Goal: Task Accomplishment & Management: Manage account settings

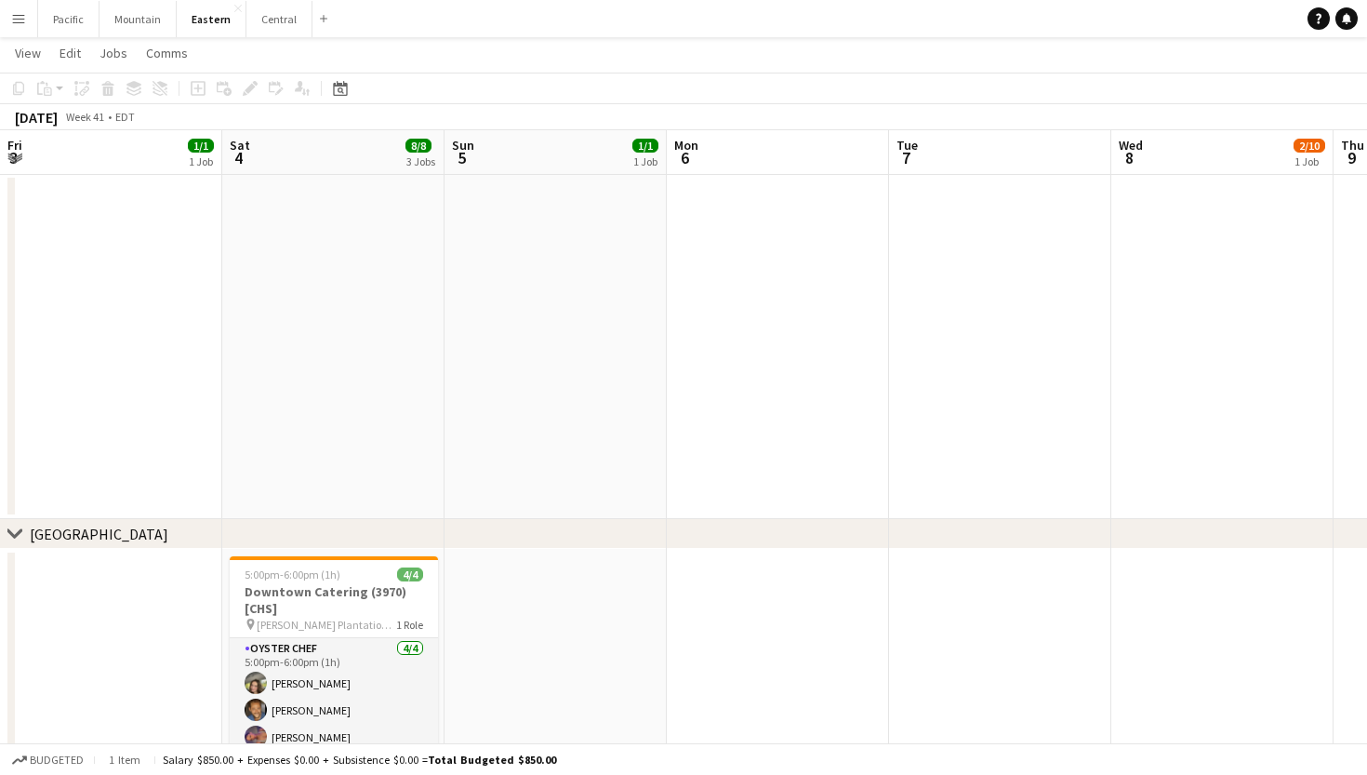
scroll to position [0, 874]
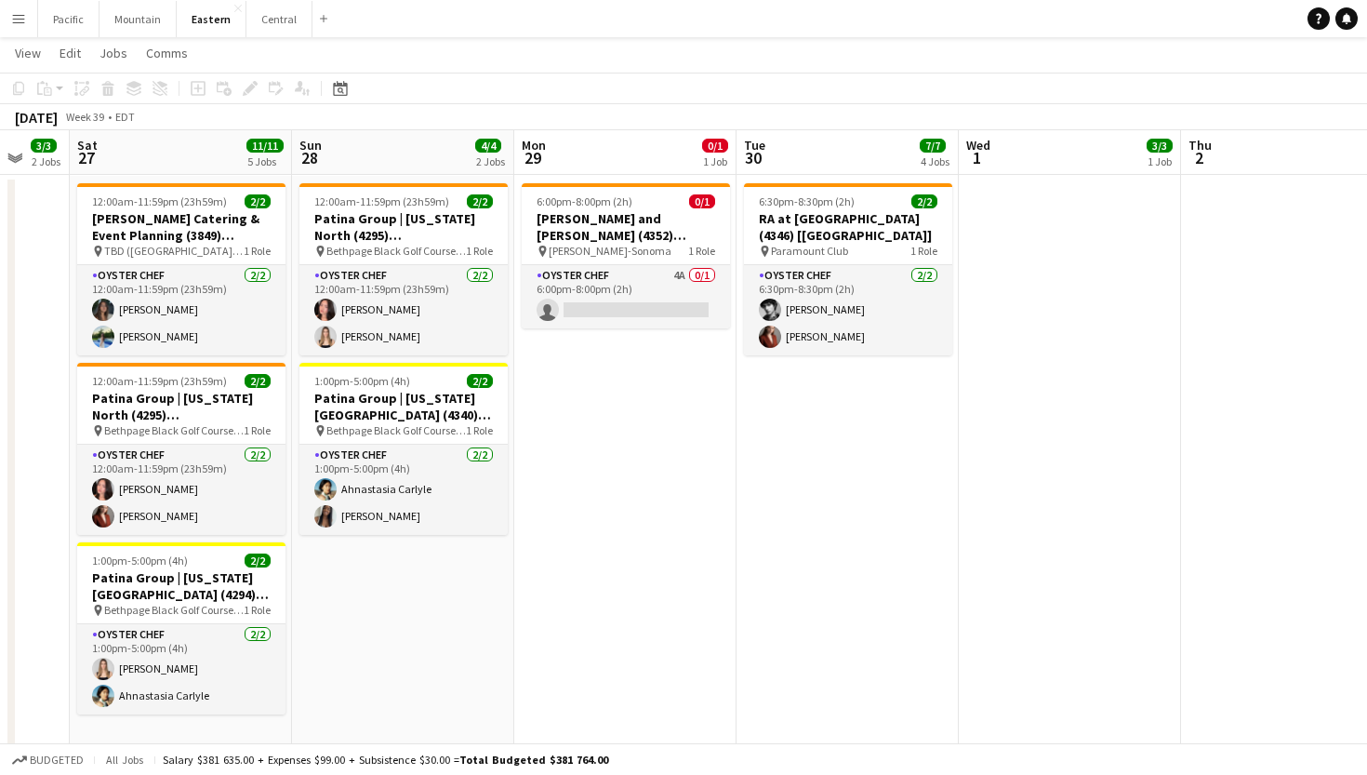
scroll to position [853, 0]
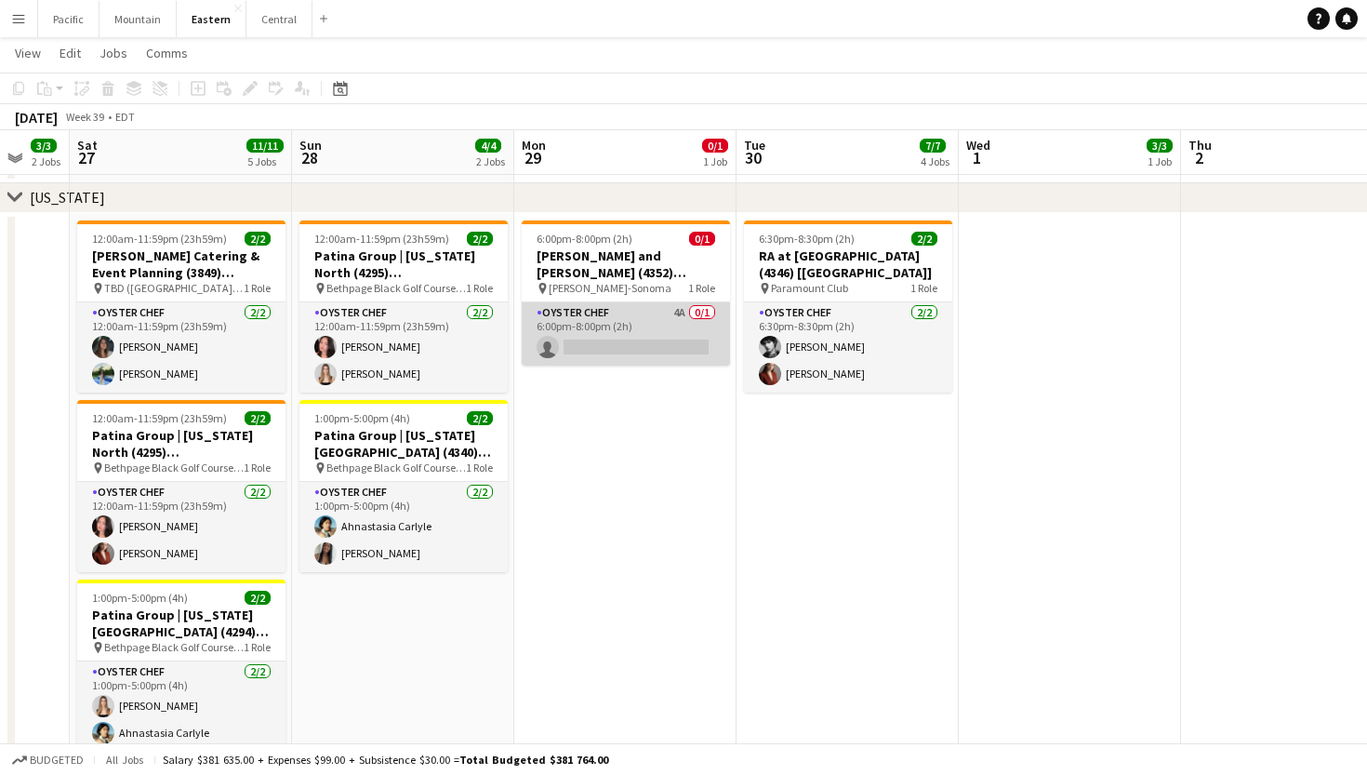
click at [644, 344] on app-card-role "Oyster Chef 4A 0/1 6:00pm-8:00pm (2h) single-neutral-actions" at bounding box center [626, 333] width 208 height 63
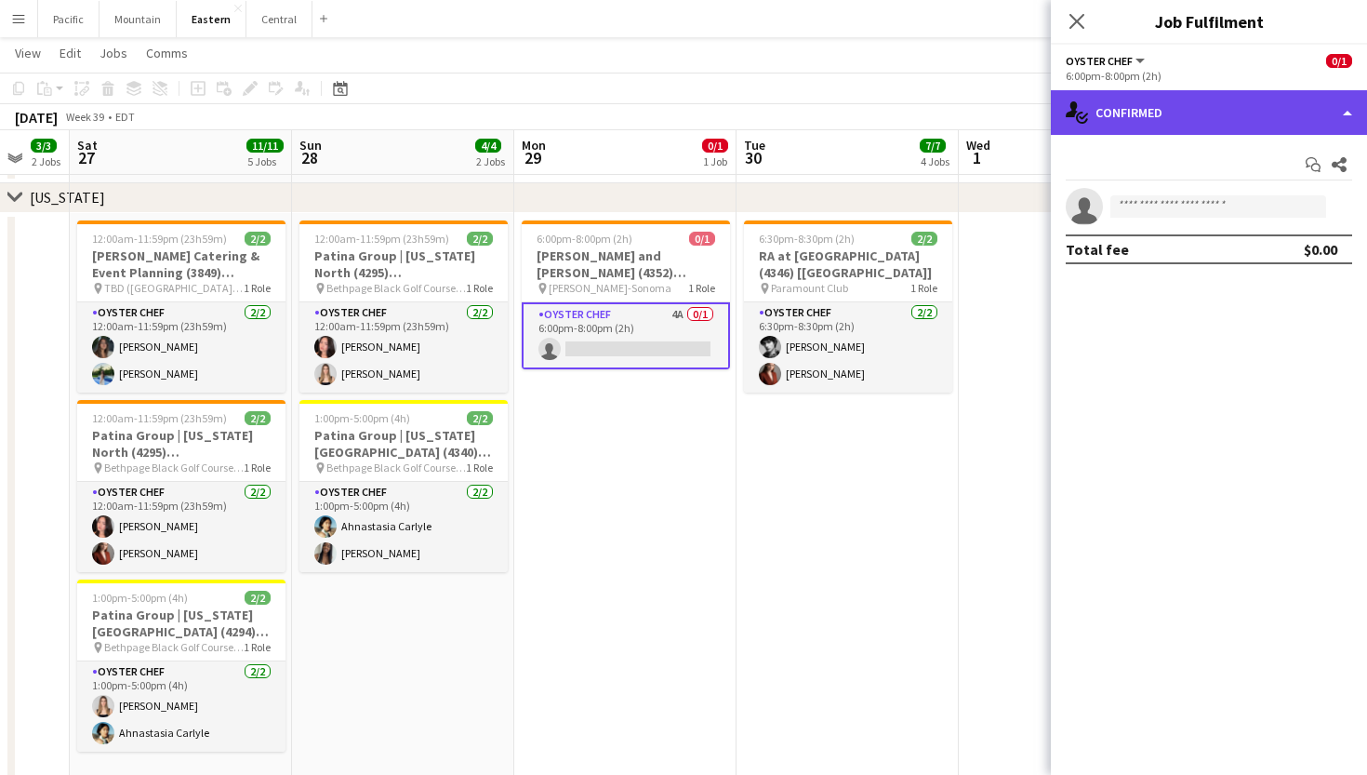
click at [1311, 100] on div "single-neutral-actions-check-2 Confirmed" at bounding box center [1209, 112] width 316 height 45
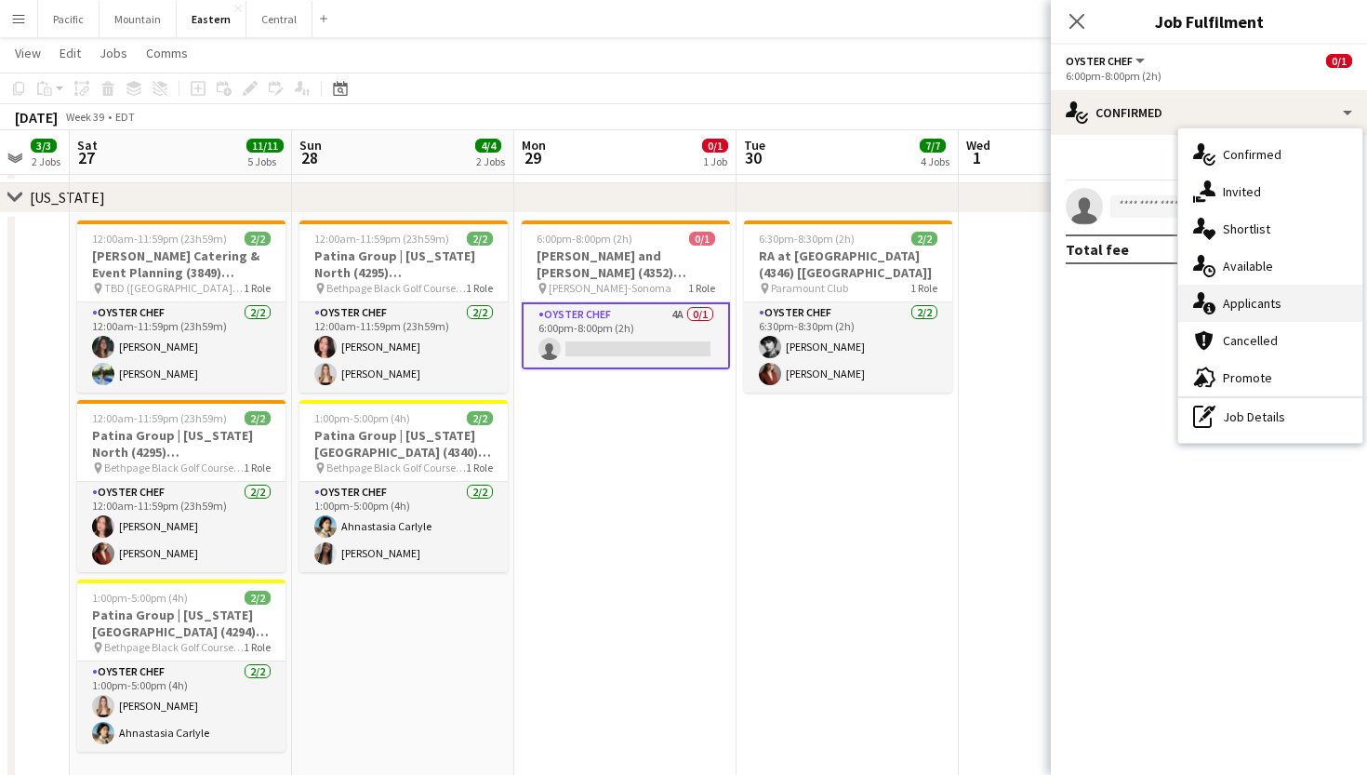
click at [1302, 304] on div "single-neutral-actions-information Applicants" at bounding box center [1271, 303] width 184 height 37
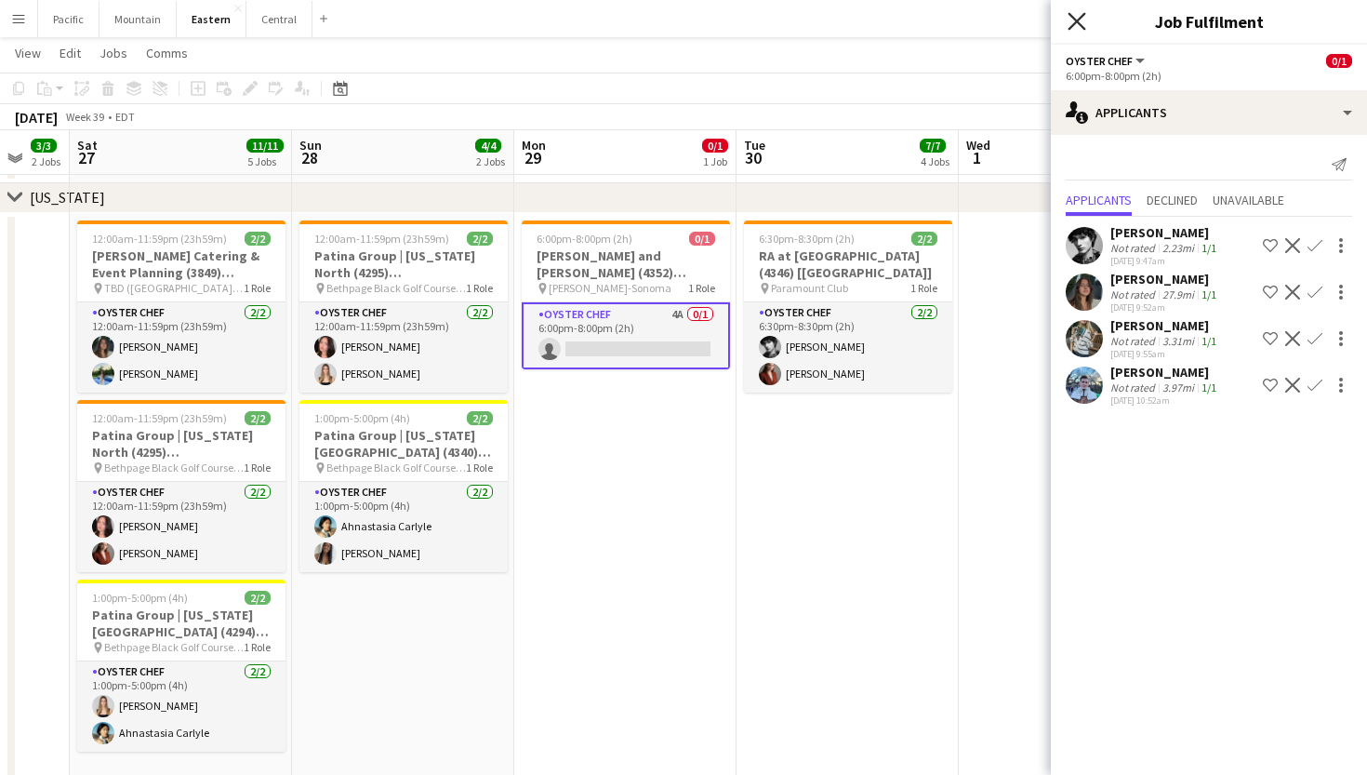
click at [1081, 13] on icon "Close pop-in" at bounding box center [1077, 21] width 18 height 18
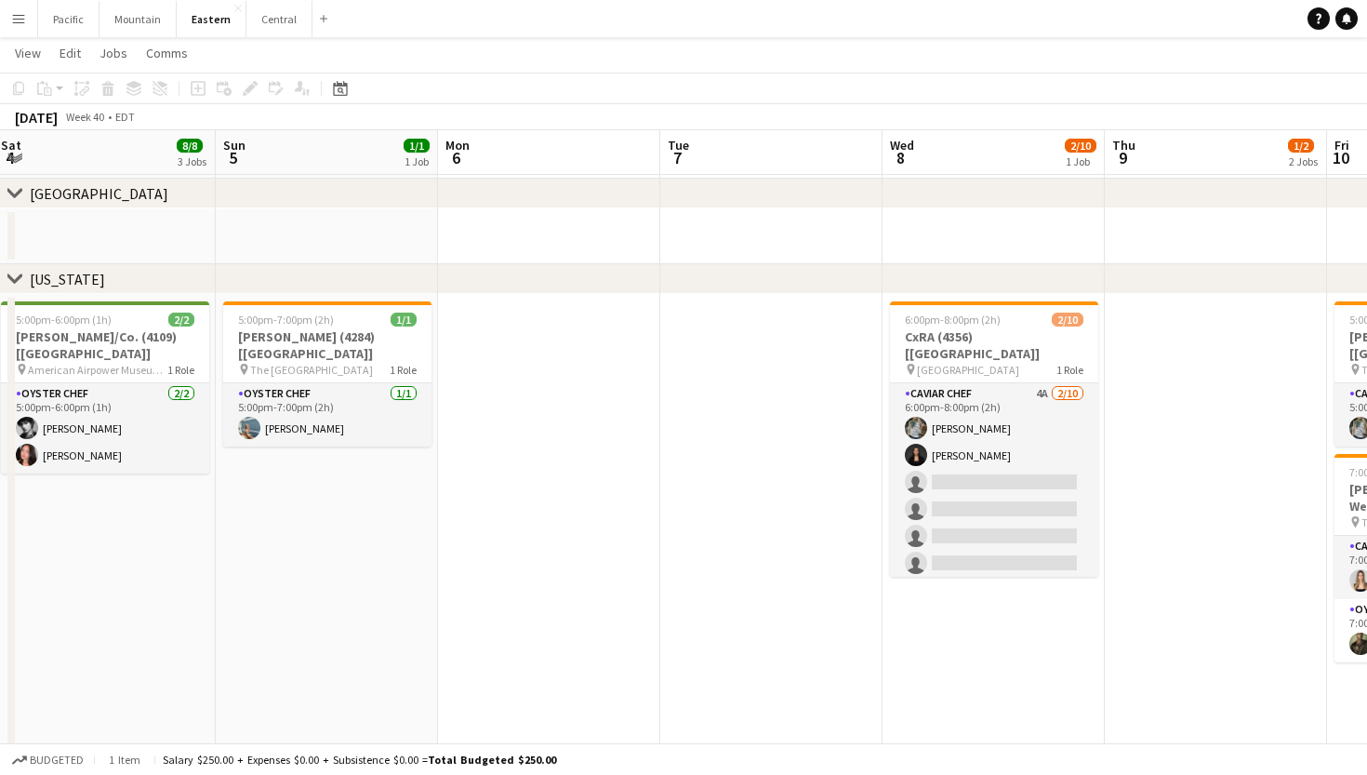
scroll to position [0, 899]
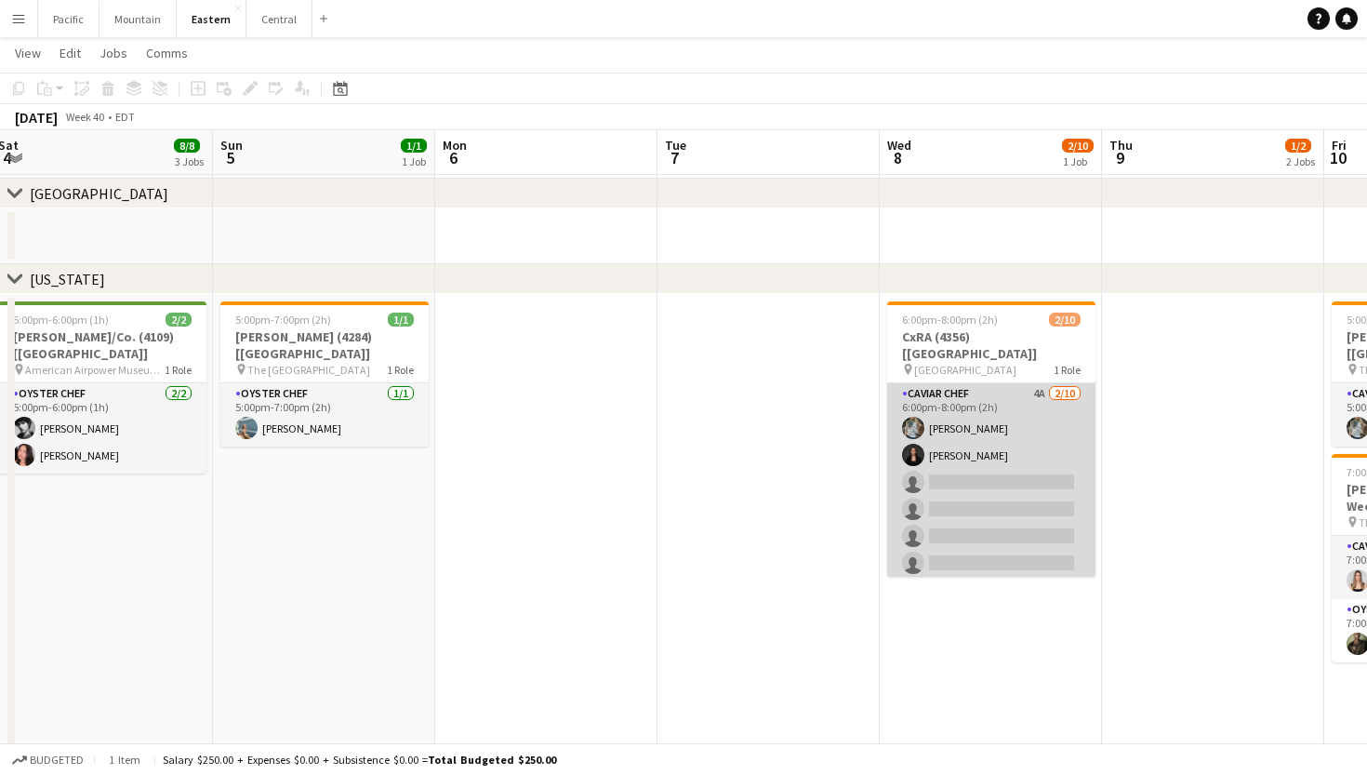
click at [984, 483] on app-card-role "Caviar Chef 4A [DATE] 6:00pm-8:00pm (2h) [PERSON_NAME] [PERSON_NAME] single-neu…" at bounding box center [991, 536] width 208 height 306
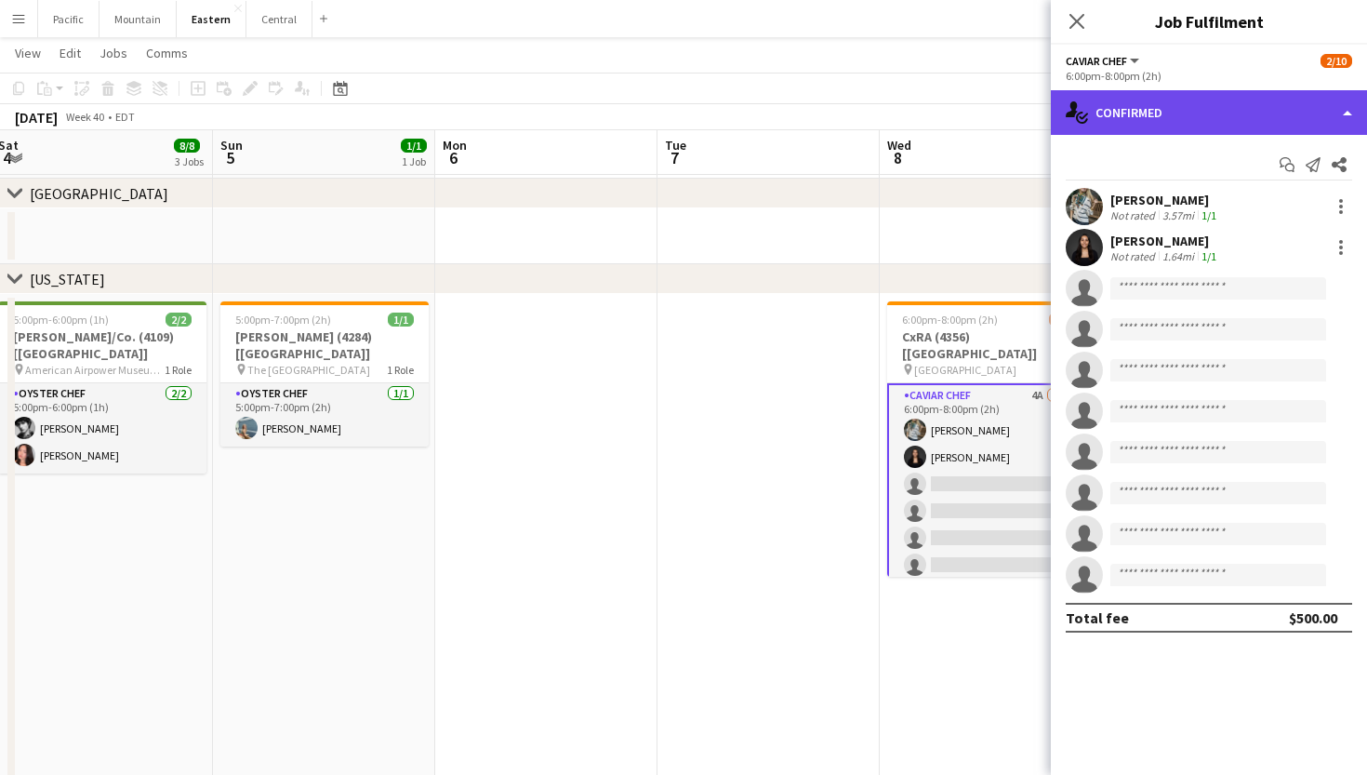
click at [1254, 118] on div "single-neutral-actions-check-2 Confirmed" at bounding box center [1209, 112] width 316 height 45
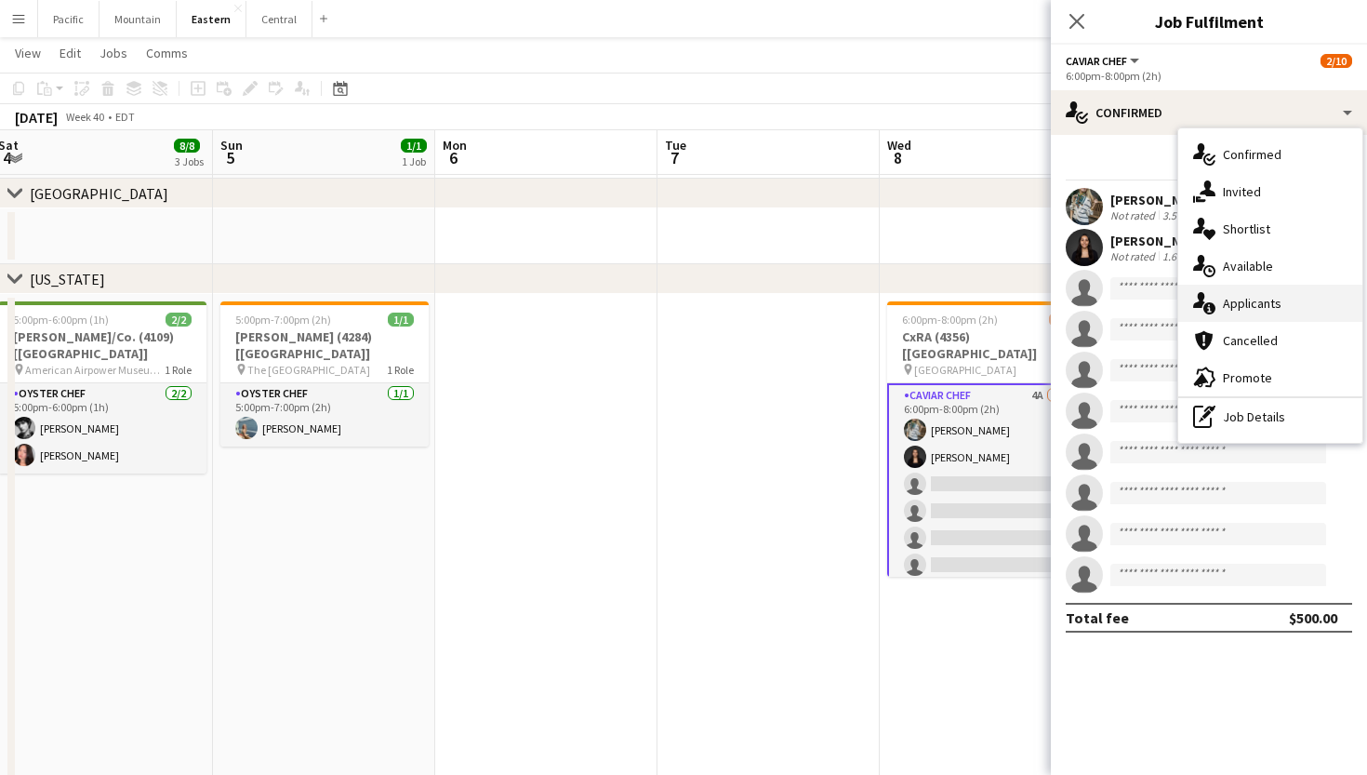
click at [1280, 293] on div "single-neutral-actions-information Applicants" at bounding box center [1271, 303] width 184 height 37
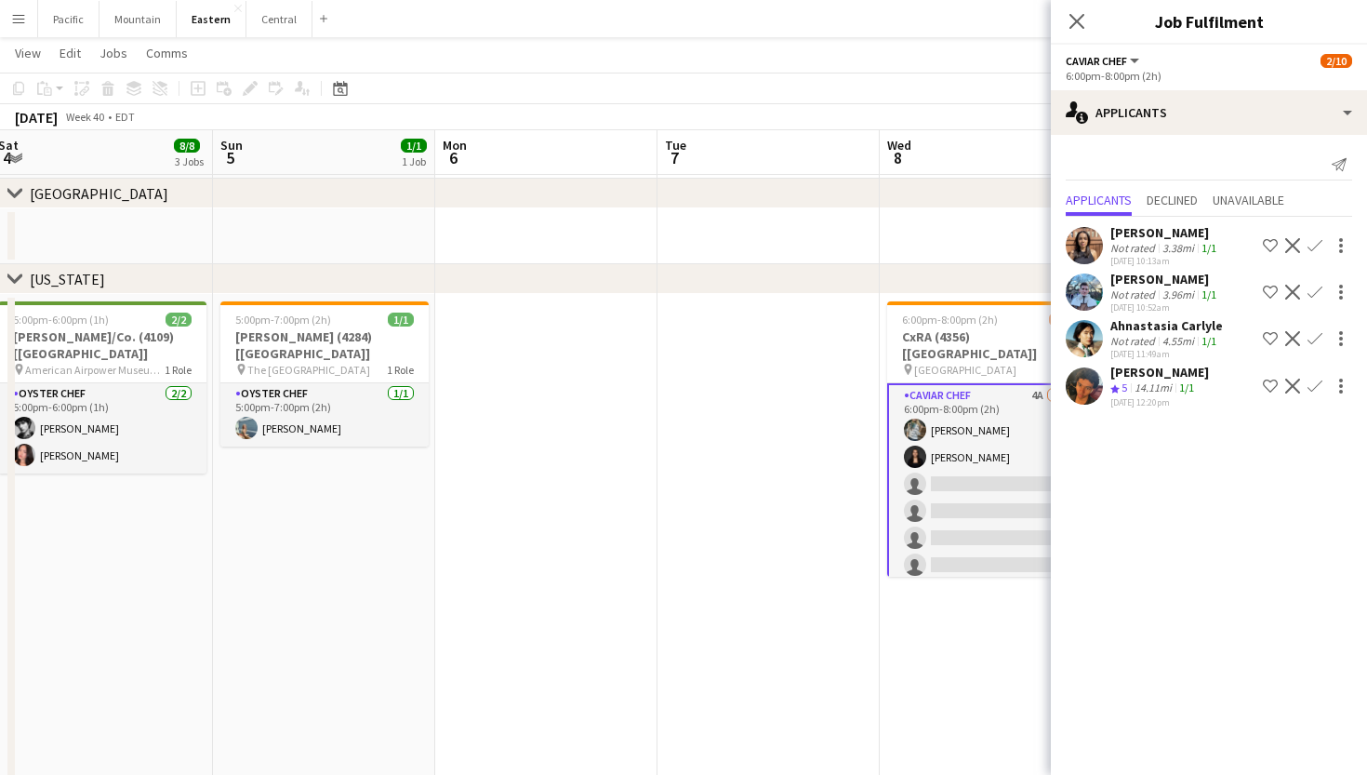
click at [1311, 333] on app-icon "Confirm" at bounding box center [1315, 338] width 15 height 15
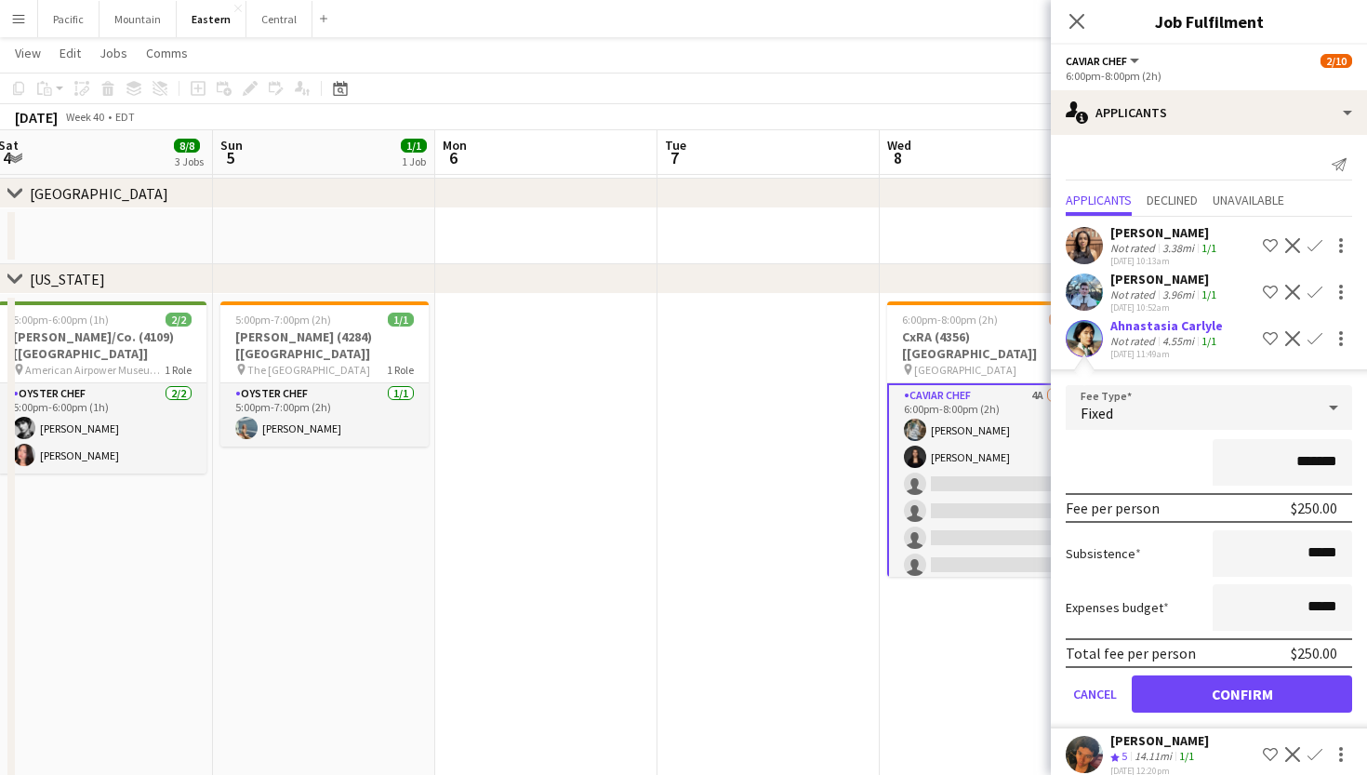
click at [1214, 693] on button "Confirm" at bounding box center [1242, 693] width 220 height 37
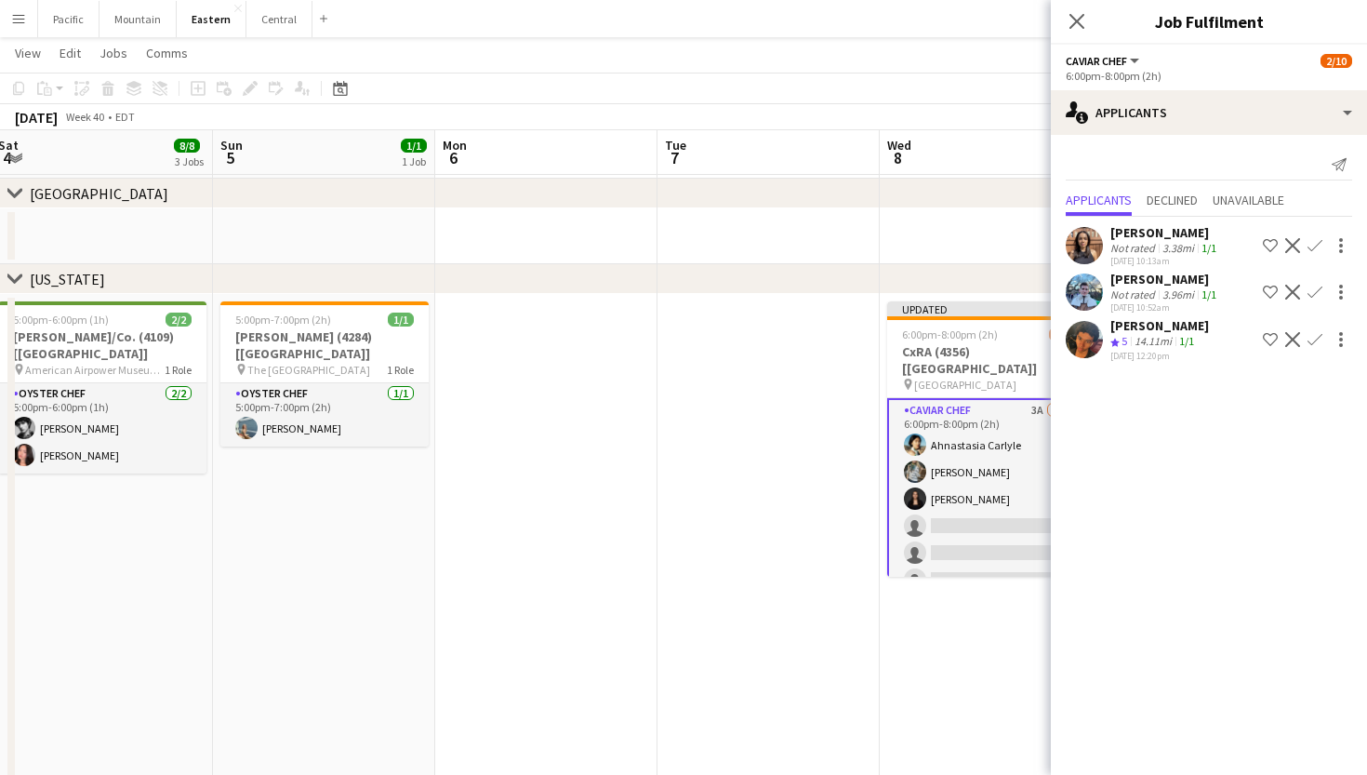
click at [1314, 342] on app-icon "Confirm" at bounding box center [1315, 339] width 15 height 15
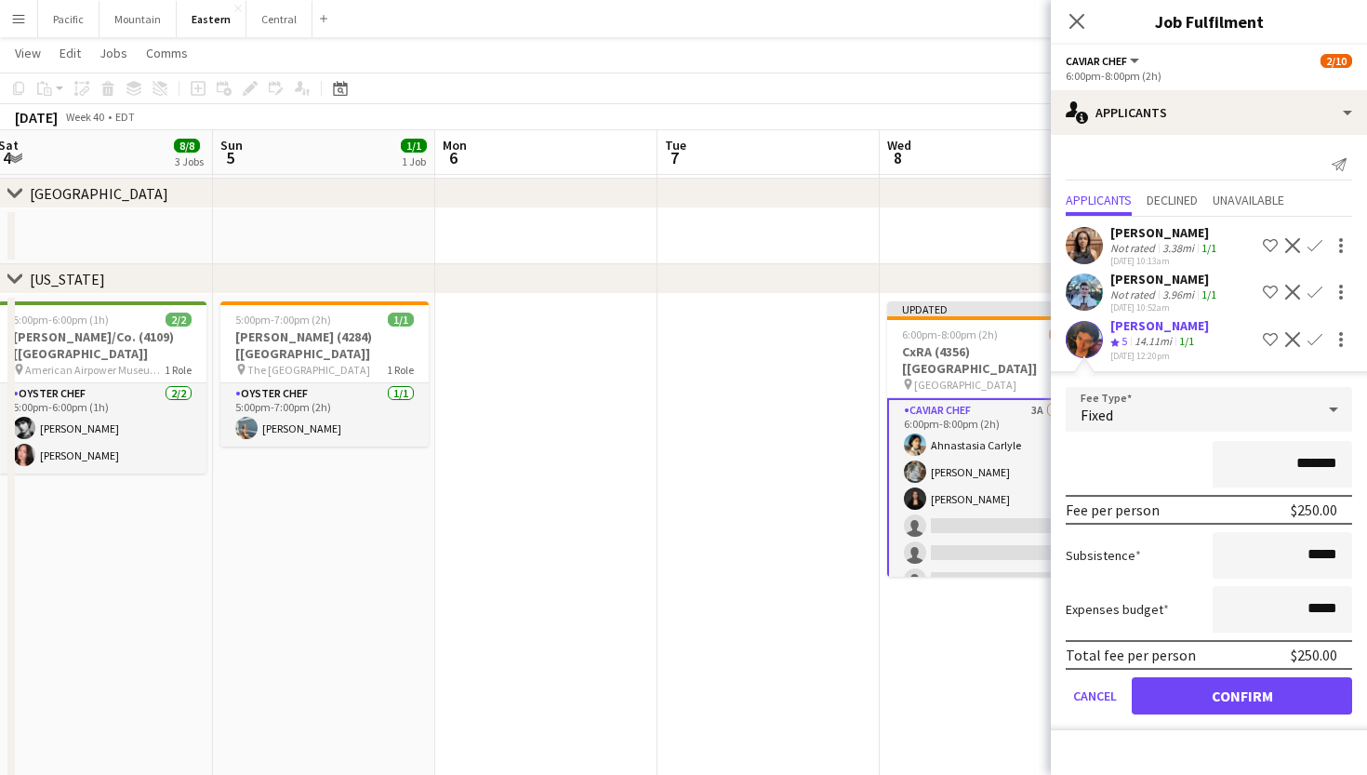
click at [1219, 695] on button "Confirm" at bounding box center [1242, 695] width 220 height 37
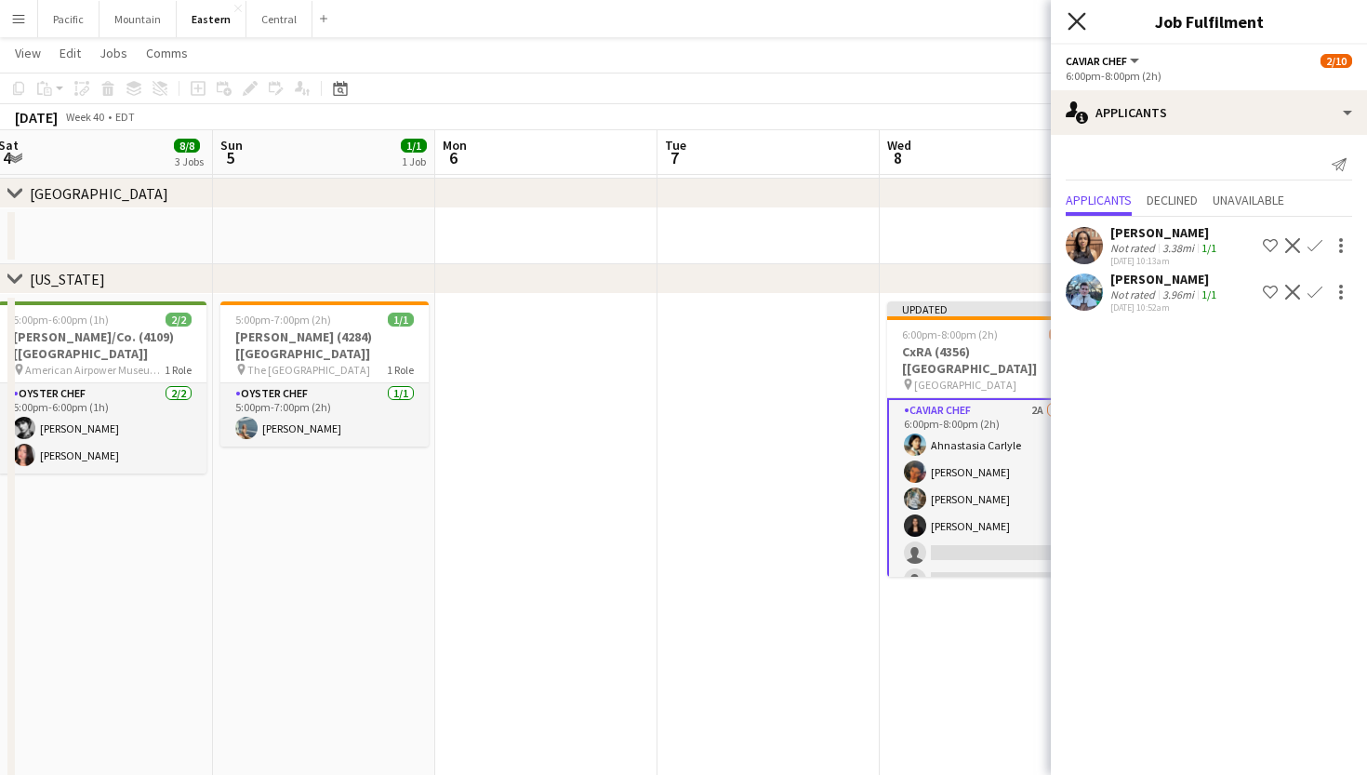
click at [1079, 18] on icon "Close pop-in" at bounding box center [1077, 21] width 18 height 18
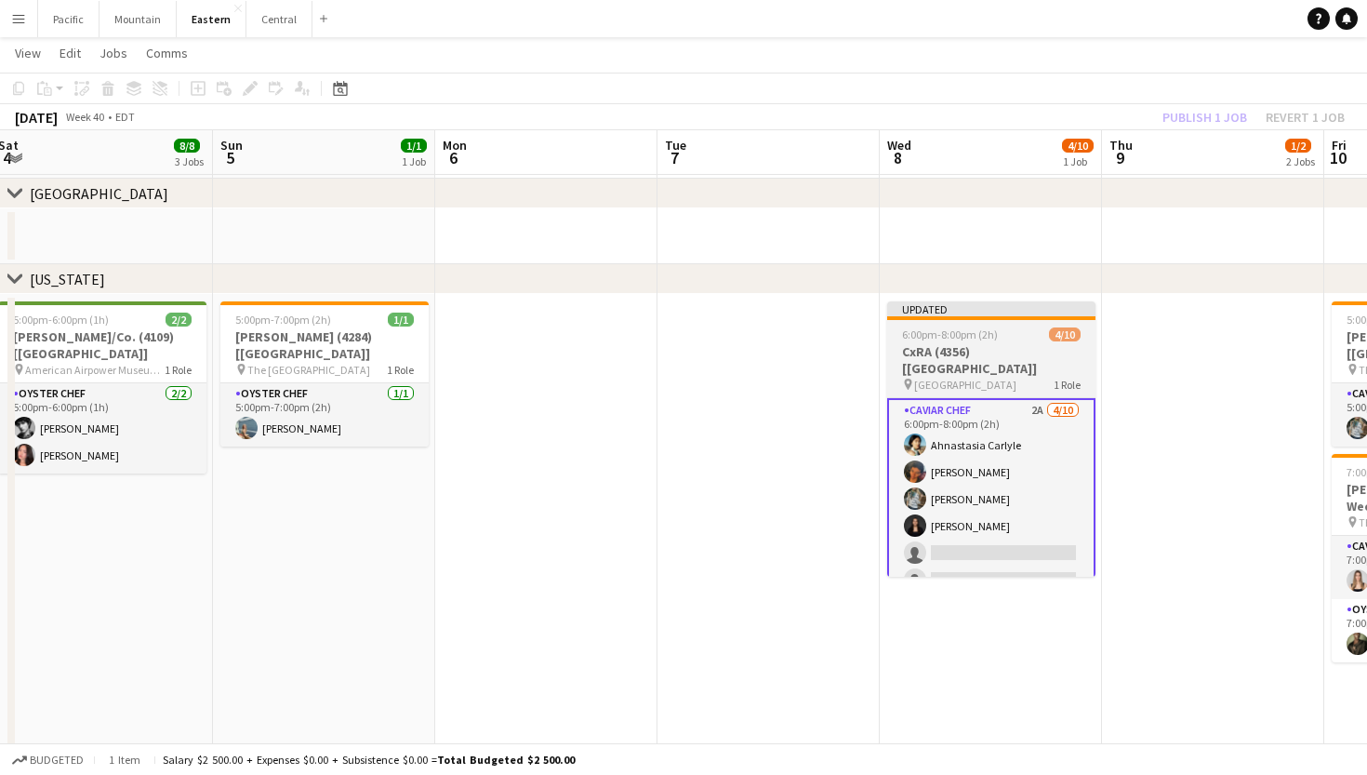
click at [1010, 347] on h3 "CxRA (4356) [[GEOGRAPHIC_DATA]]" at bounding box center [991, 359] width 208 height 33
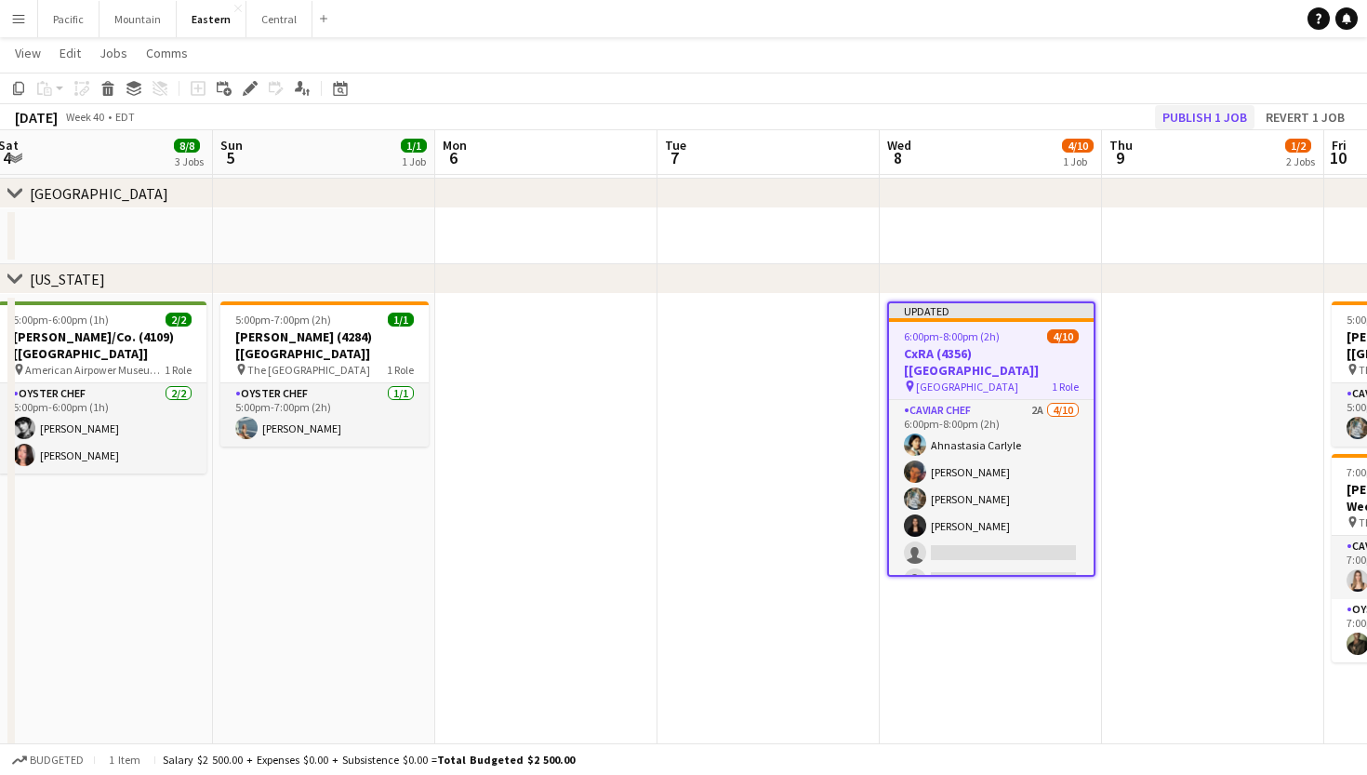
click at [1212, 115] on button "Publish 1 job" at bounding box center [1205, 117] width 100 height 24
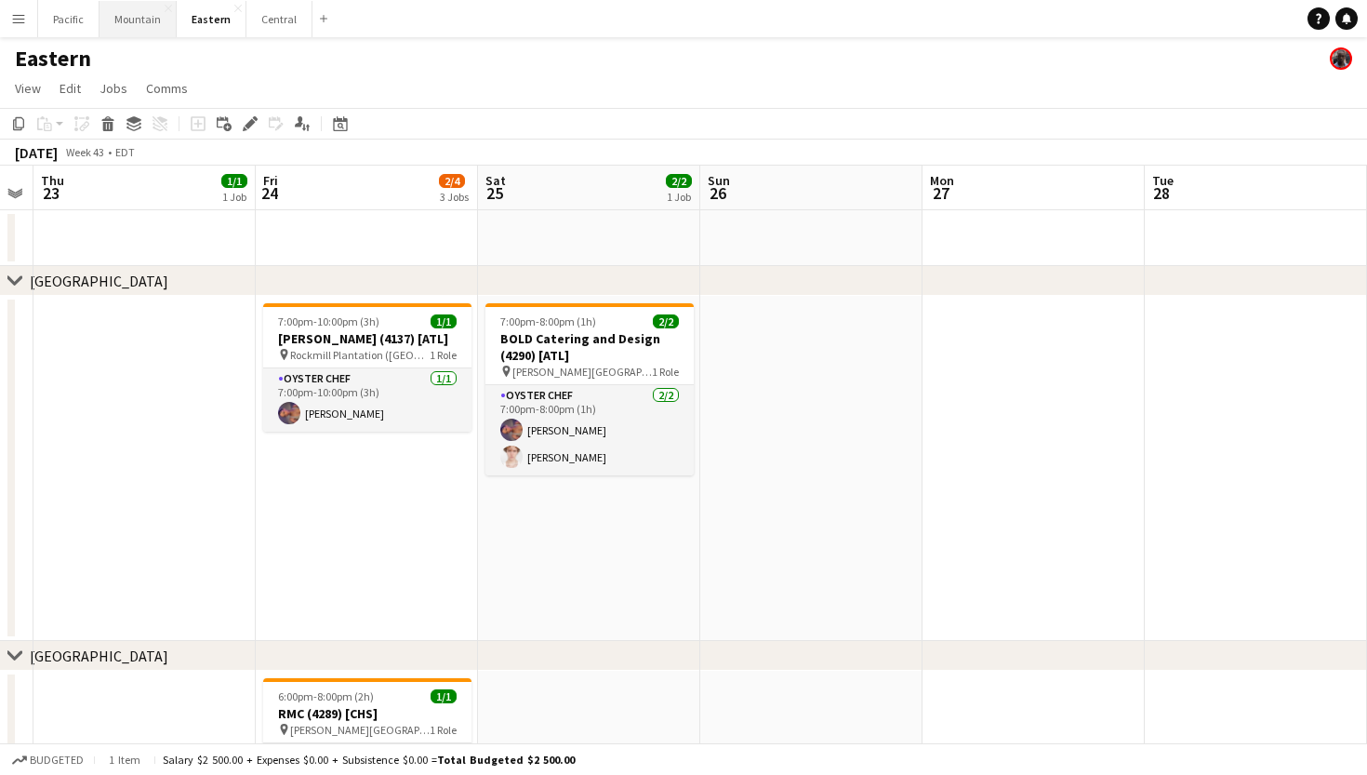
scroll to position [0, 0]
click at [74, 23] on button "Pacific Close" at bounding box center [68, 19] width 61 height 36
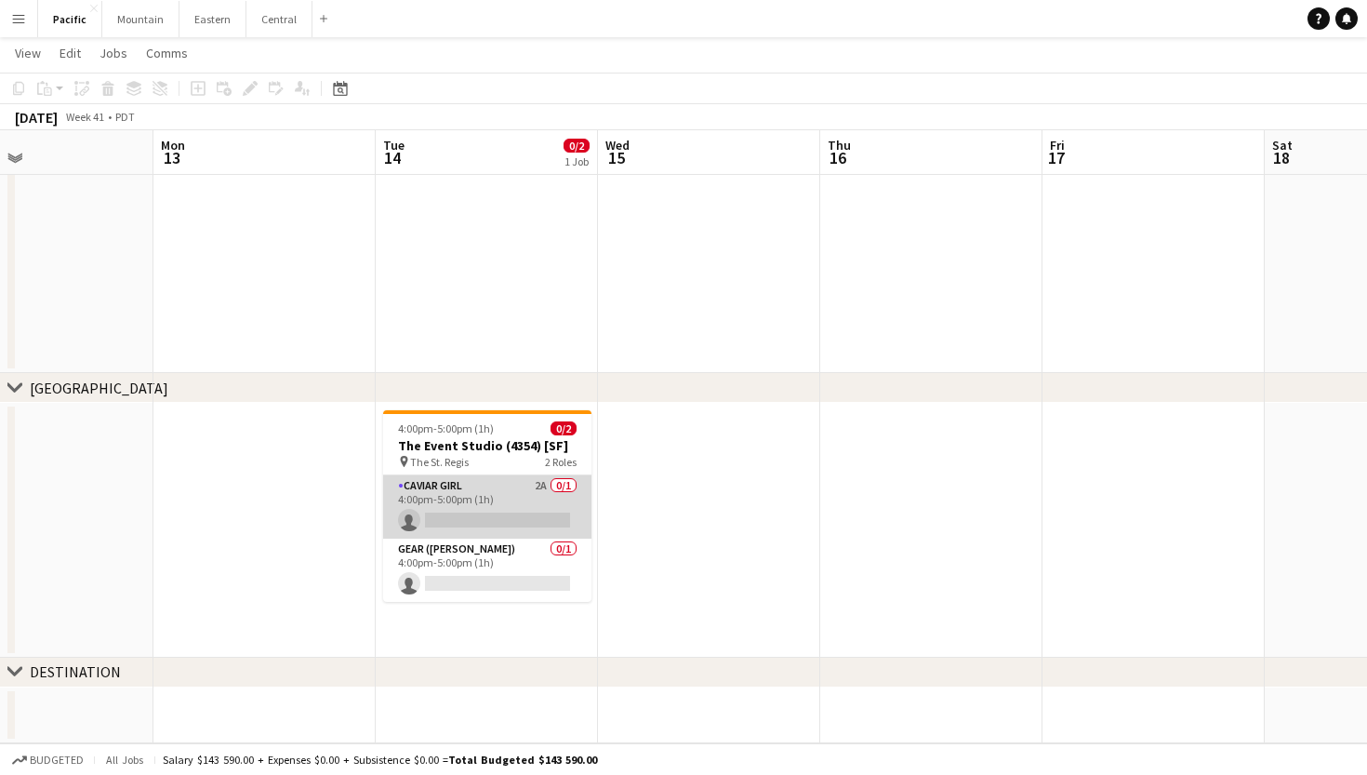
scroll to position [559, 0]
click at [522, 525] on app-card-role "Caviar Girl 2A 0/1 4:00pm-5:00pm (1h) single-neutral-actions" at bounding box center [487, 506] width 208 height 63
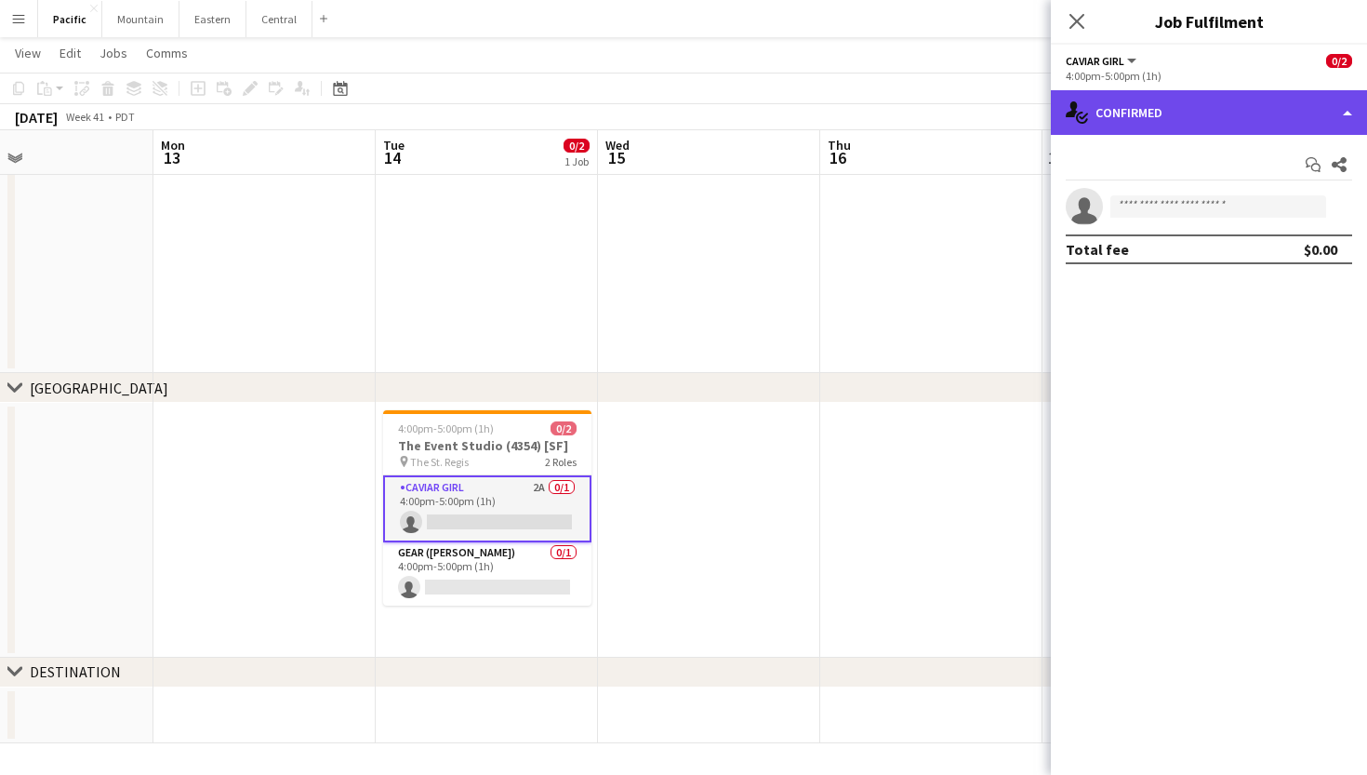
click at [1253, 122] on div "single-neutral-actions-check-2 Confirmed" at bounding box center [1209, 112] width 316 height 45
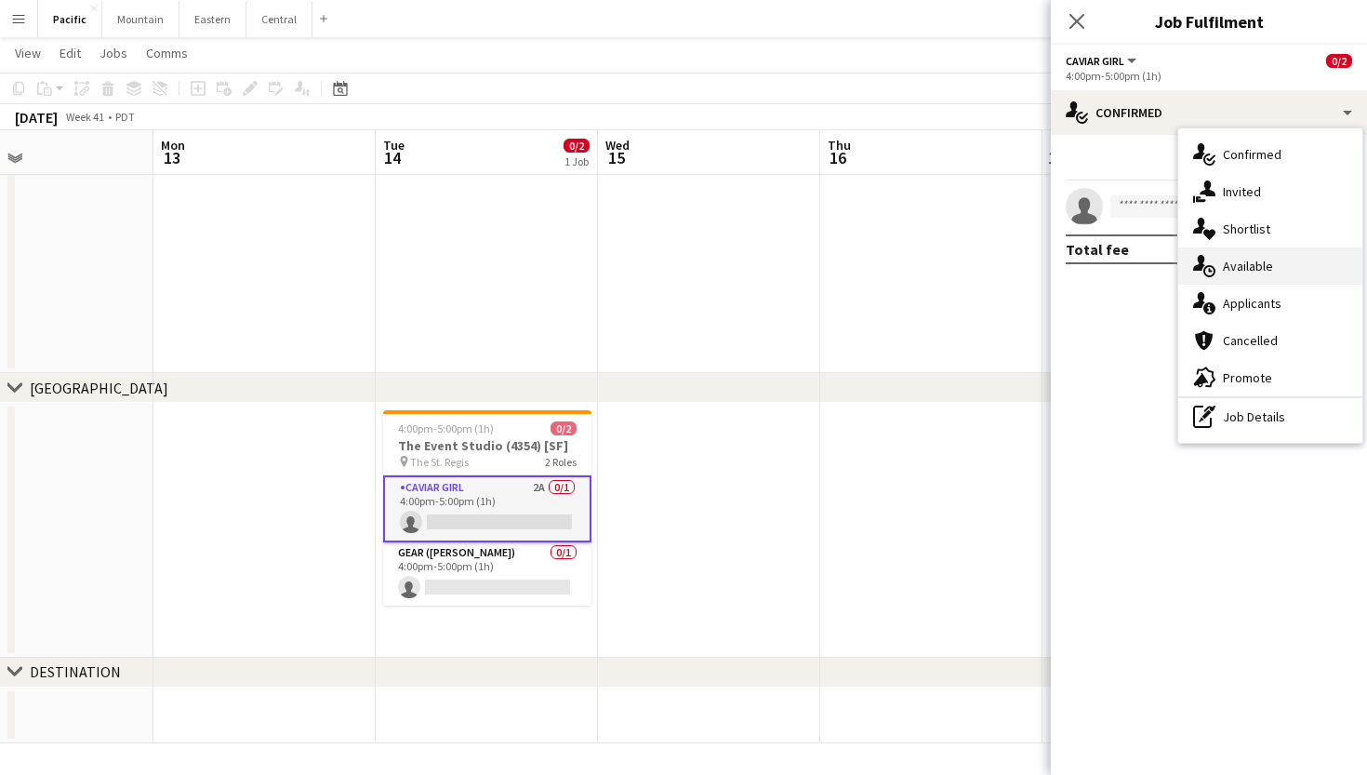
click at [1307, 282] on div "single-neutral-actions-upload Available" at bounding box center [1271, 265] width 184 height 37
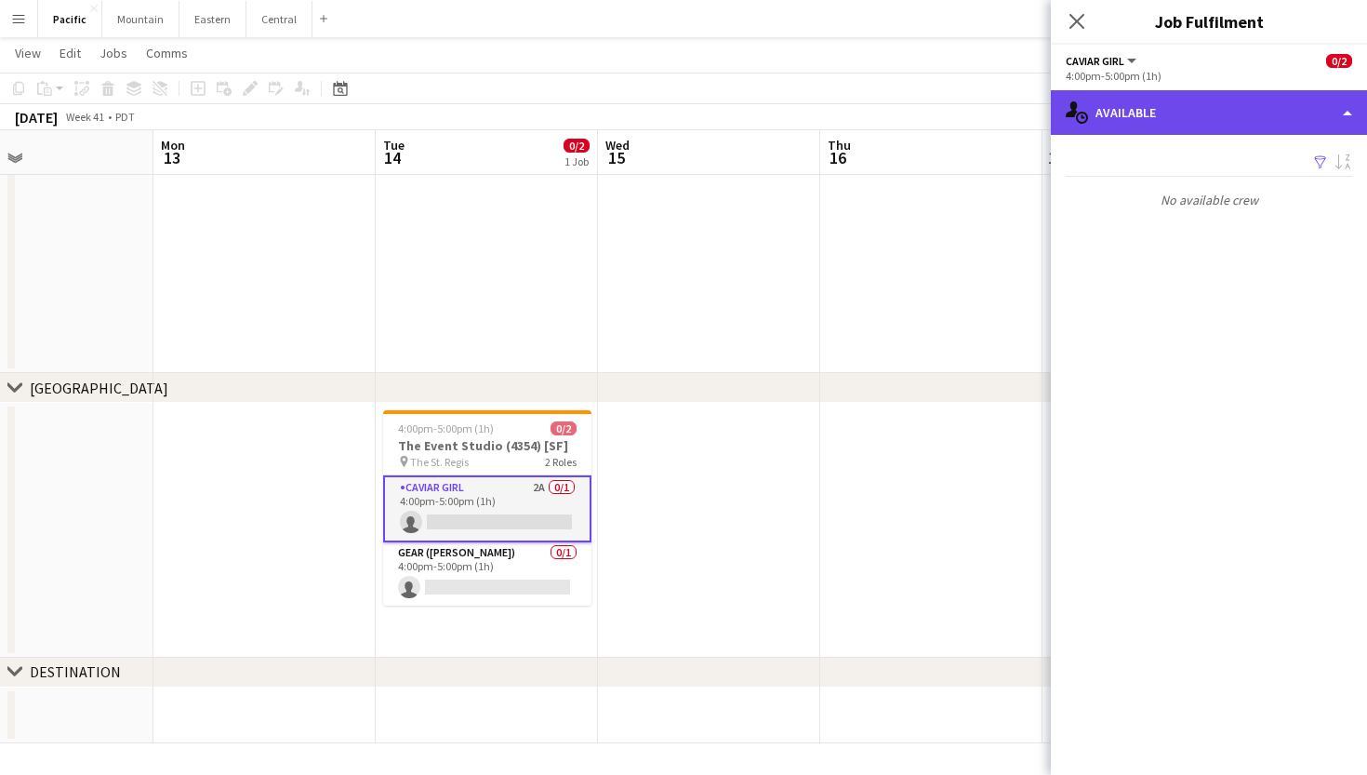
click at [1250, 113] on div "single-neutral-actions-upload Available" at bounding box center [1209, 112] width 316 height 45
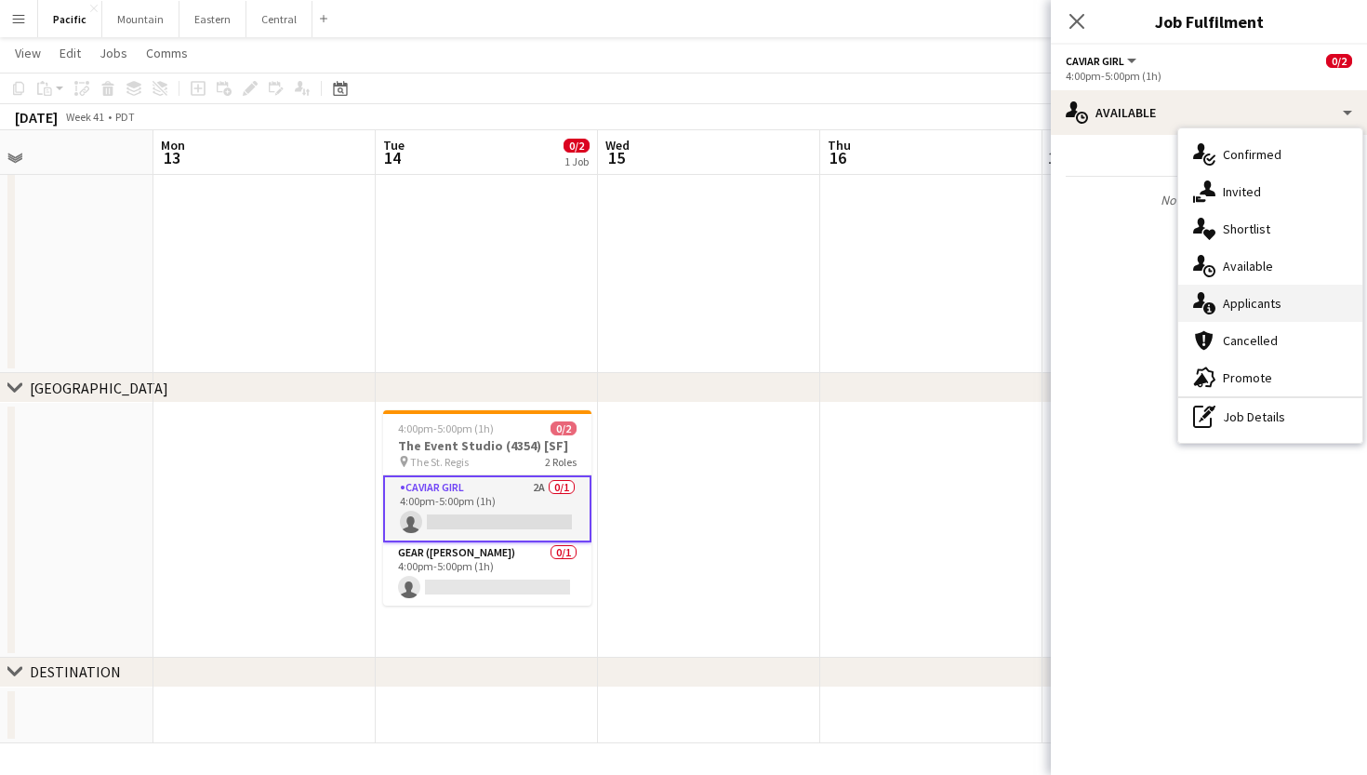
click at [1238, 305] on span "Applicants" at bounding box center [1252, 303] width 59 height 17
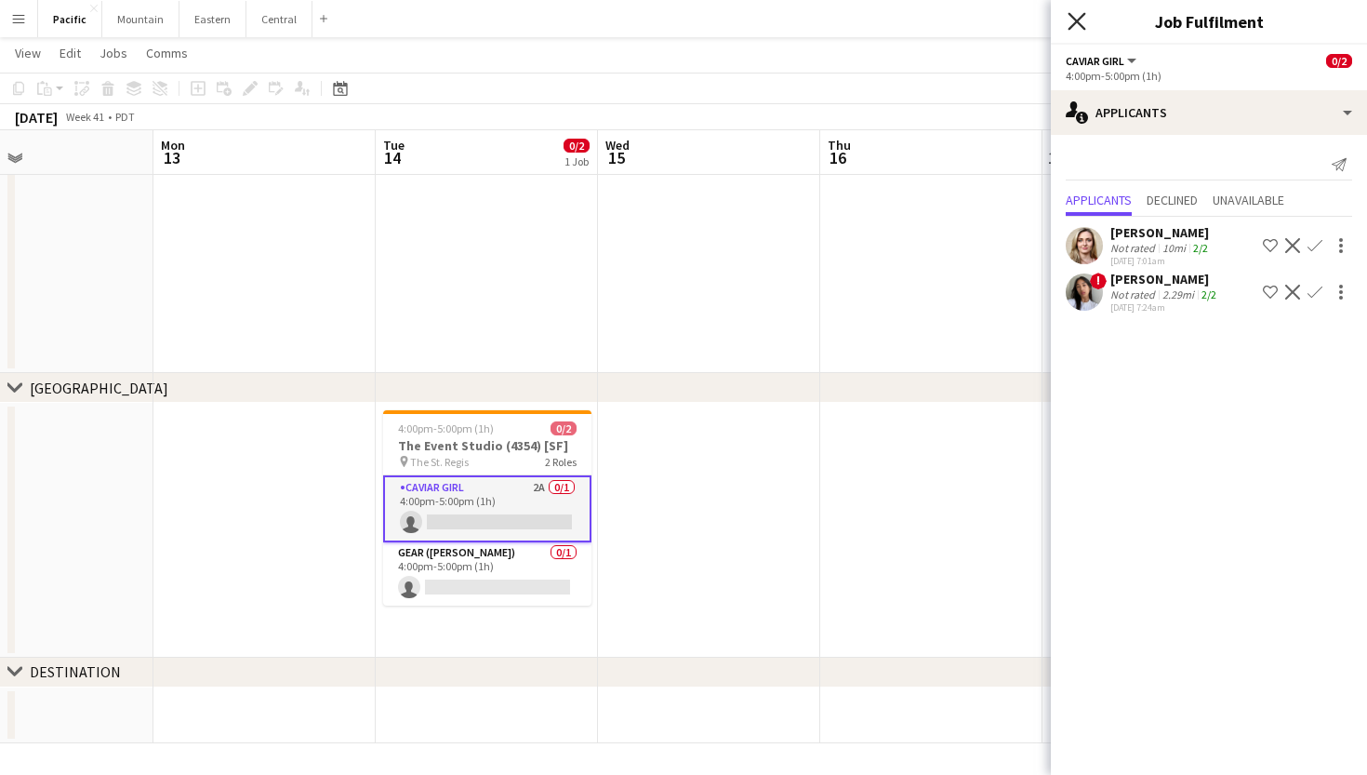
click at [1073, 15] on icon "Close pop-in" at bounding box center [1077, 21] width 18 height 18
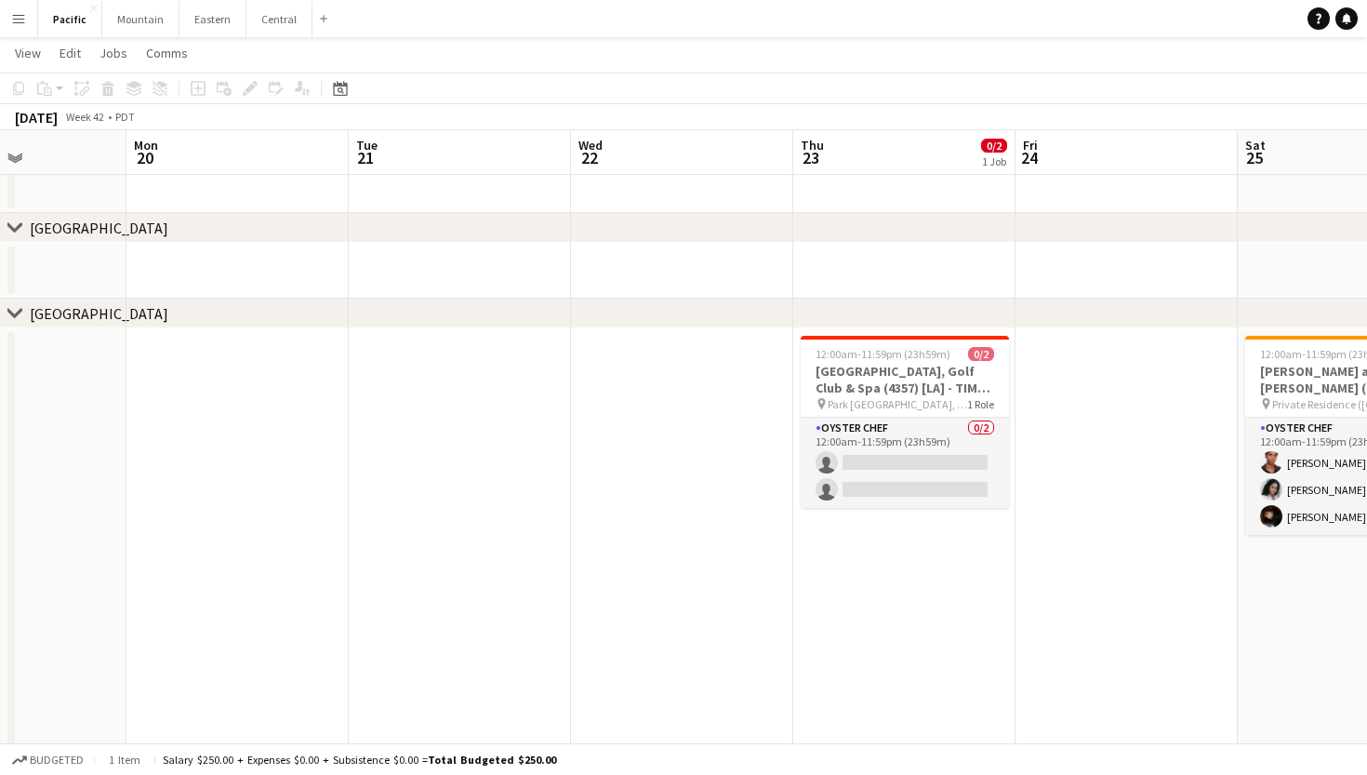
scroll to position [0, 0]
click at [920, 372] on h3 "[GEOGRAPHIC_DATA], Golf Club & Spa (4357) [LA] - TIME TBD (2HR)" at bounding box center [905, 379] width 208 height 33
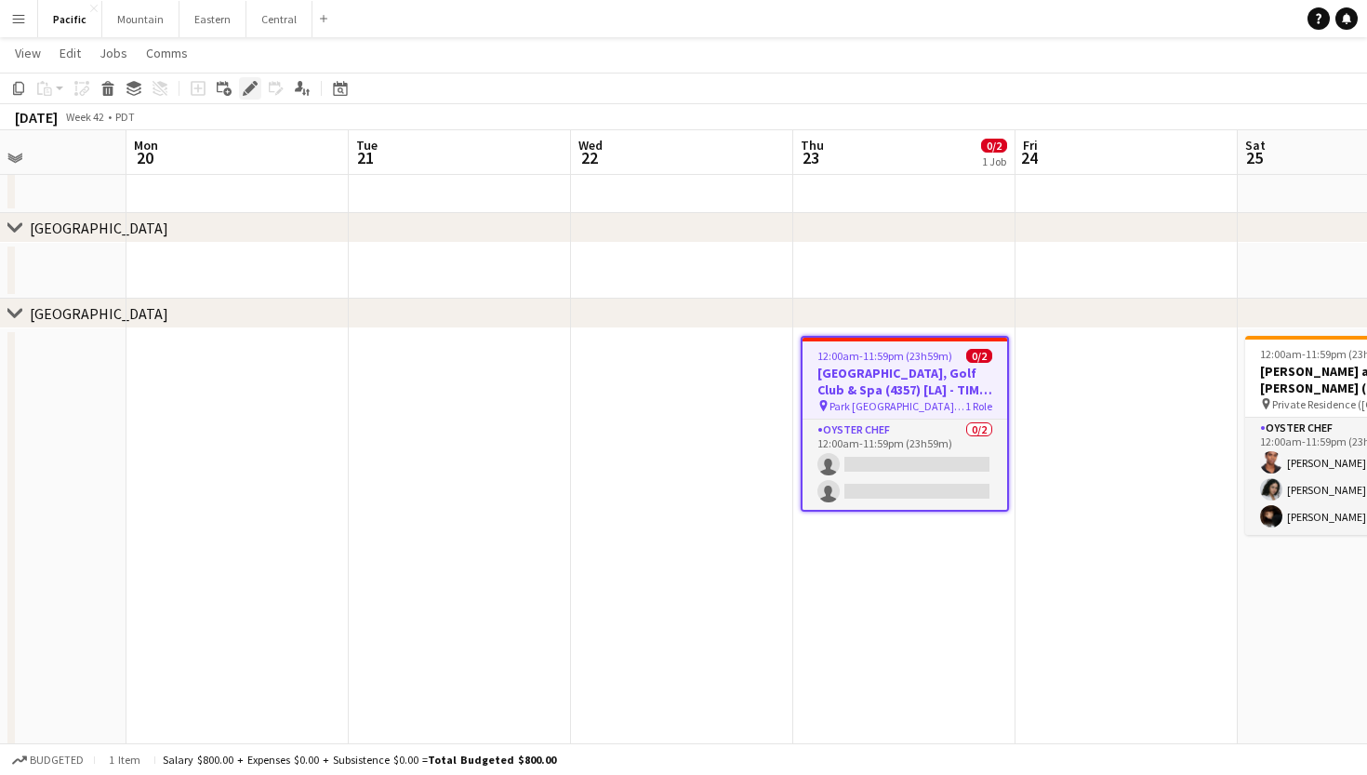
click at [256, 86] on icon at bounding box center [255, 83] width 5 height 5
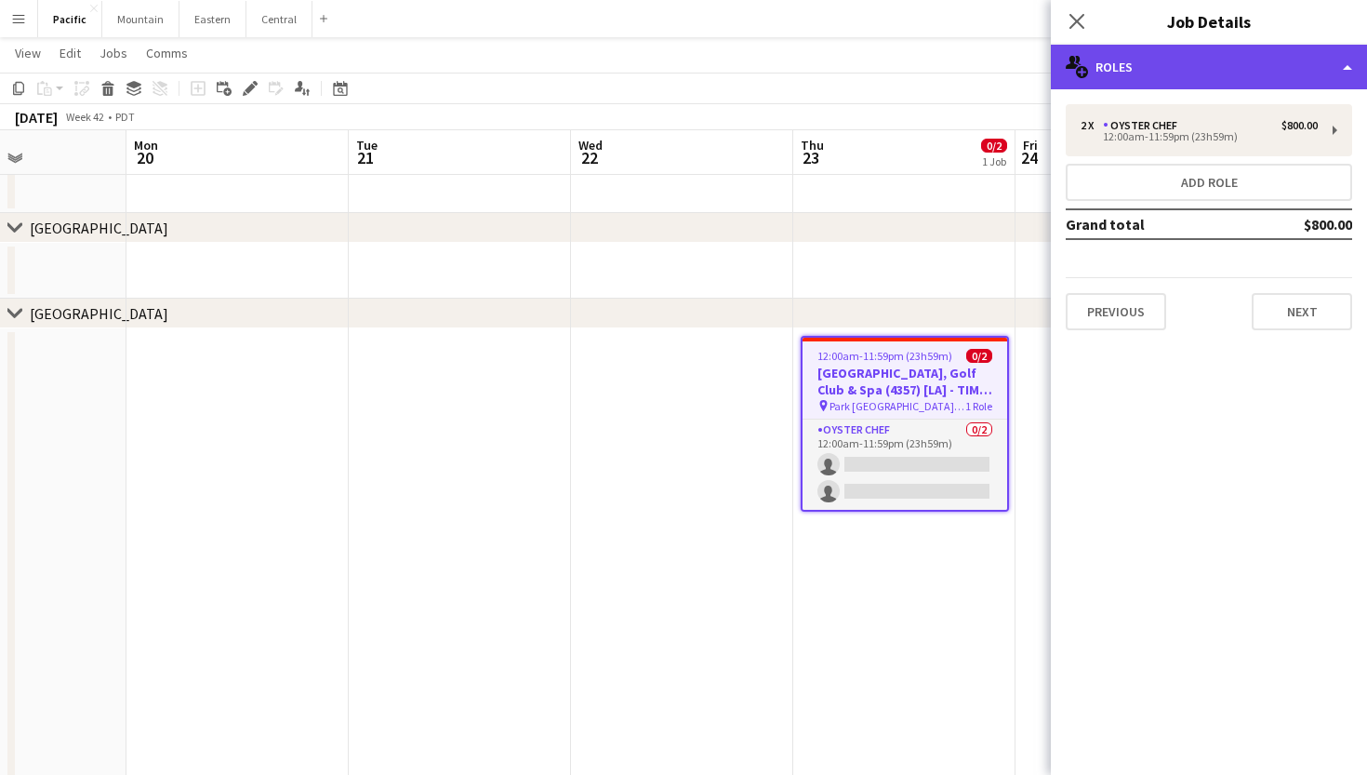
click at [1193, 58] on div "multiple-users-add Roles" at bounding box center [1209, 67] width 316 height 45
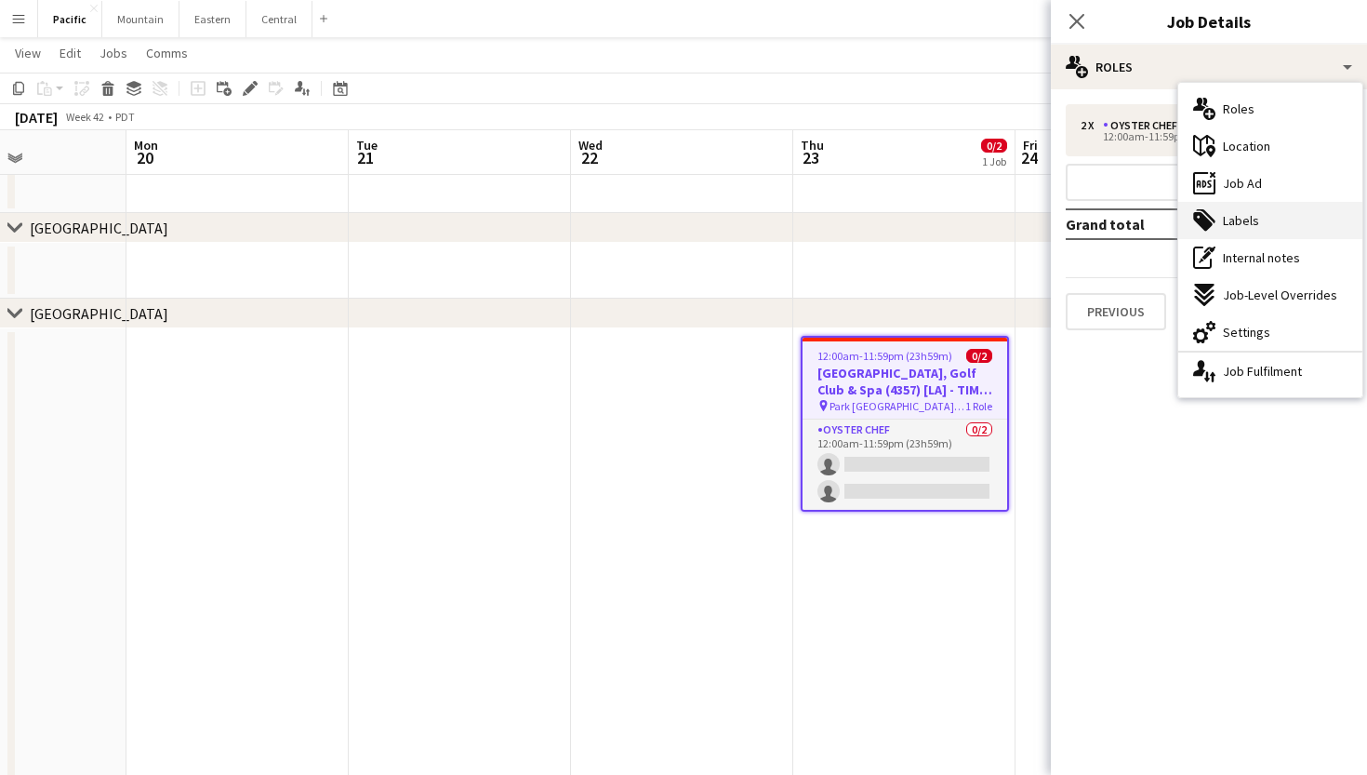
click at [1259, 225] on div "tags-double Labels" at bounding box center [1271, 220] width 184 height 37
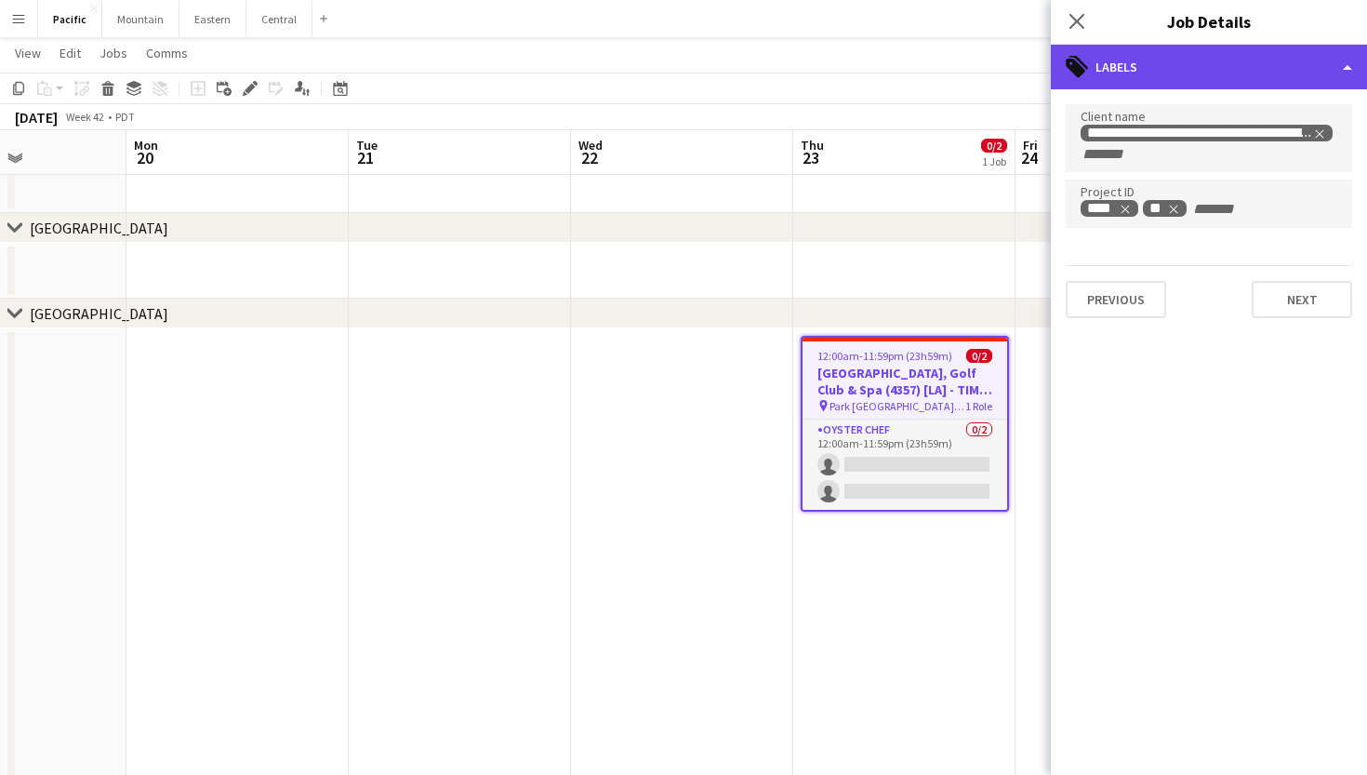
click at [1180, 55] on div "tags-double Labels" at bounding box center [1209, 67] width 316 height 45
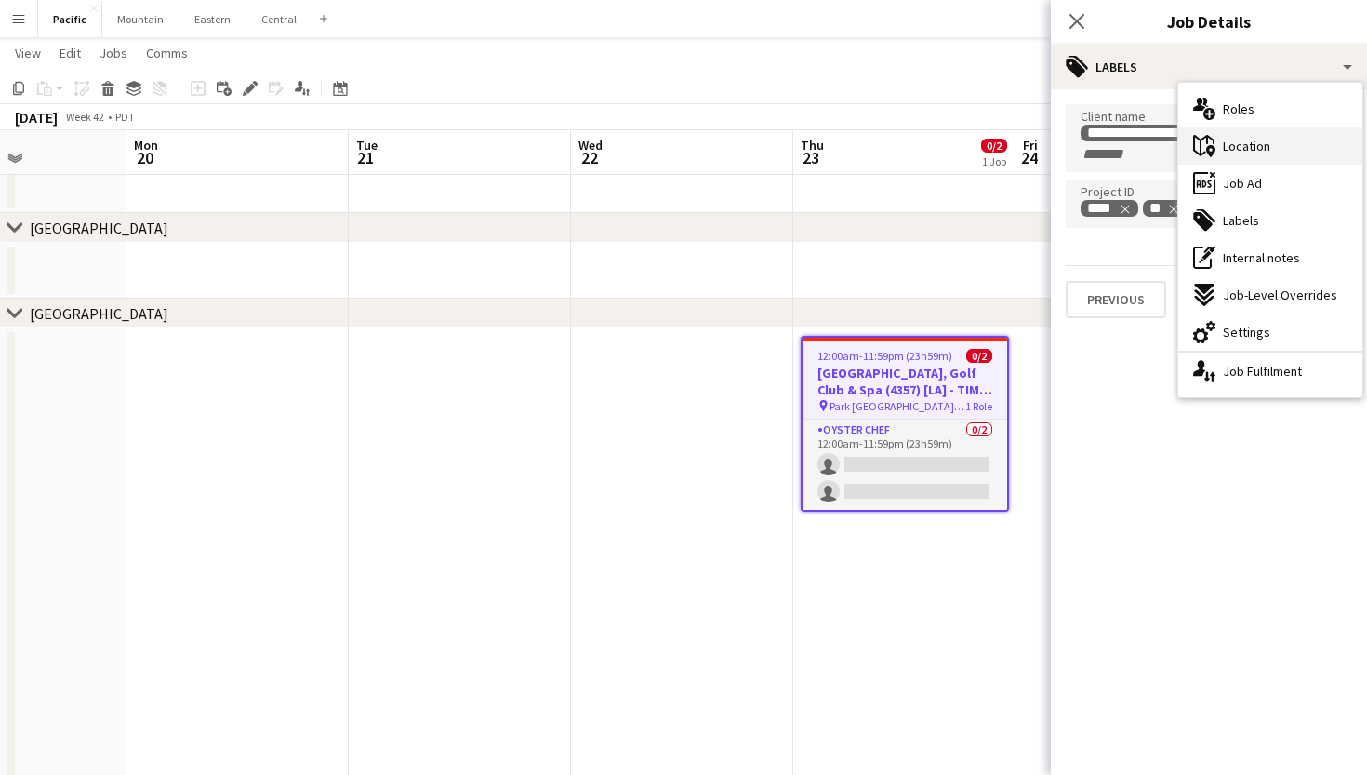
click at [1219, 143] on div "maps-pin-1 Location" at bounding box center [1271, 145] width 184 height 37
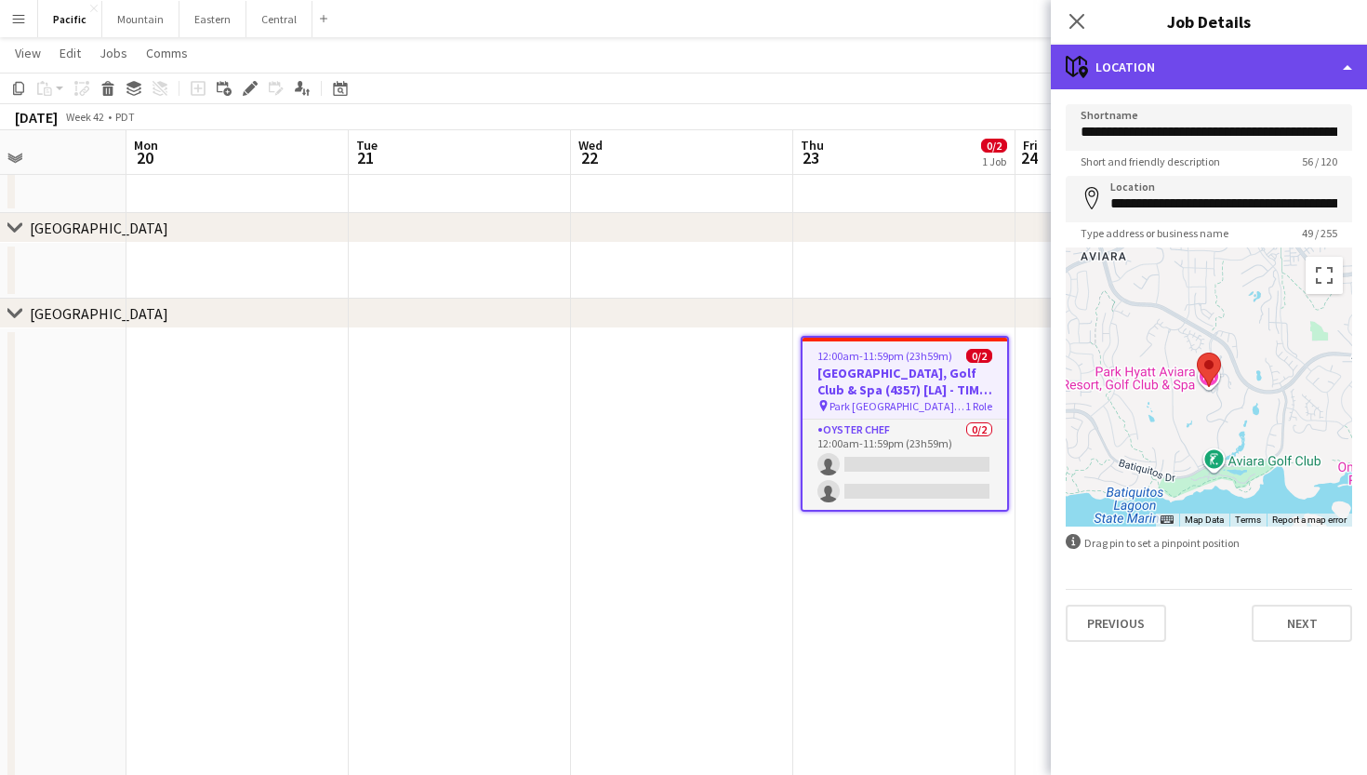
click at [1192, 59] on div "maps-pin-1 Location" at bounding box center [1209, 67] width 316 height 45
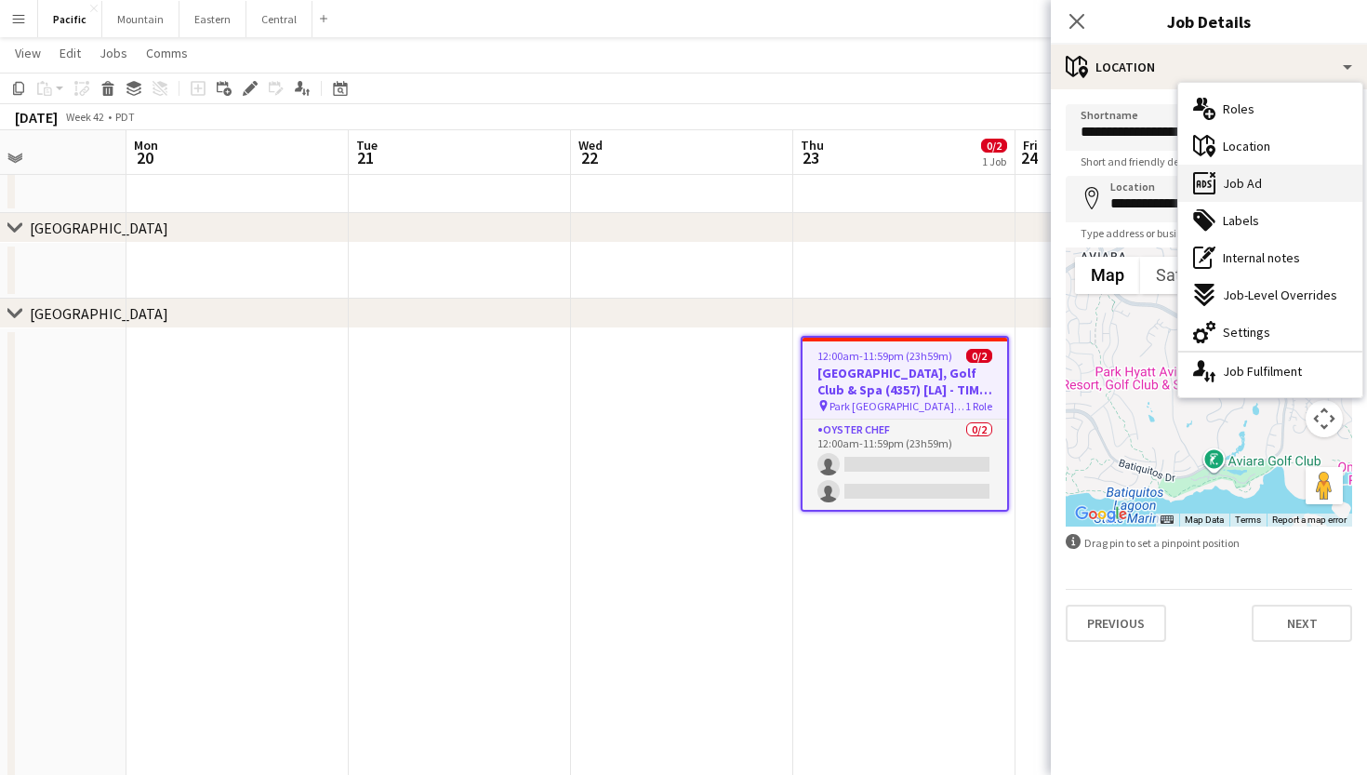
click at [1212, 186] on icon "ads-window" at bounding box center [1204, 183] width 22 height 22
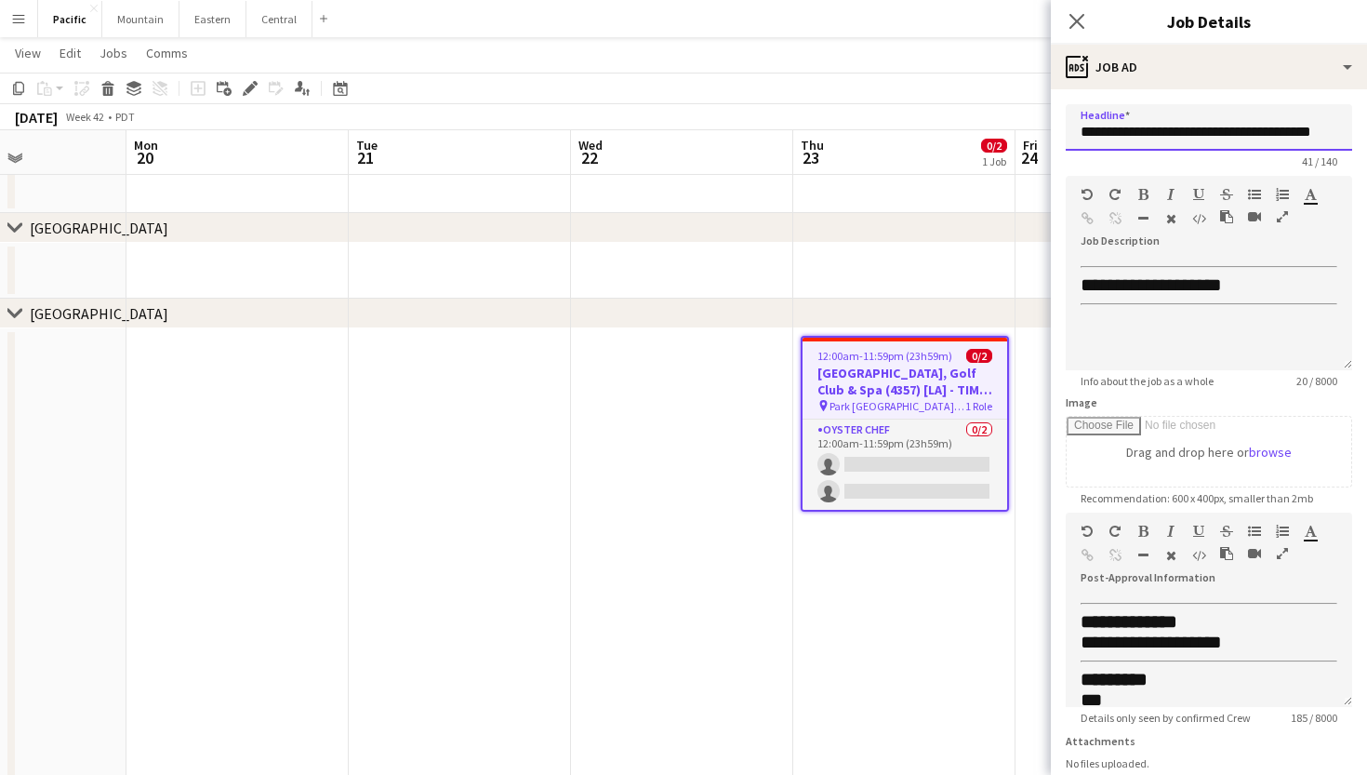
click at [1166, 130] on input "**********" at bounding box center [1209, 127] width 286 height 47
click at [1076, 22] on icon at bounding box center [1077, 21] width 18 height 18
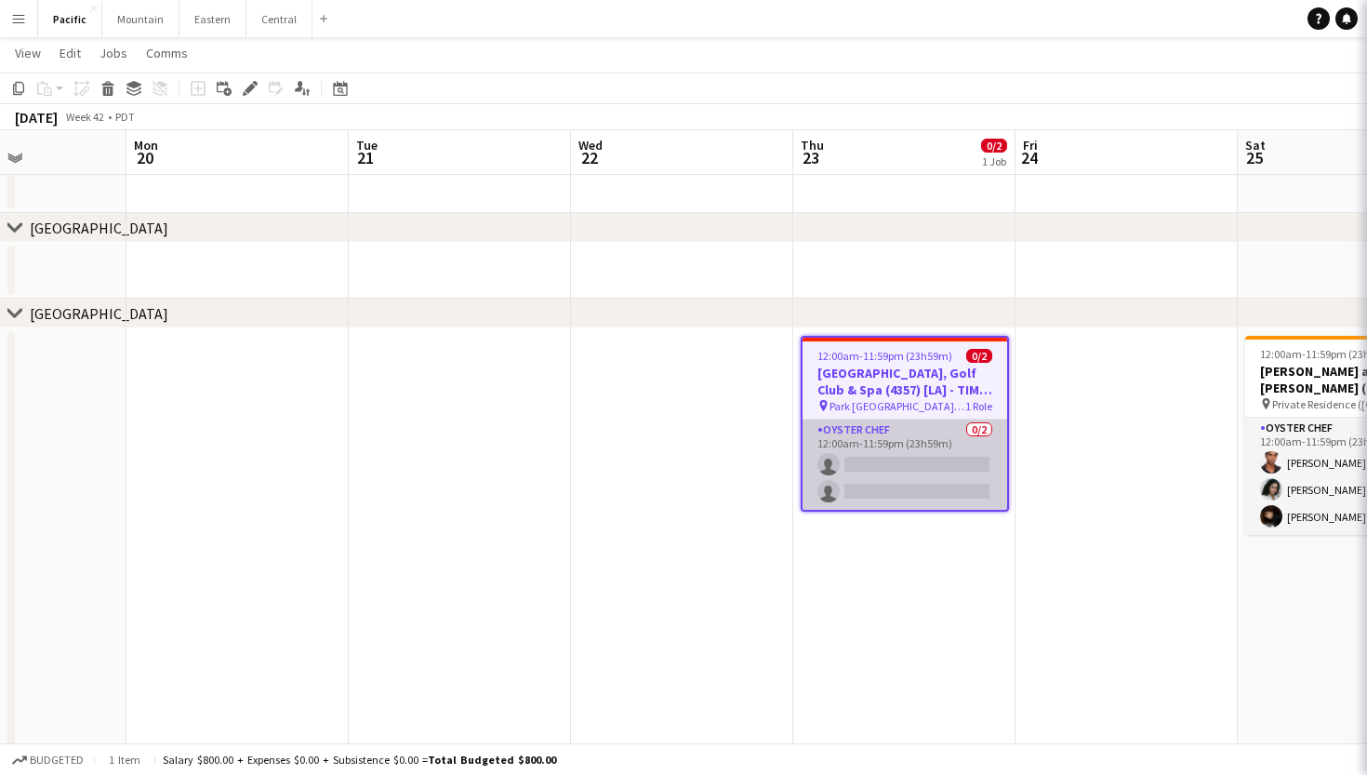
click at [918, 497] on app-card-role "Oyster Chef 0/2 12:00am-11:59pm (23h59m) single-neutral-actions single-neutral-…" at bounding box center [905, 465] width 205 height 90
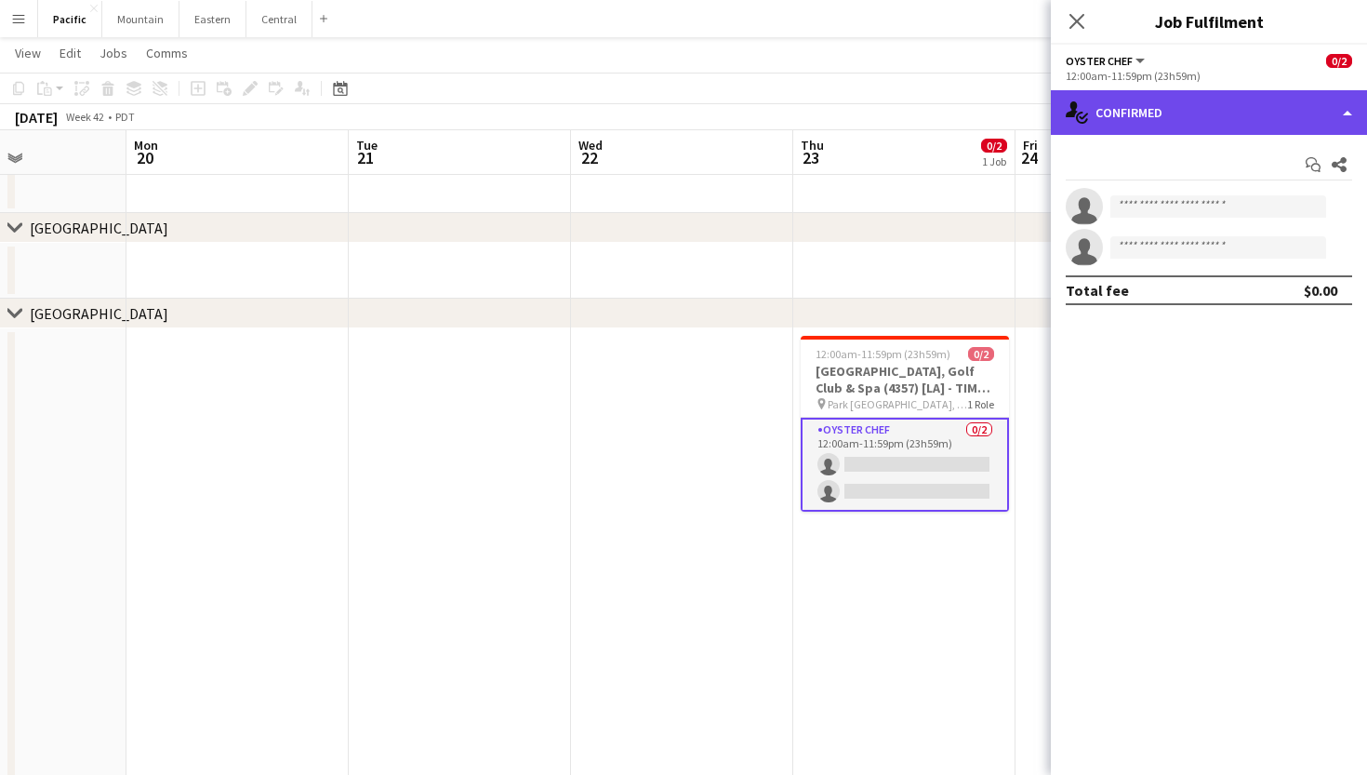
click at [1196, 116] on div "single-neutral-actions-check-2 Confirmed" at bounding box center [1209, 112] width 316 height 45
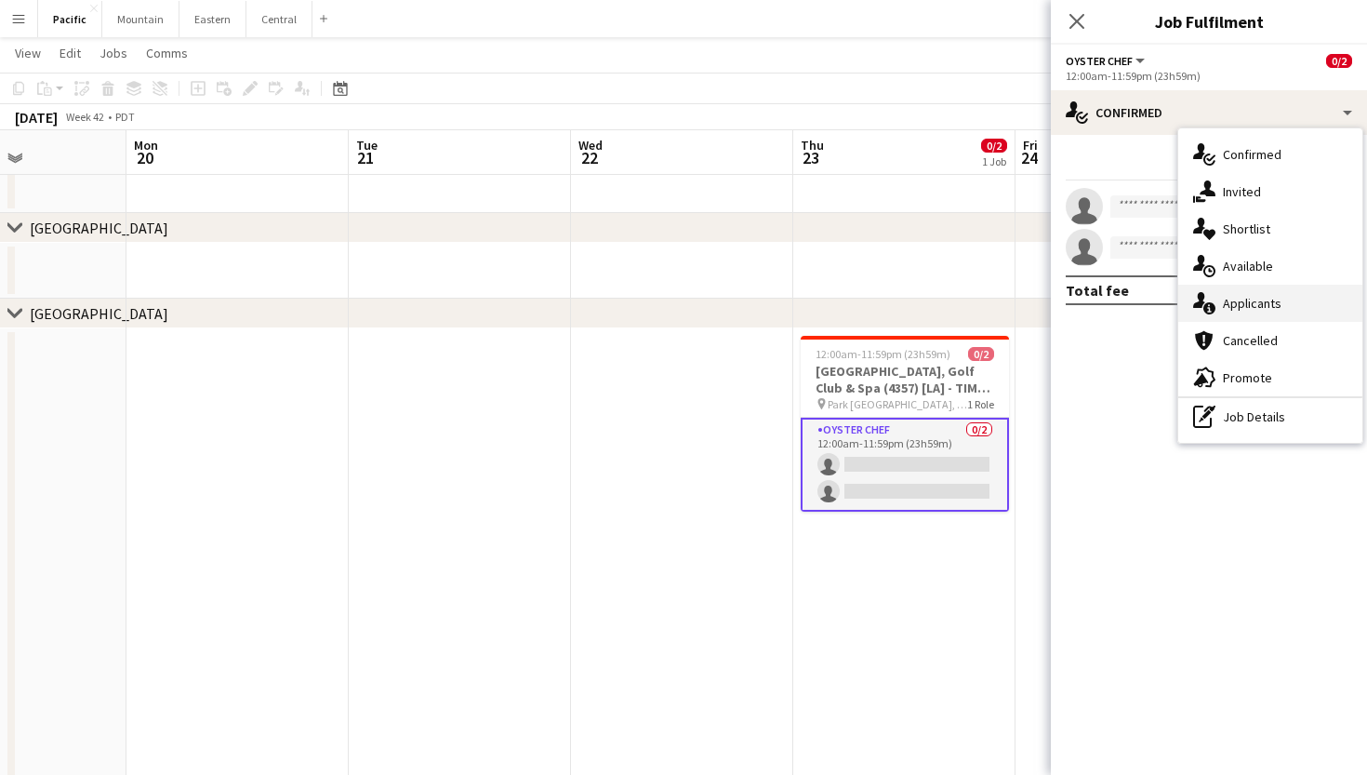
click at [1229, 301] on span "Applicants" at bounding box center [1252, 303] width 59 height 17
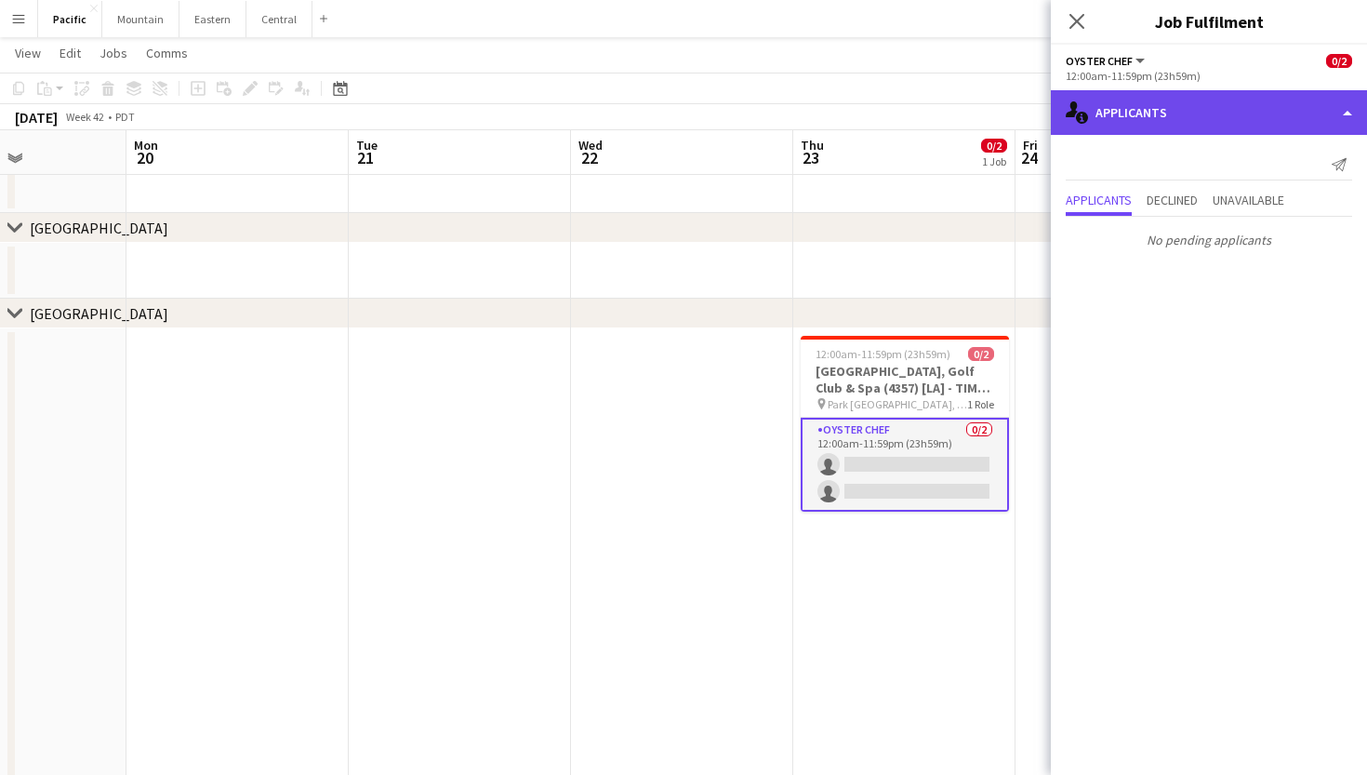
click at [1190, 115] on div "single-neutral-actions-information Applicants" at bounding box center [1209, 112] width 316 height 45
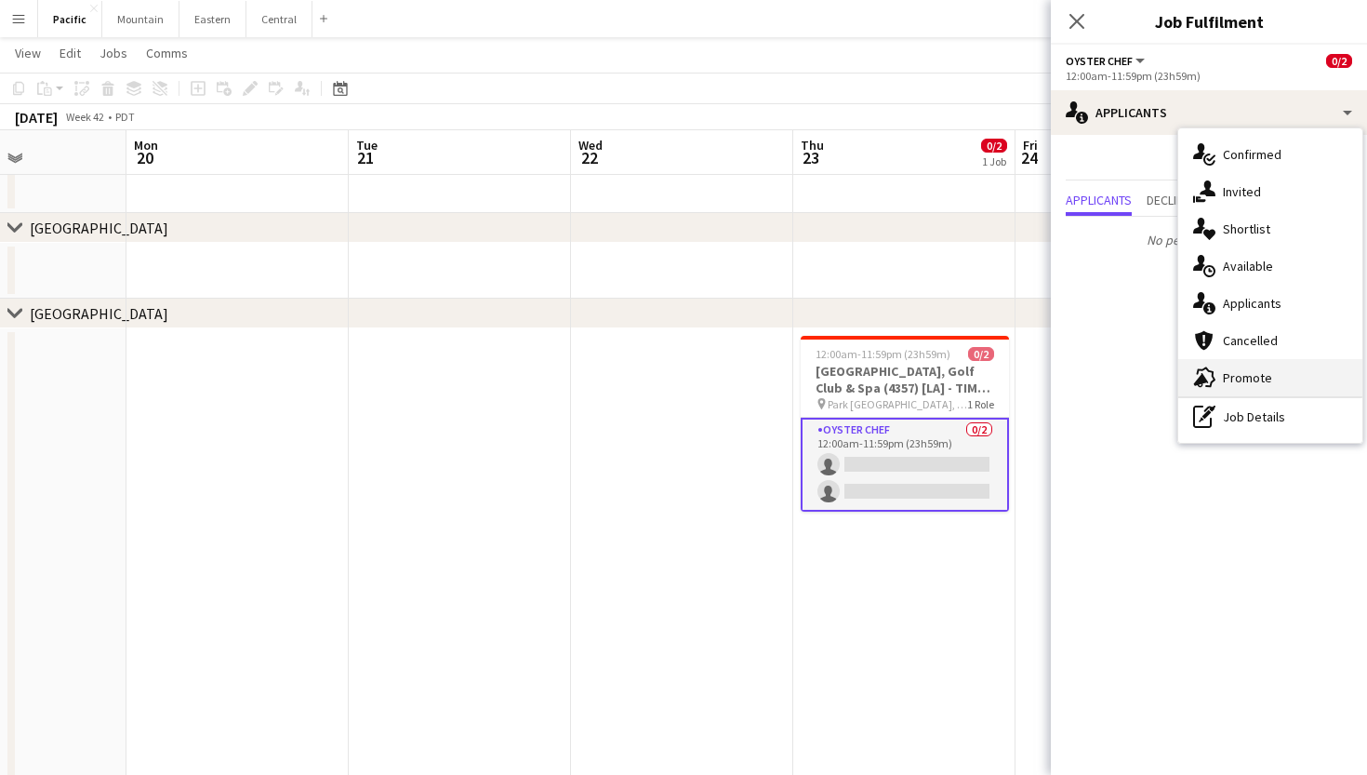
click at [1219, 370] on div "advertising-megaphone Promote" at bounding box center [1271, 377] width 184 height 37
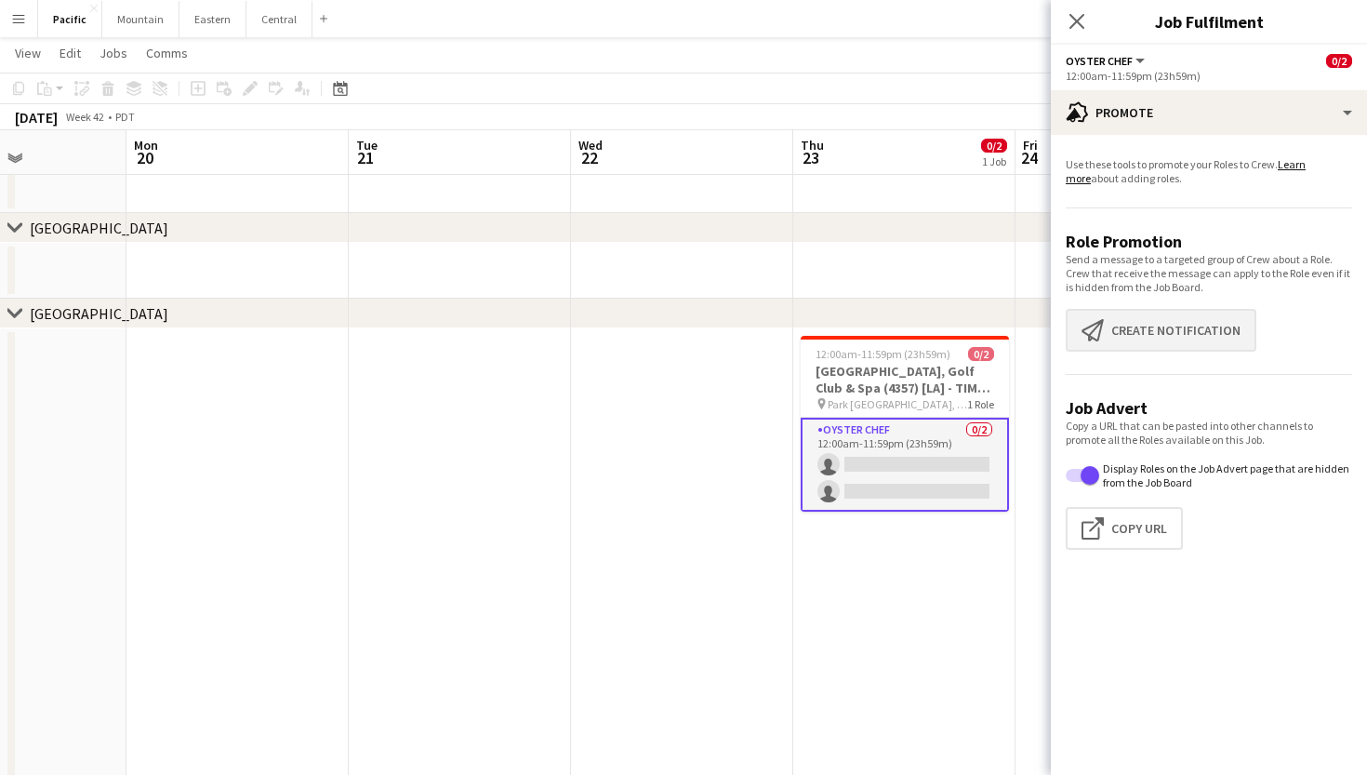
click at [1125, 334] on button "Create notification Create notification" at bounding box center [1161, 330] width 191 height 43
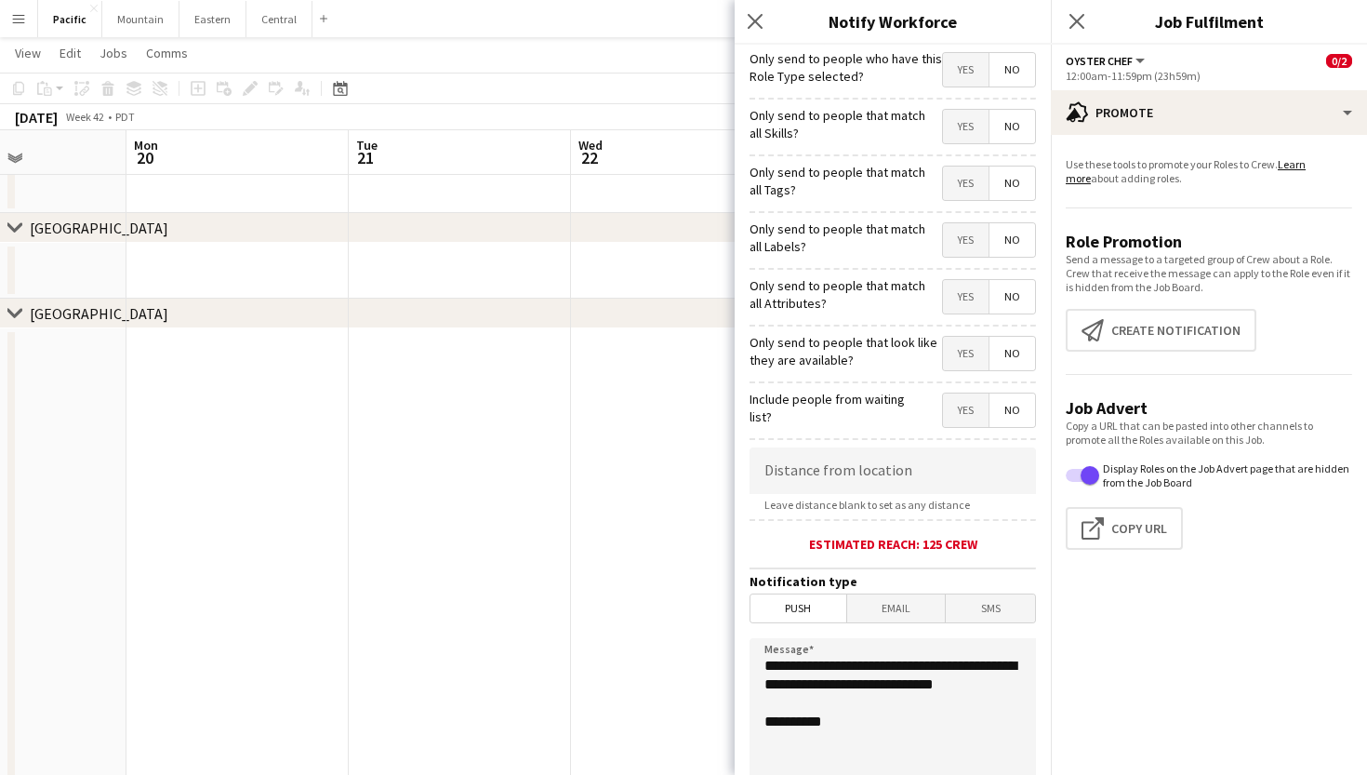
click at [964, 191] on span "Yes" at bounding box center [966, 183] width 46 height 33
drag, startPoint x: 871, startPoint y: 713, endPoint x: 696, endPoint y: 640, distance: 189.7
click at [696, 640] on body "Menu Boards Boards Boards All jobs Status Workforce Workforce My Workforce Recr…" at bounding box center [683, 616] width 1367 height 1334
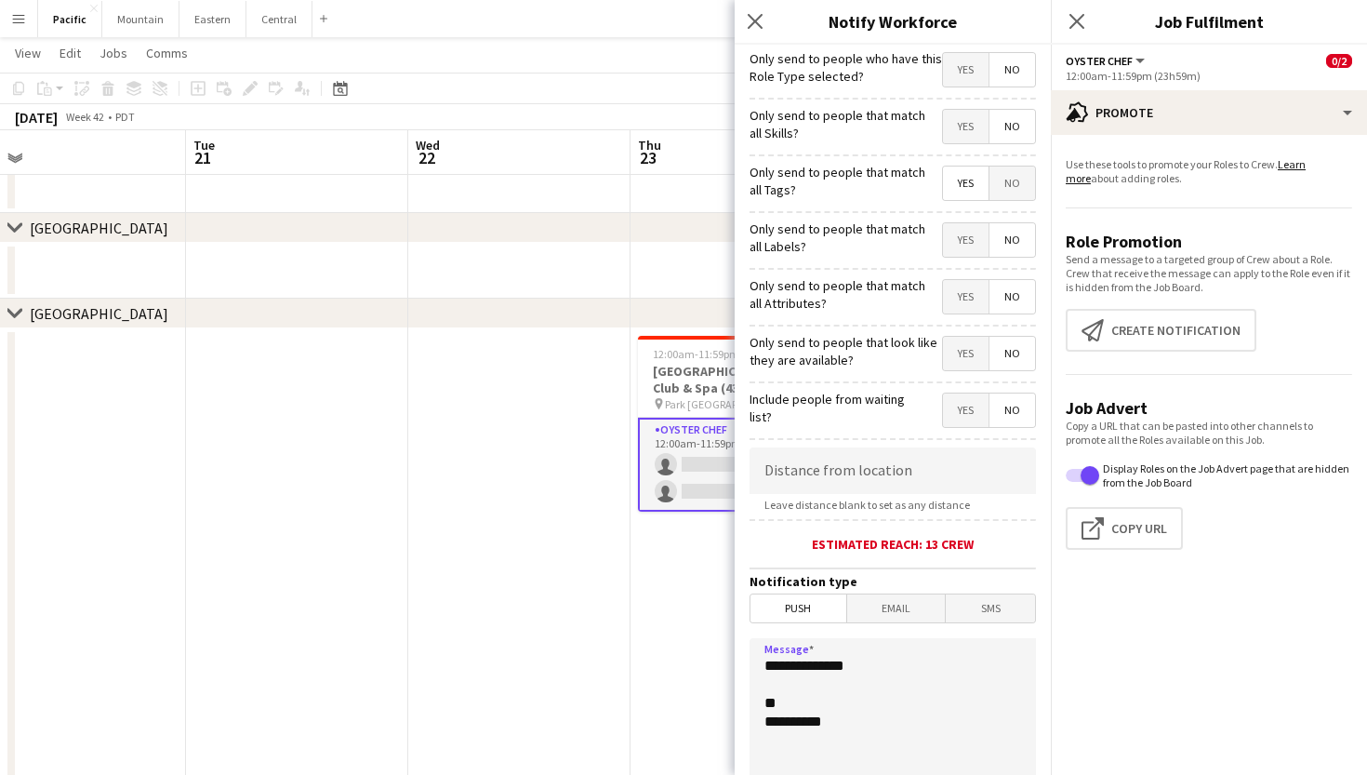
scroll to position [0, 495]
paste textarea "**********"
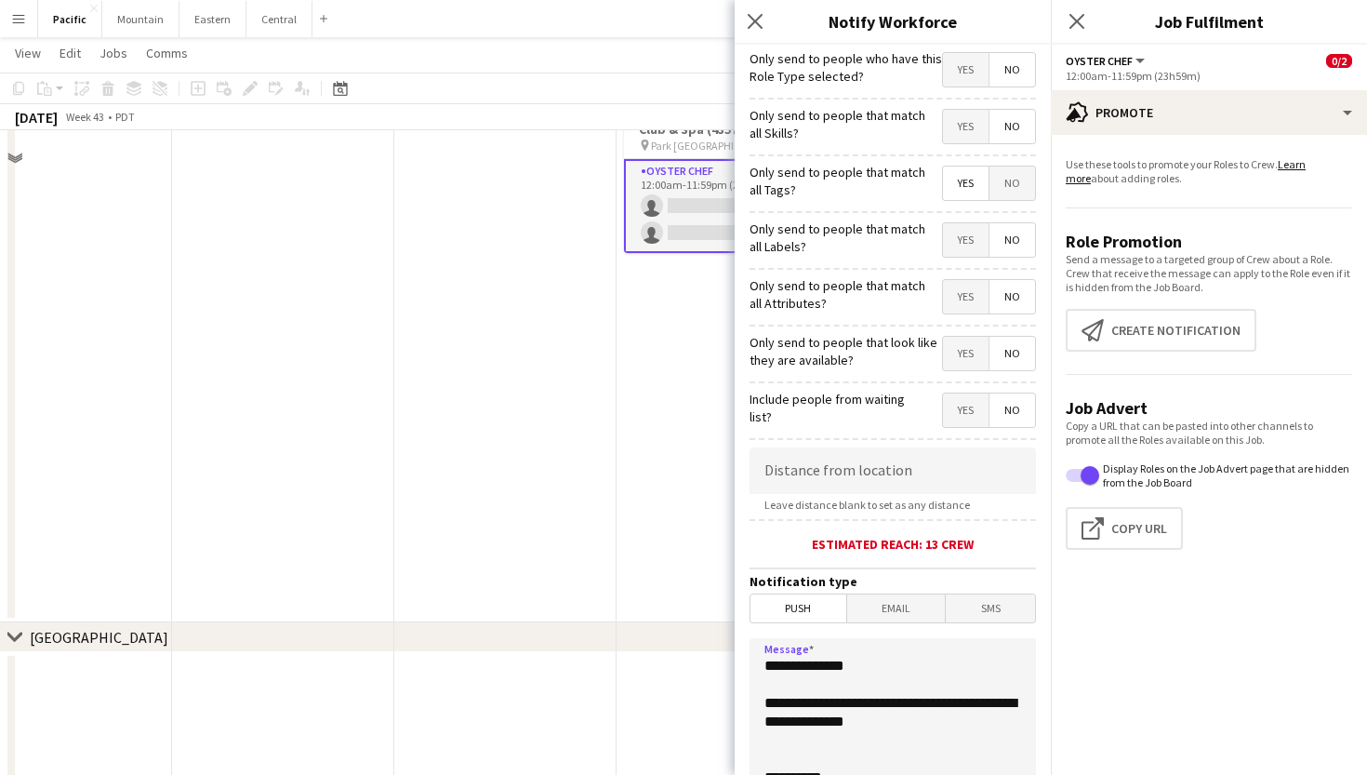
scroll to position [411, 0]
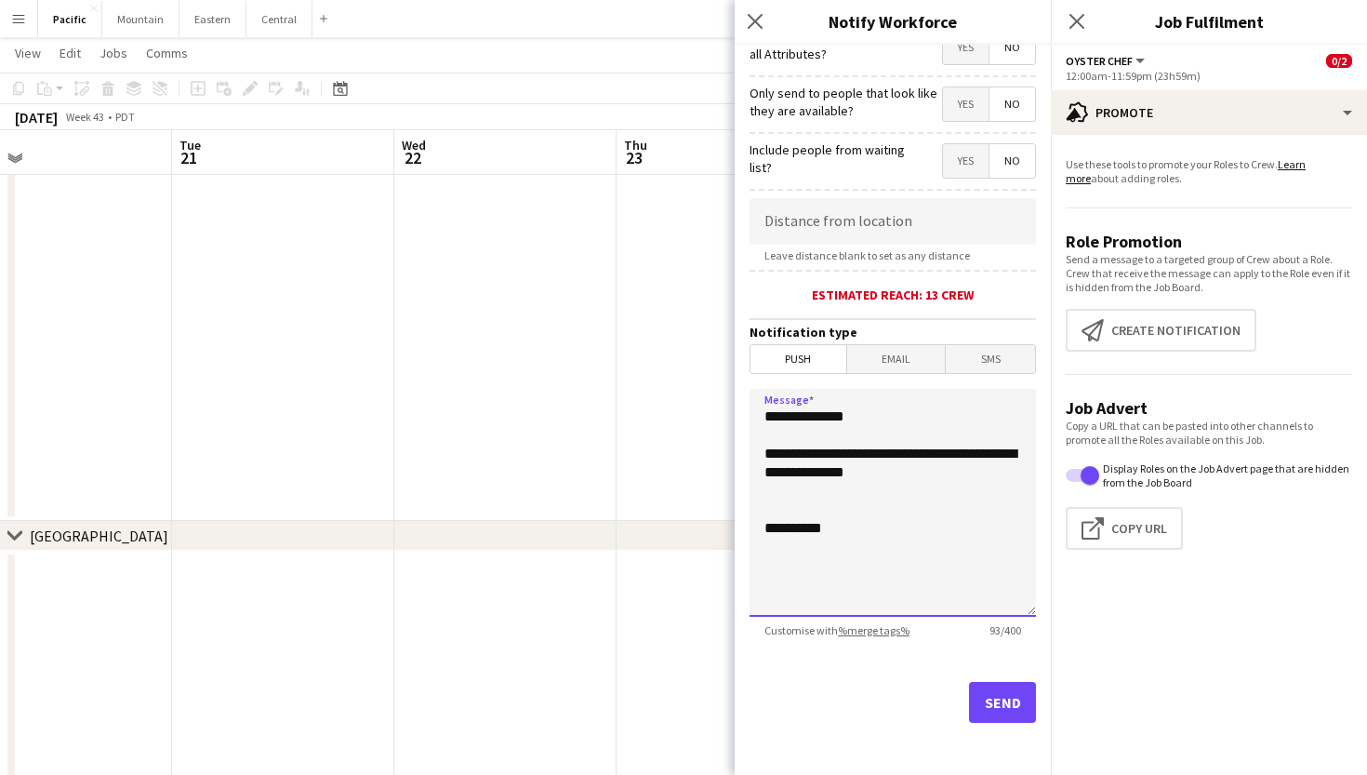
type textarea "**********"
click at [994, 687] on button "Send" at bounding box center [1002, 702] width 67 height 41
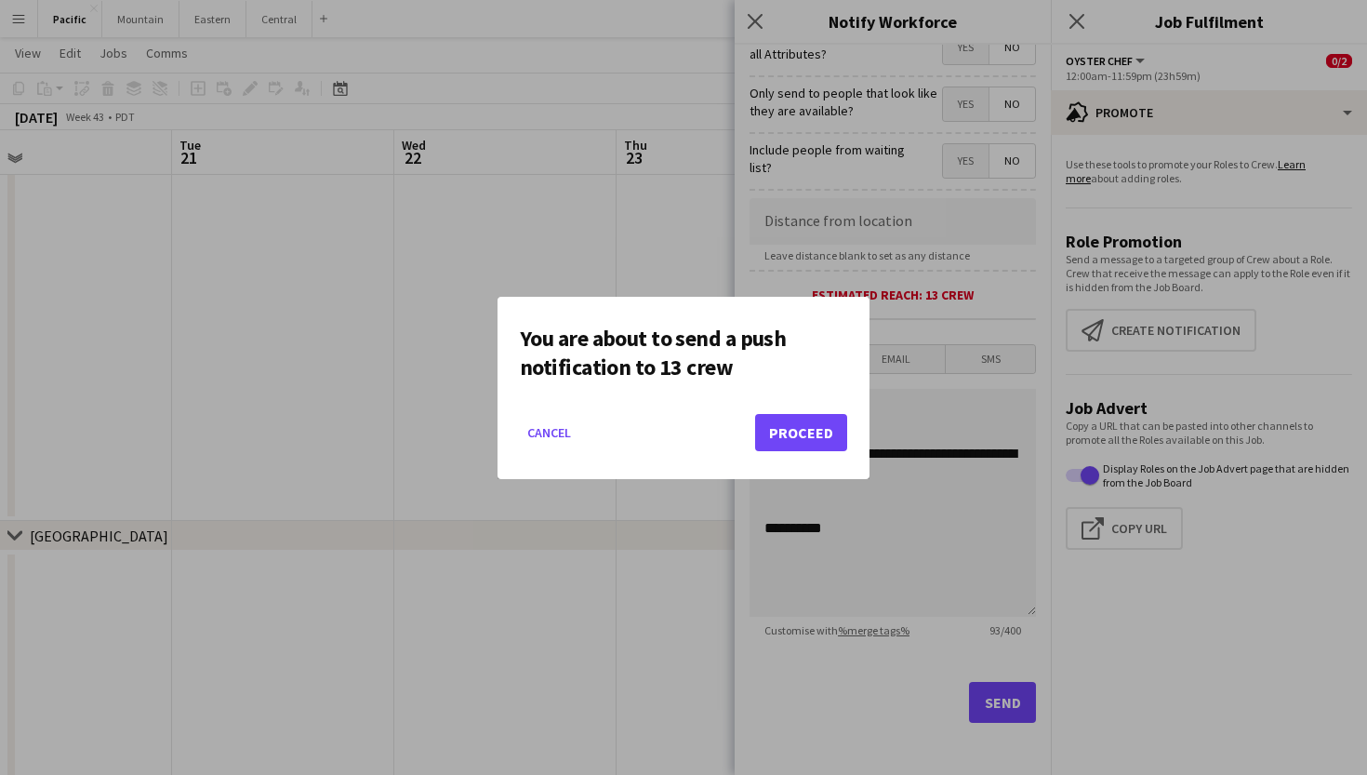
scroll to position [0, 0]
click at [814, 421] on button "Proceed" at bounding box center [801, 432] width 92 height 37
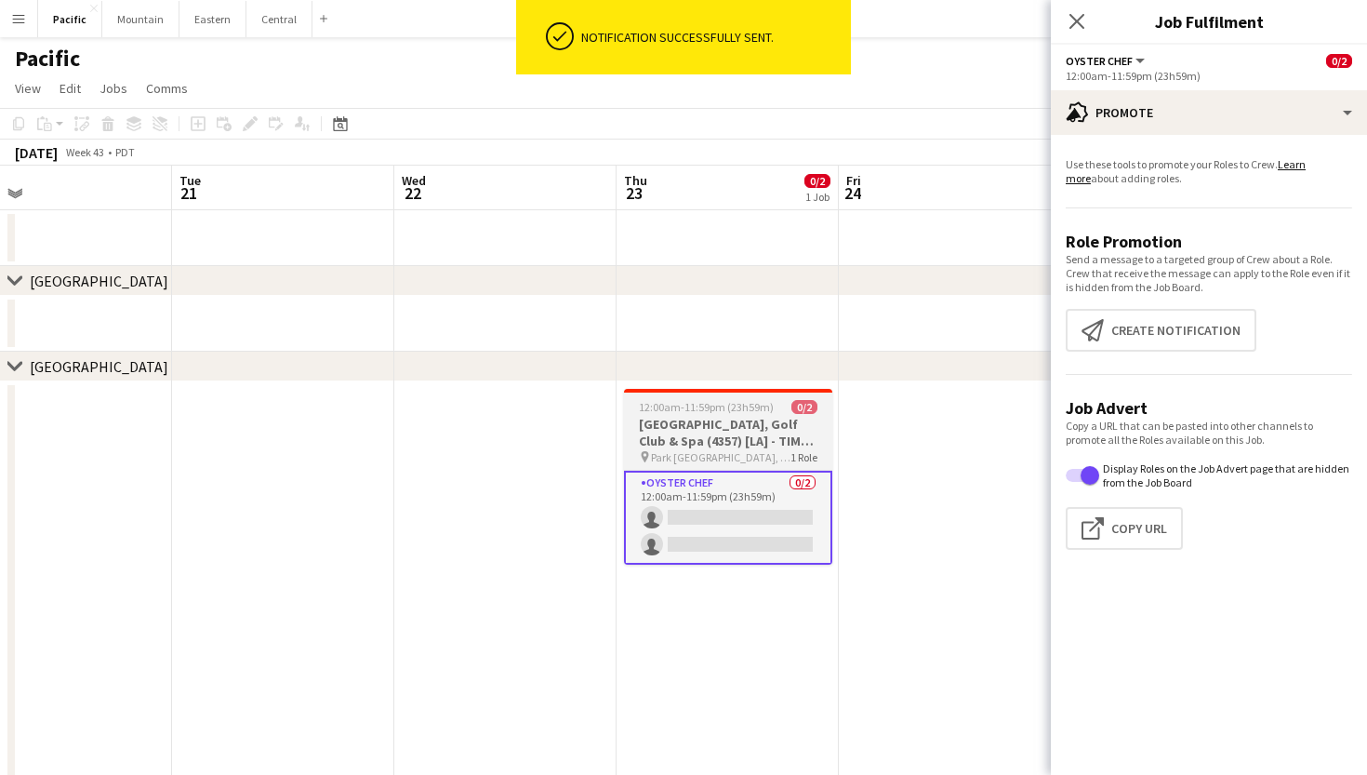
click at [693, 435] on h3 "[GEOGRAPHIC_DATA], Golf Club & Spa (4357) [LA] - TIME TBD (2HR)" at bounding box center [728, 432] width 208 height 33
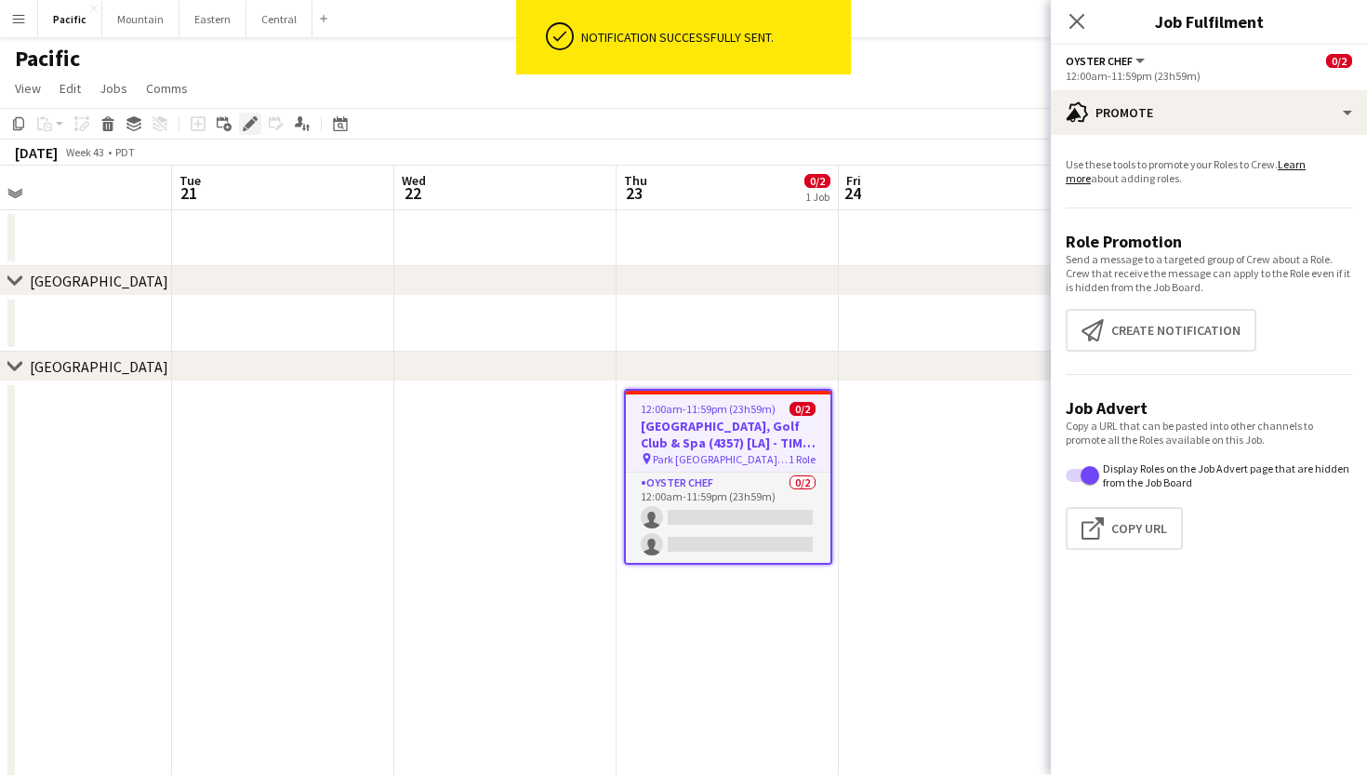
click at [250, 116] on icon "Edit" at bounding box center [250, 123] width 15 height 15
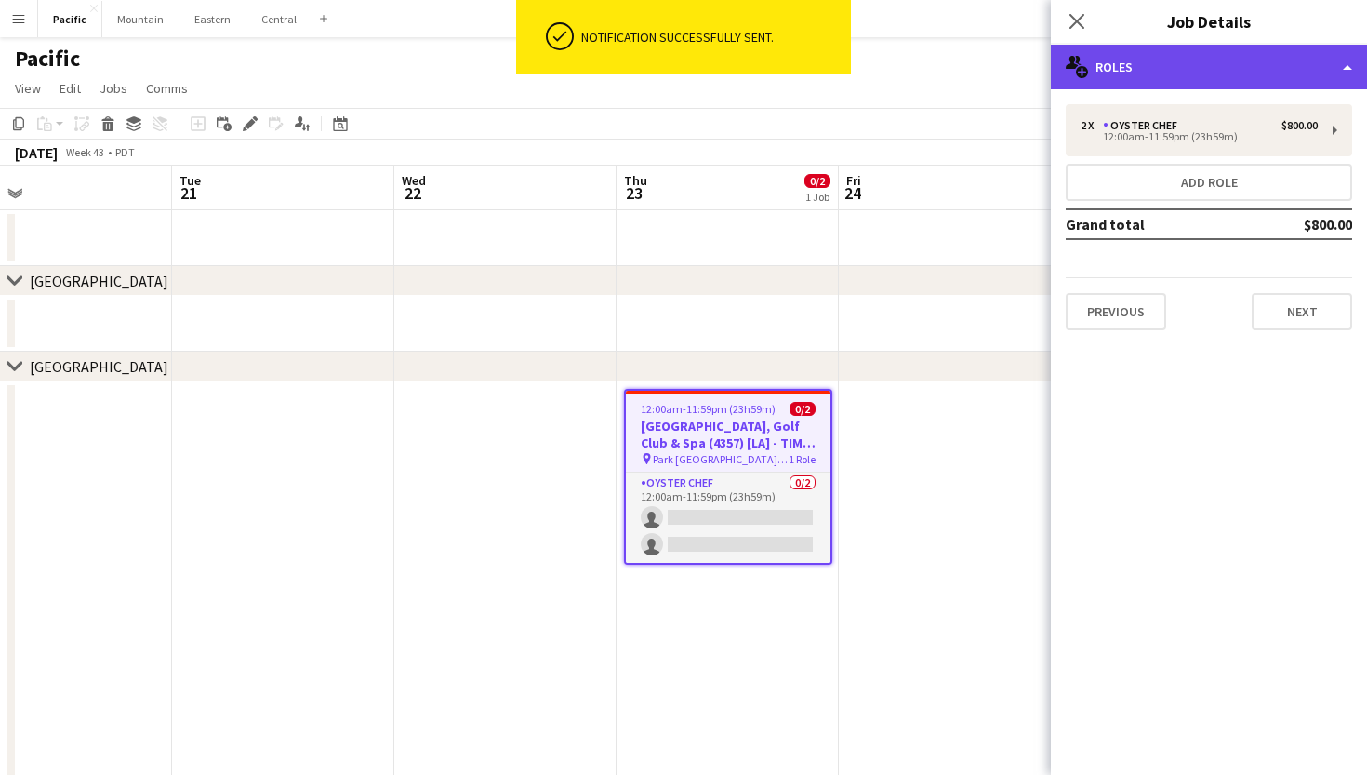
click at [1204, 54] on div "multiple-users-add Roles" at bounding box center [1209, 67] width 316 height 45
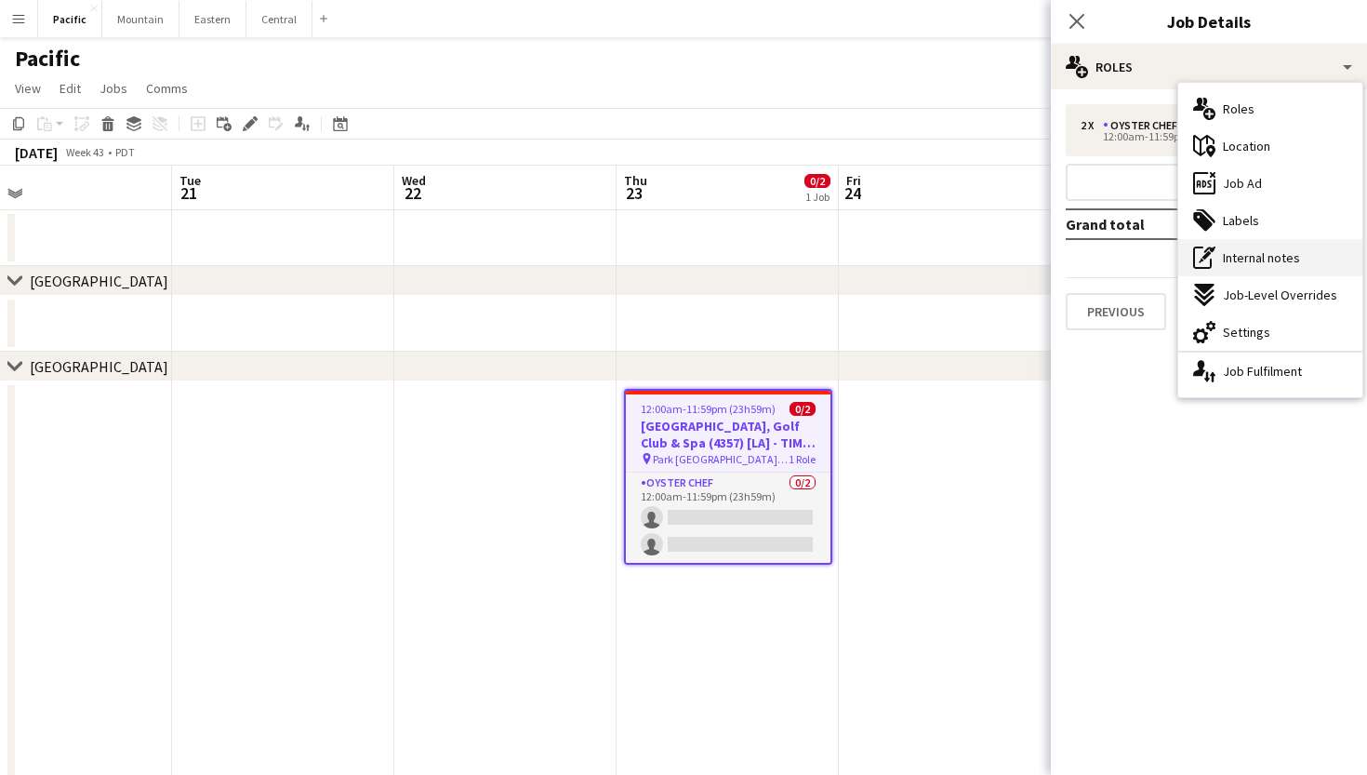
click at [1259, 253] on span "Internal notes" at bounding box center [1261, 257] width 77 height 17
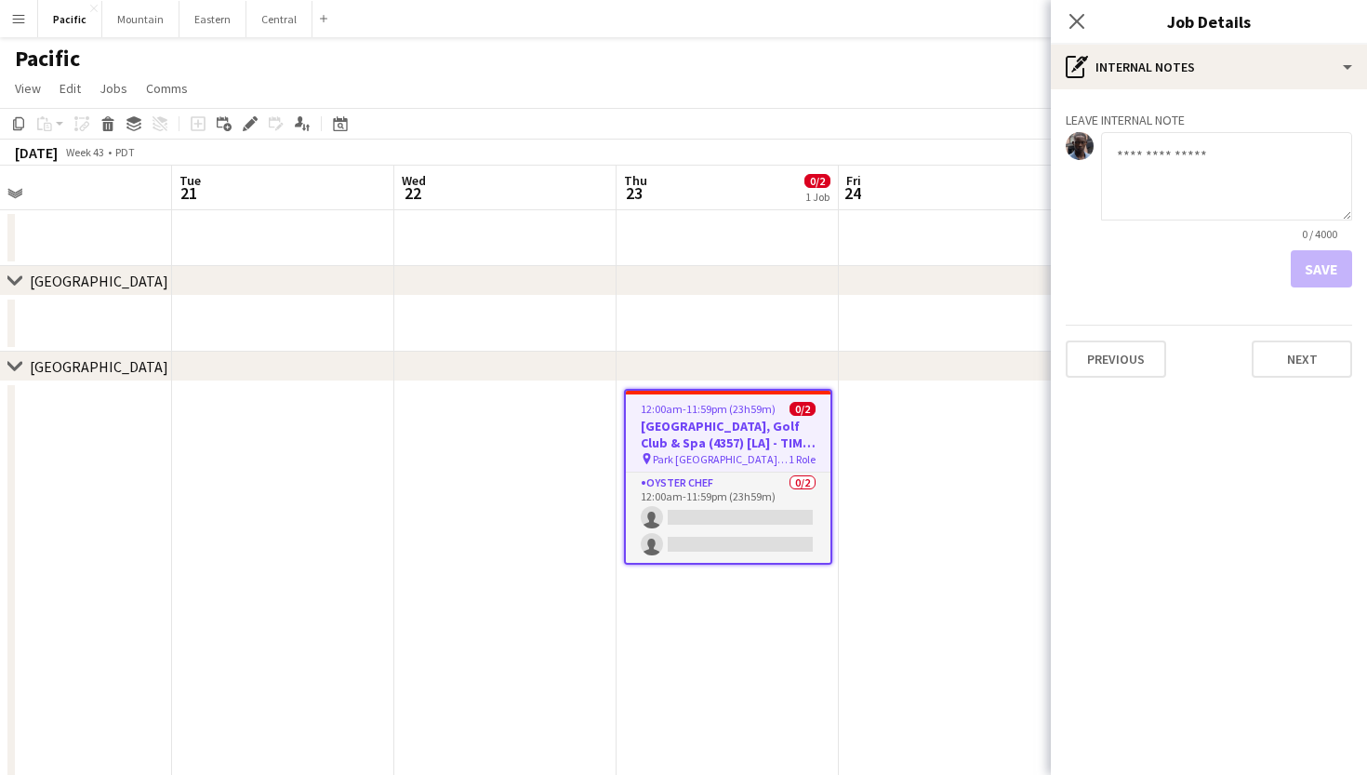
click at [1175, 213] on textarea at bounding box center [1226, 176] width 251 height 88
type textarea "**********"
click at [1305, 257] on button "Save" at bounding box center [1321, 268] width 61 height 37
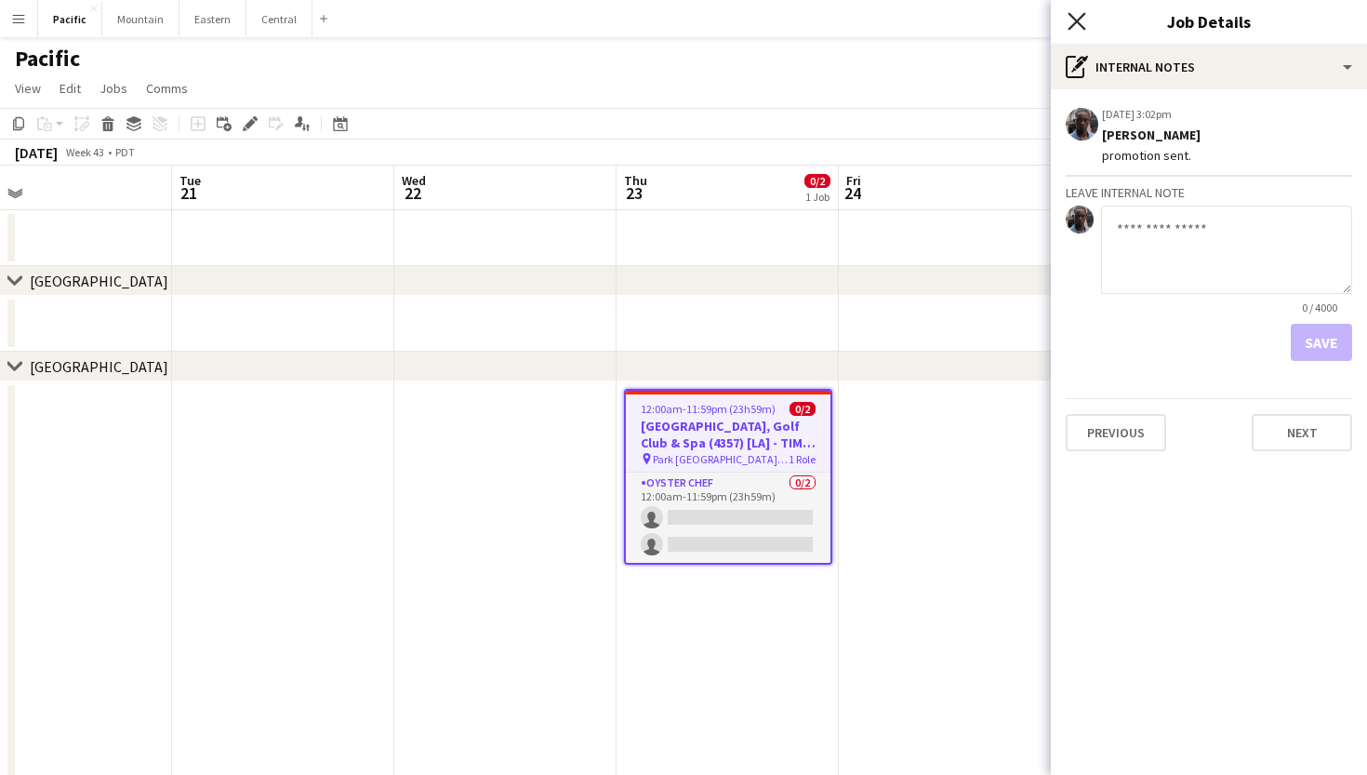
click at [1074, 19] on icon at bounding box center [1077, 21] width 18 height 18
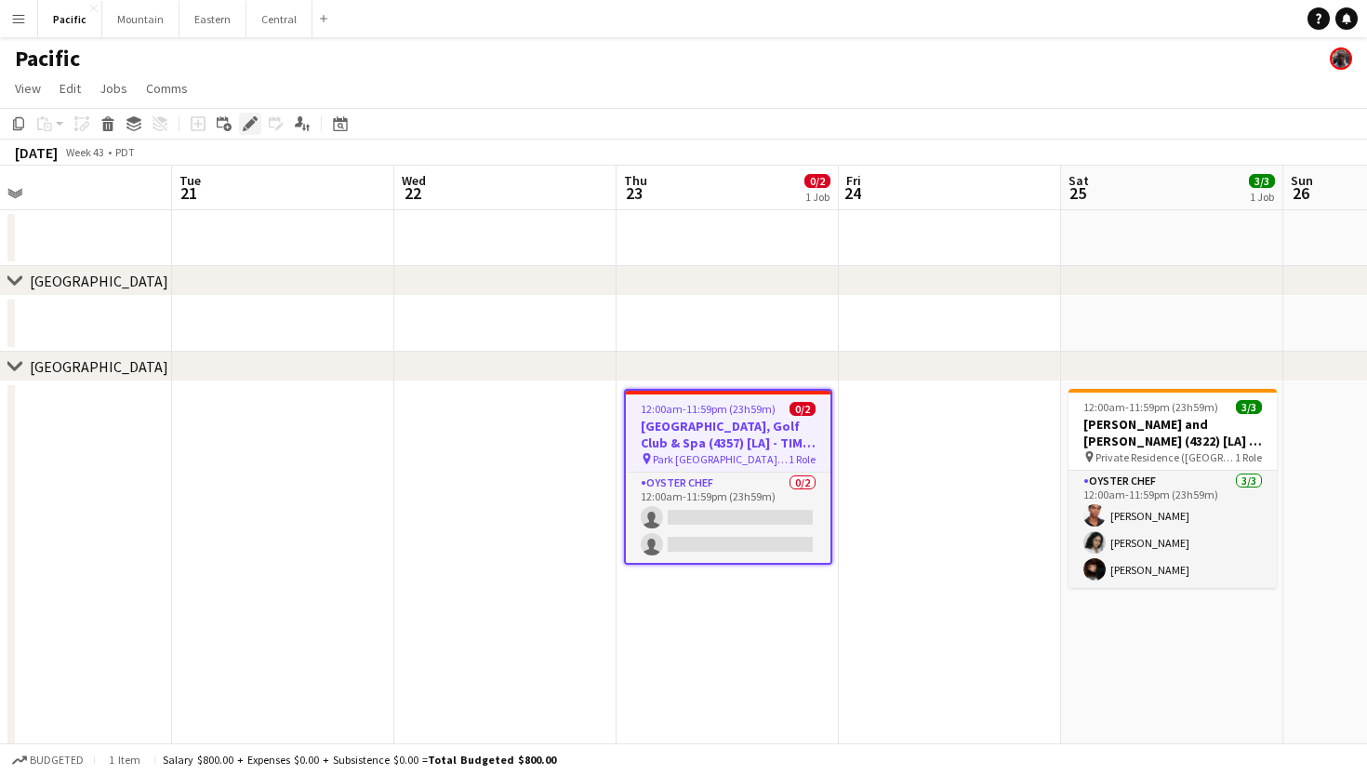
click at [249, 119] on icon "Edit" at bounding box center [250, 123] width 15 height 15
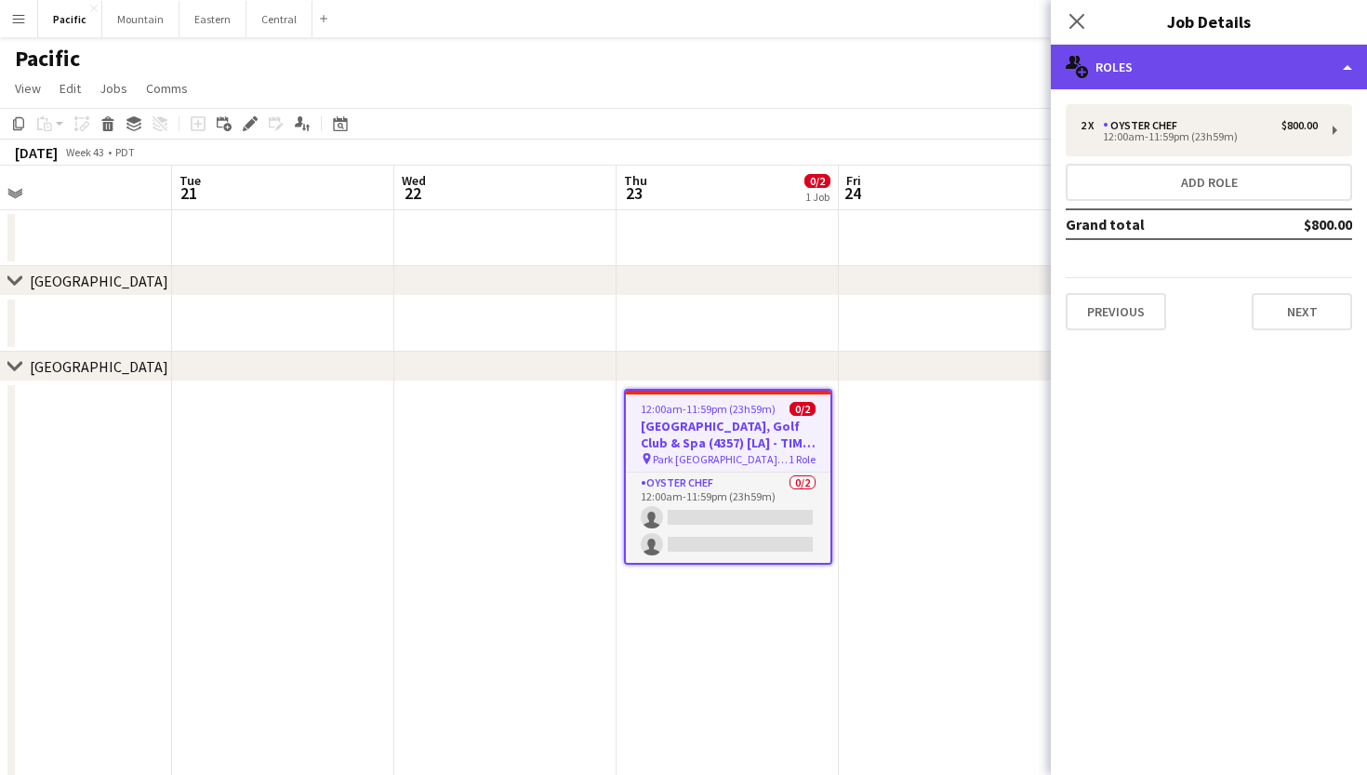
click at [1291, 51] on div "multiple-users-add Roles" at bounding box center [1209, 67] width 316 height 45
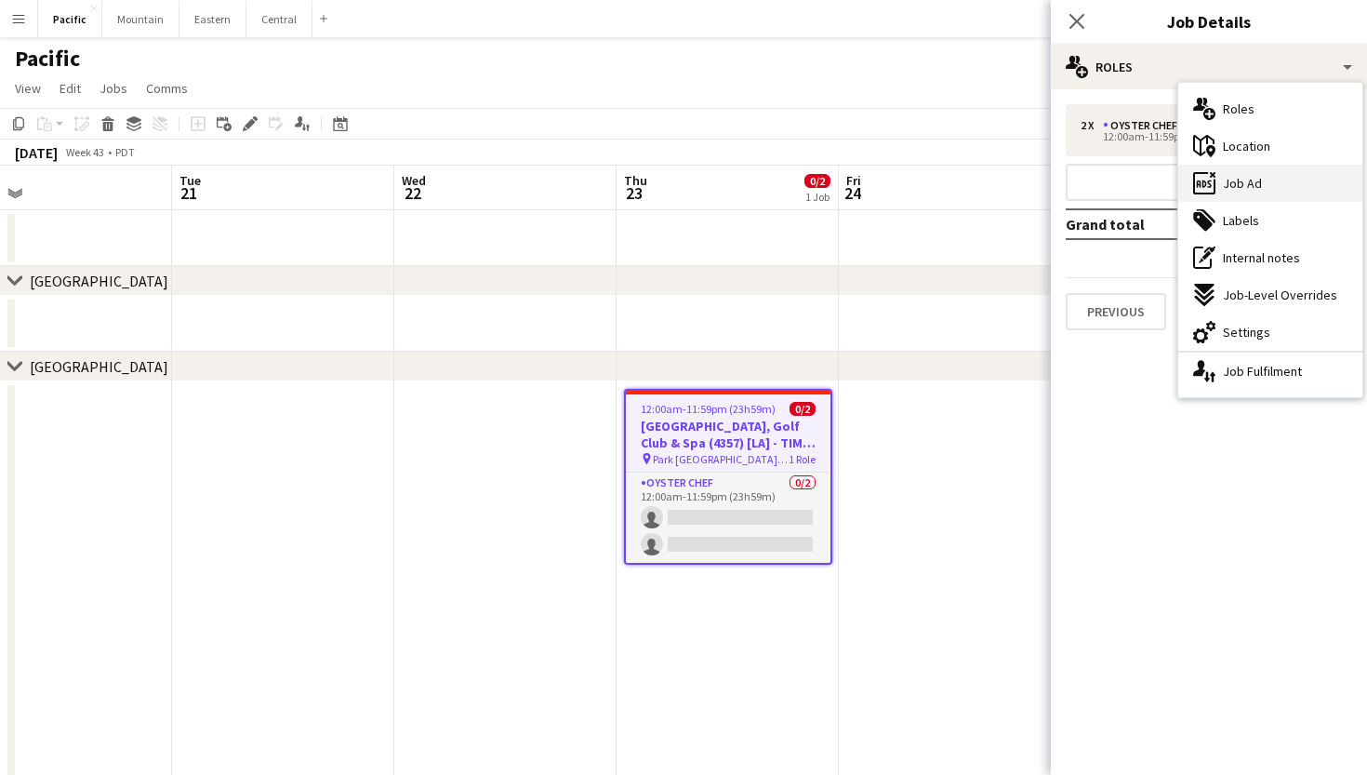
click at [1285, 173] on div "ads-window Job Ad" at bounding box center [1271, 183] width 184 height 37
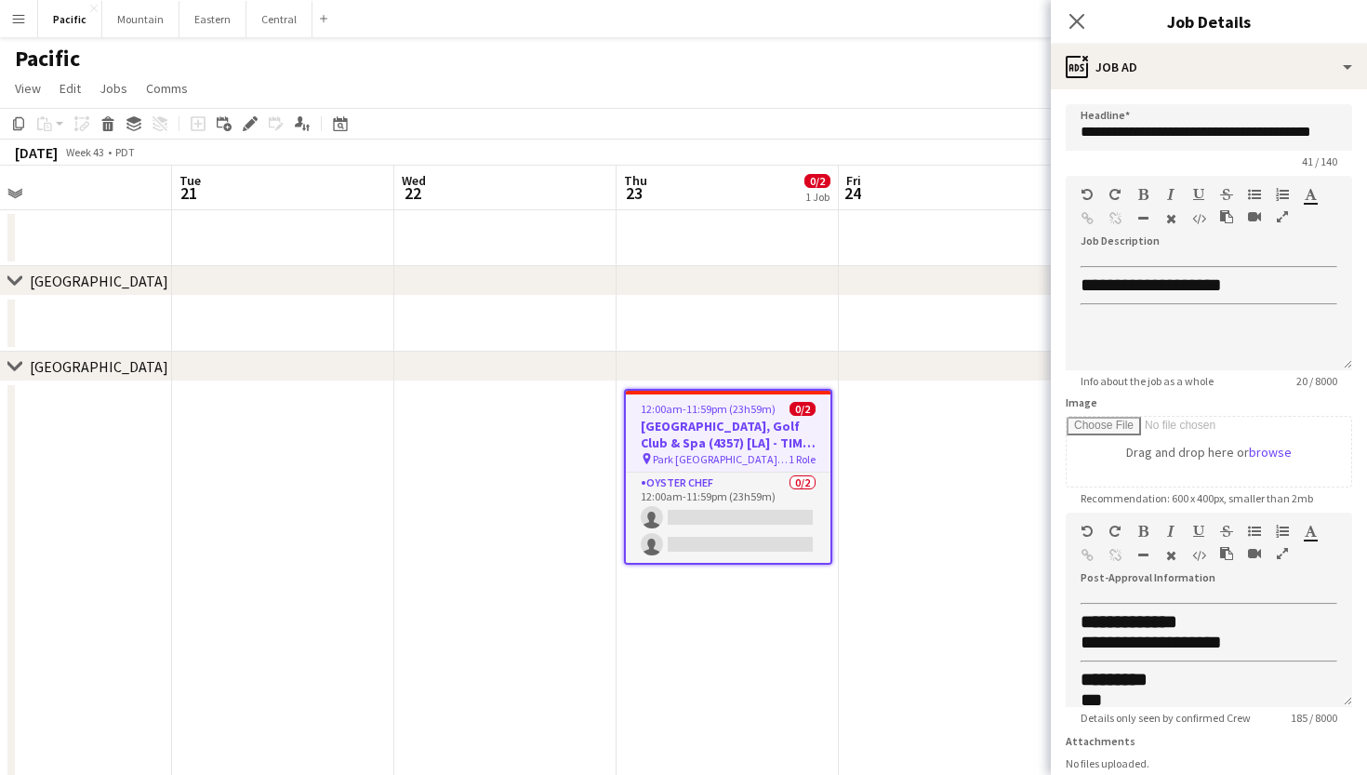
click at [1272, 96] on div "**********" at bounding box center [1209, 504] width 316 height 831
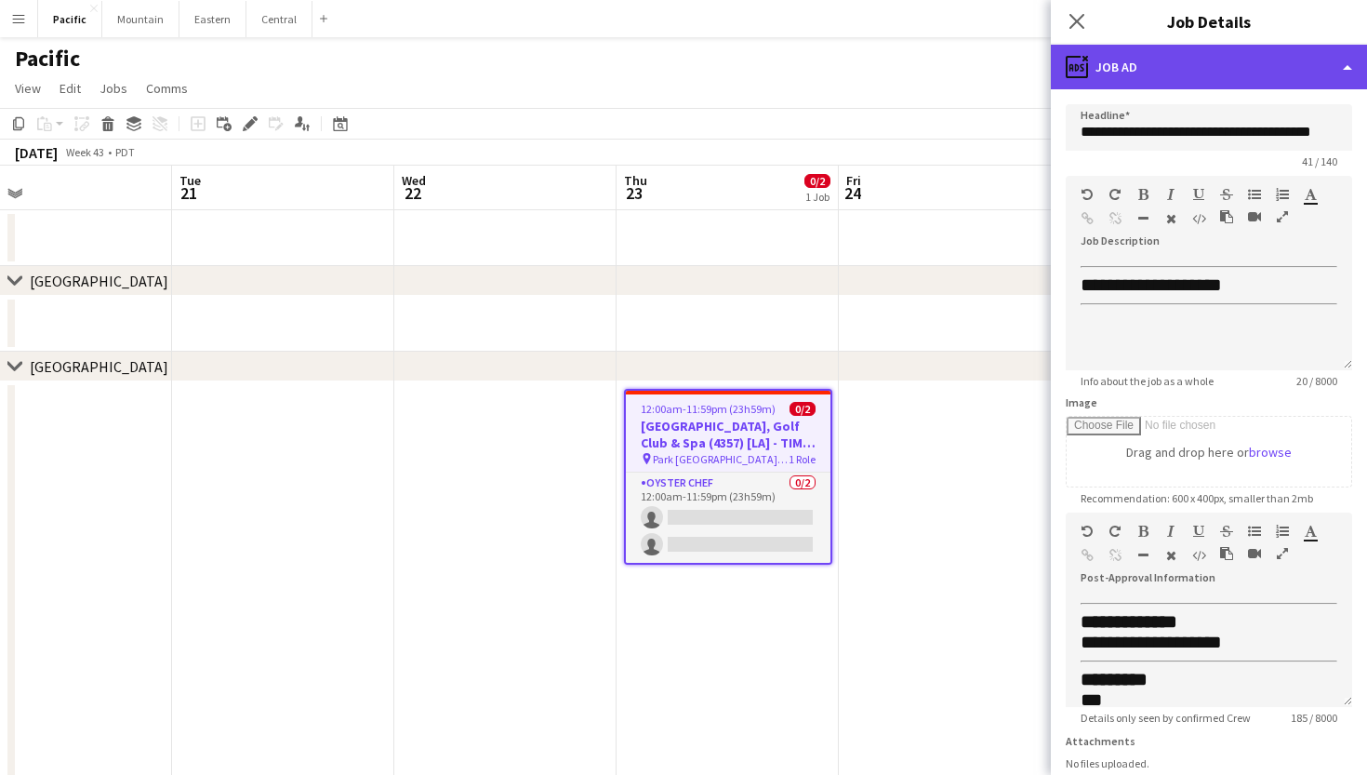
click at [1290, 86] on div "ads-window Job Ad" at bounding box center [1209, 67] width 316 height 45
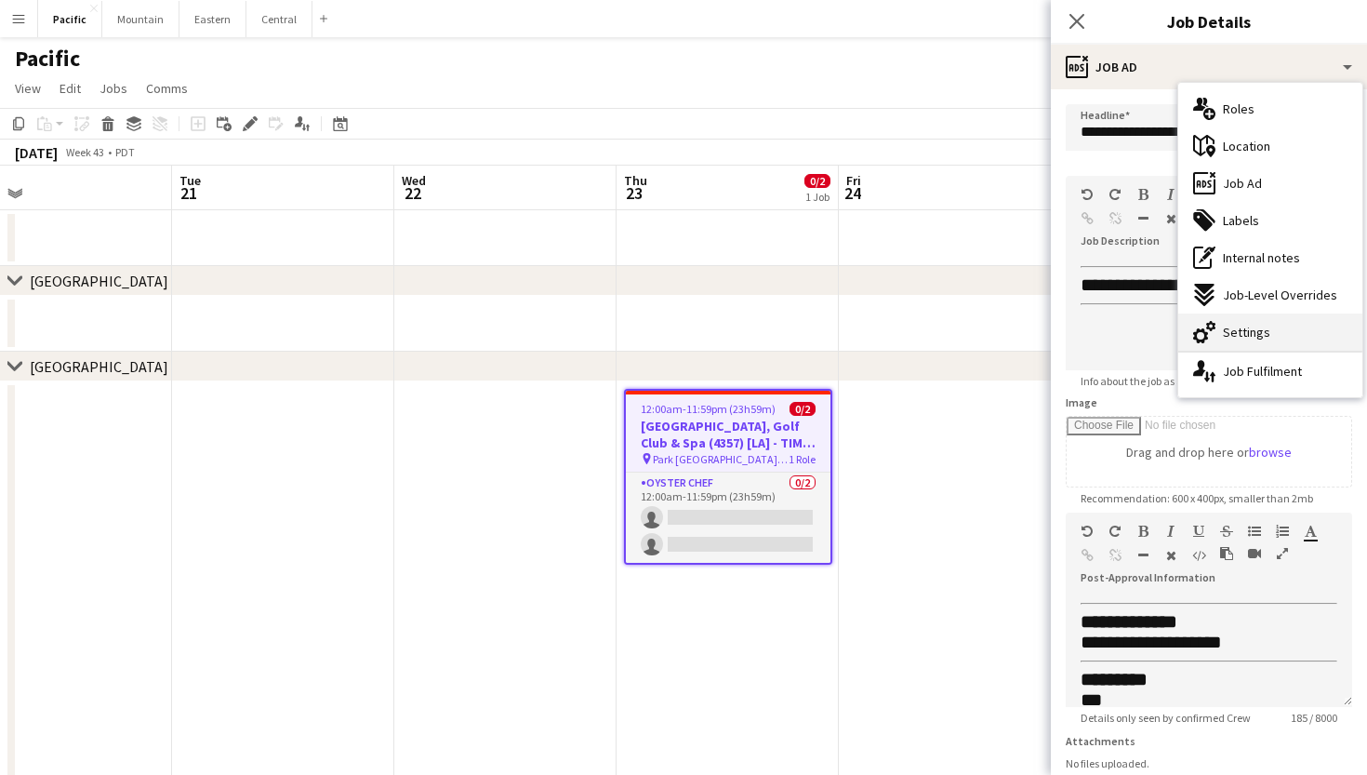
click at [1261, 342] on div "cog-double-3 Settings" at bounding box center [1271, 331] width 184 height 37
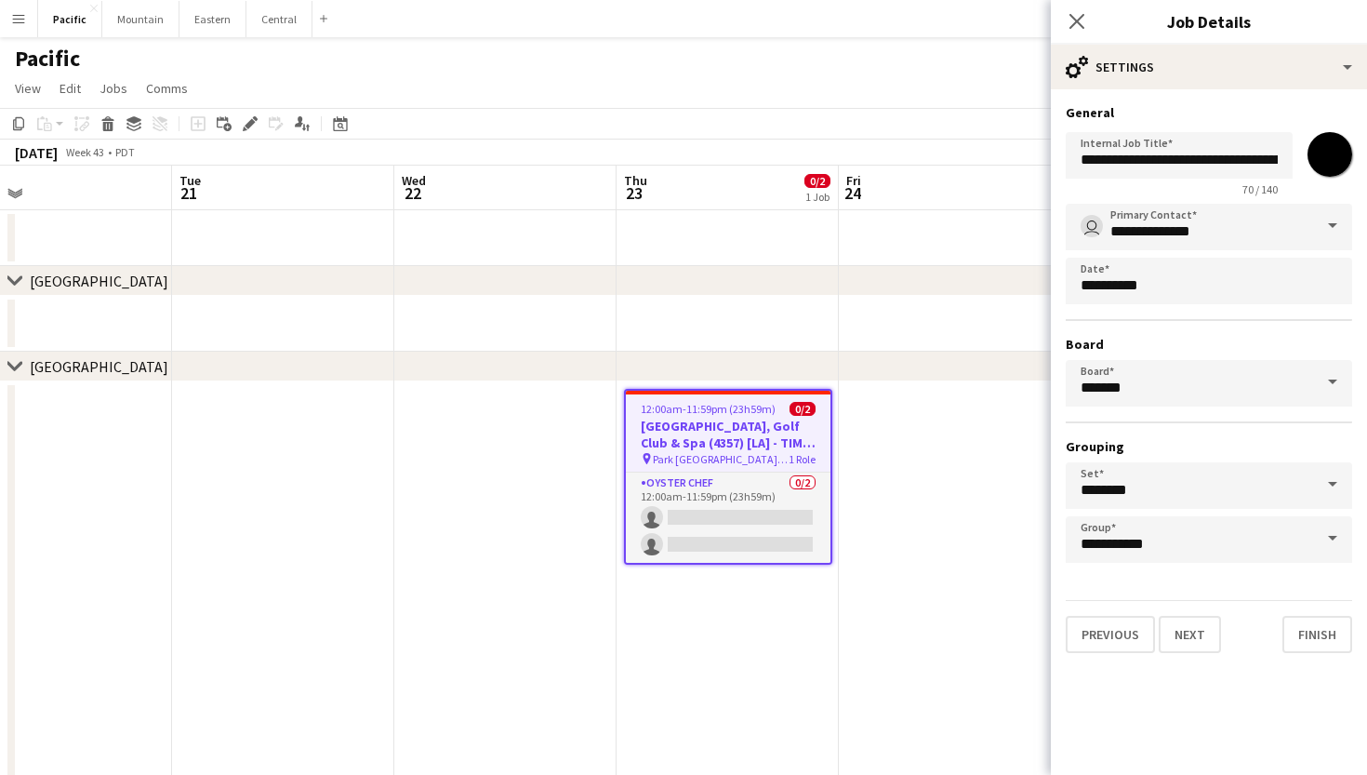
click at [1331, 140] on input "*******" at bounding box center [1330, 154] width 67 height 67
type input "*******"
click at [1075, 14] on icon "Close pop-in" at bounding box center [1077, 21] width 18 height 18
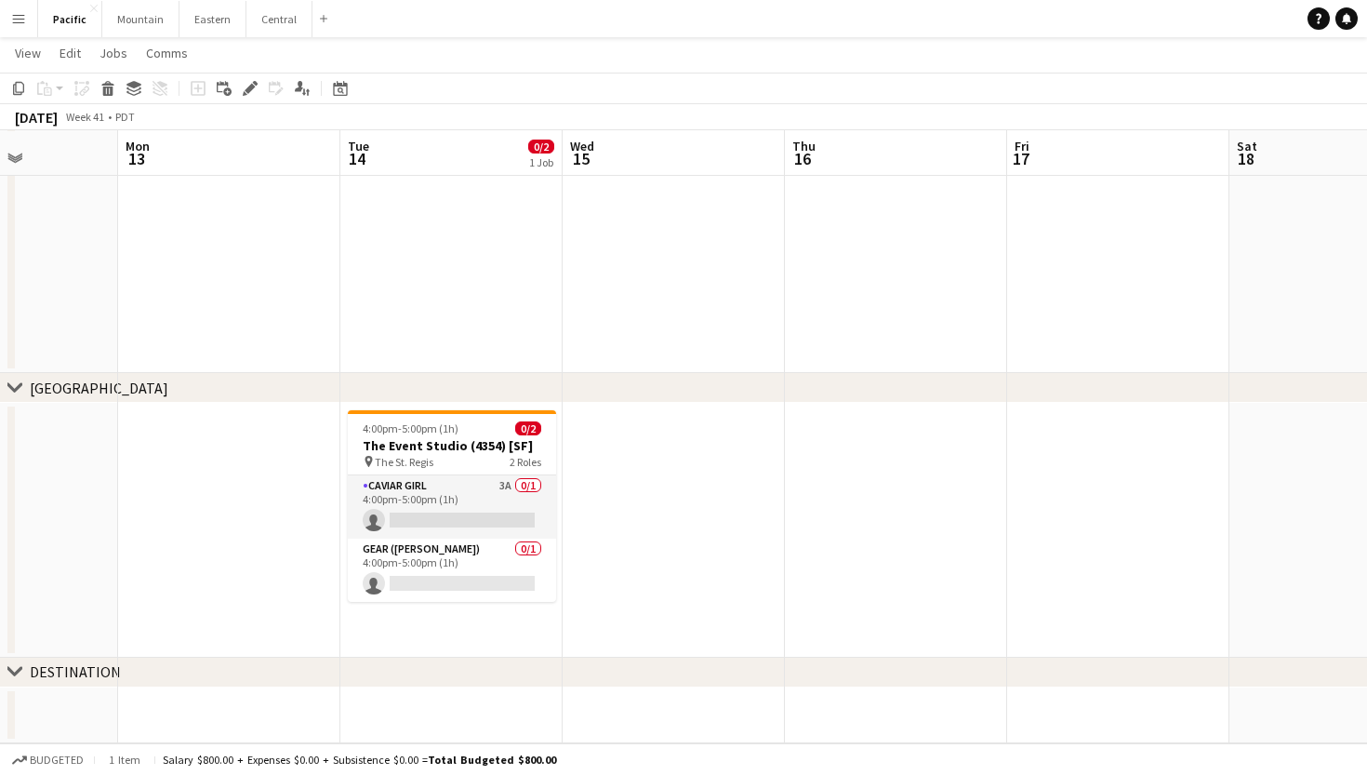
scroll to position [559, 0]
click at [469, 505] on app-card-role "Caviar Girl 3A 0/1 4:00pm-5:00pm (1h) single-neutral-actions" at bounding box center [452, 506] width 208 height 63
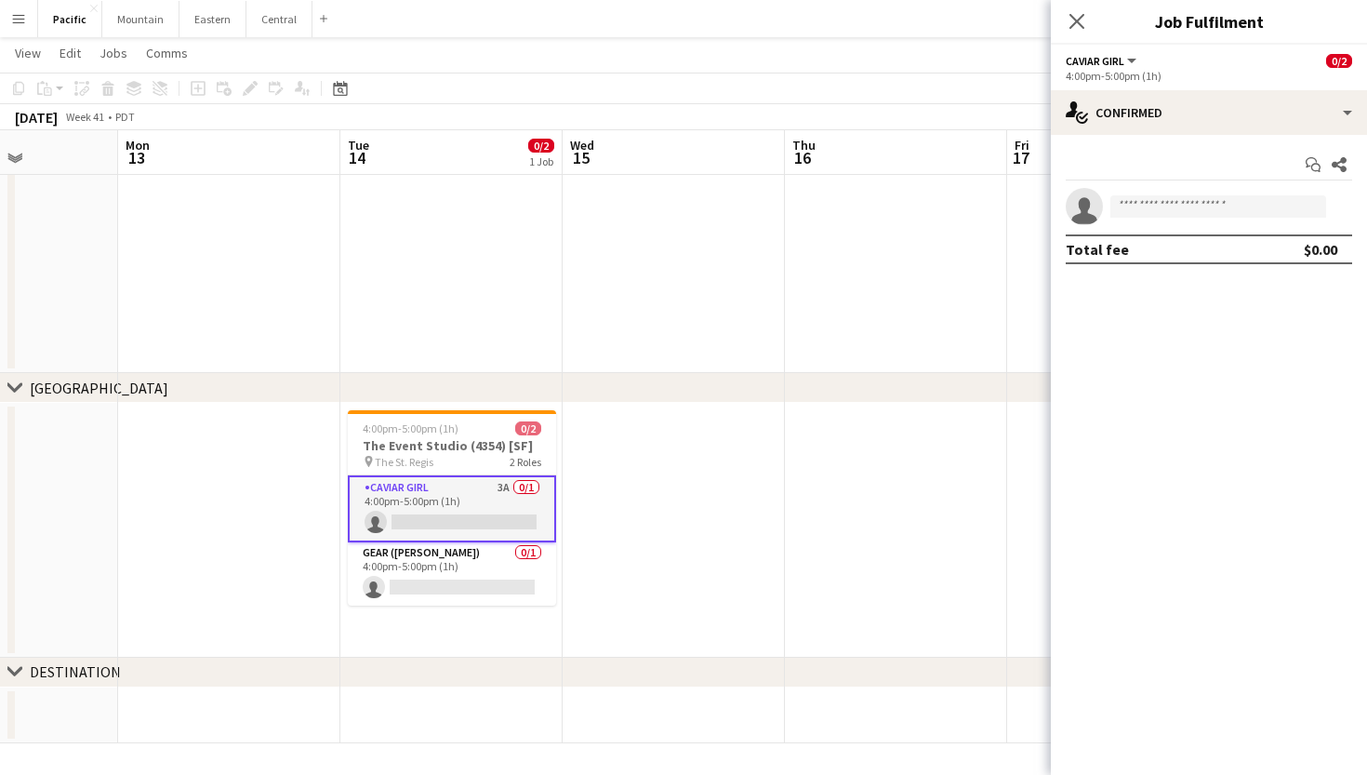
click at [1310, 146] on div "Start chat Share single-neutral-actions Total fee $0.00" at bounding box center [1209, 207] width 316 height 144
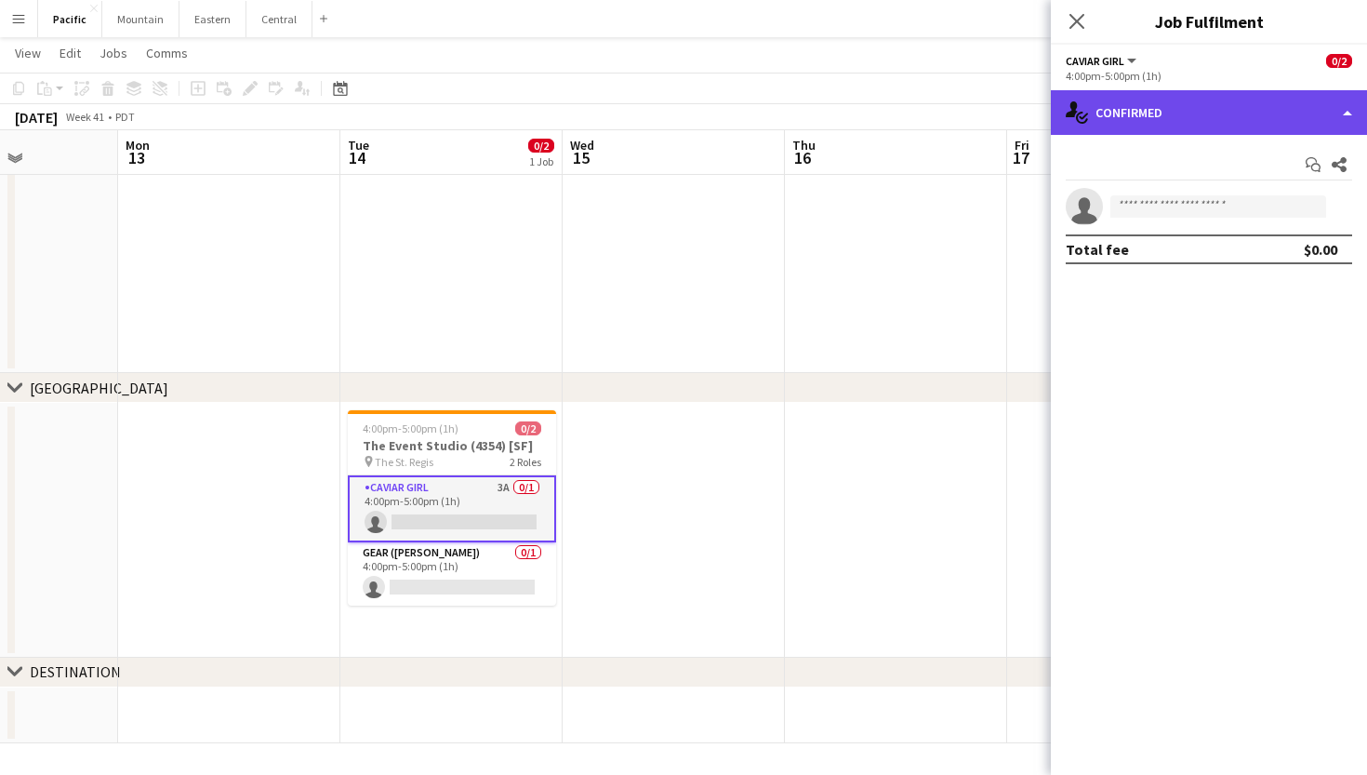
click at [1324, 107] on div "single-neutral-actions-check-2 Confirmed" at bounding box center [1209, 112] width 316 height 45
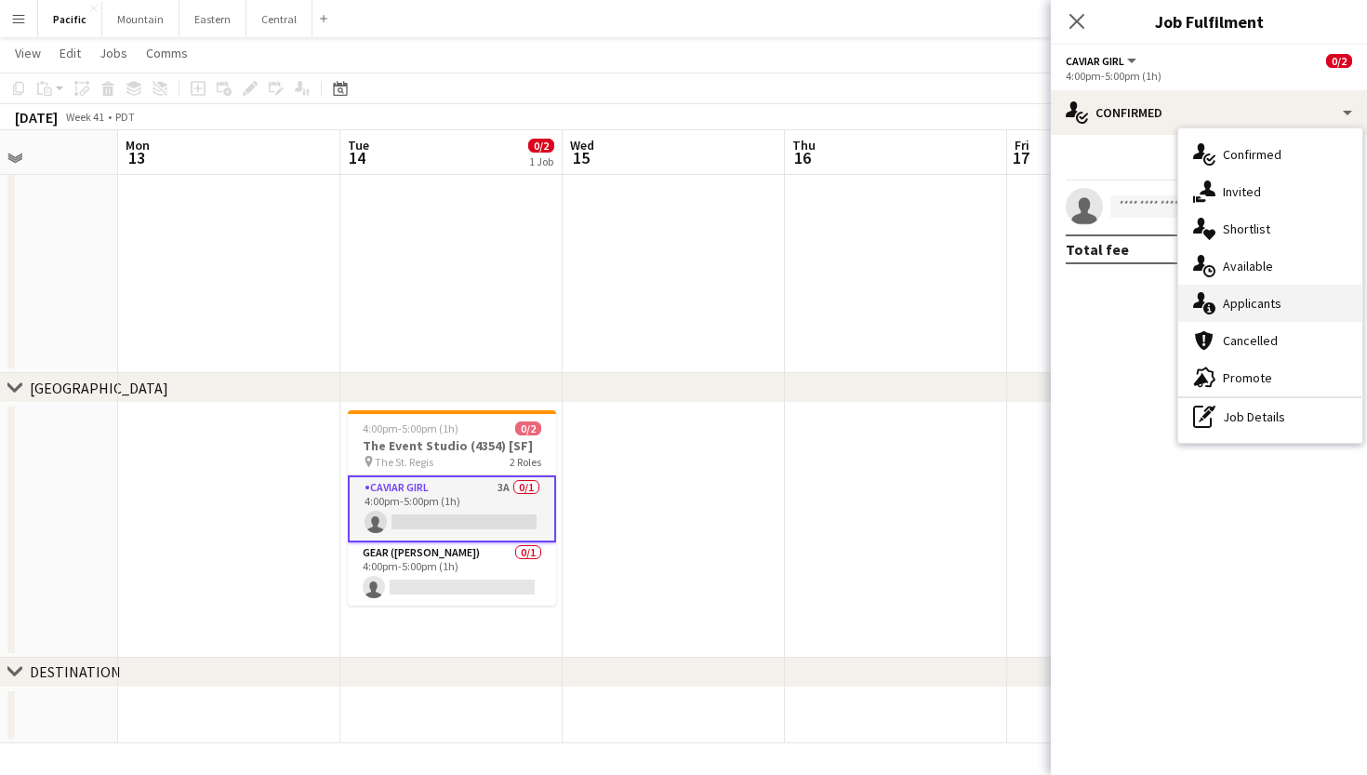
click at [1297, 306] on div "single-neutral-actions-information Applicants" at bounding box center [1271, 303] width 184 height 37
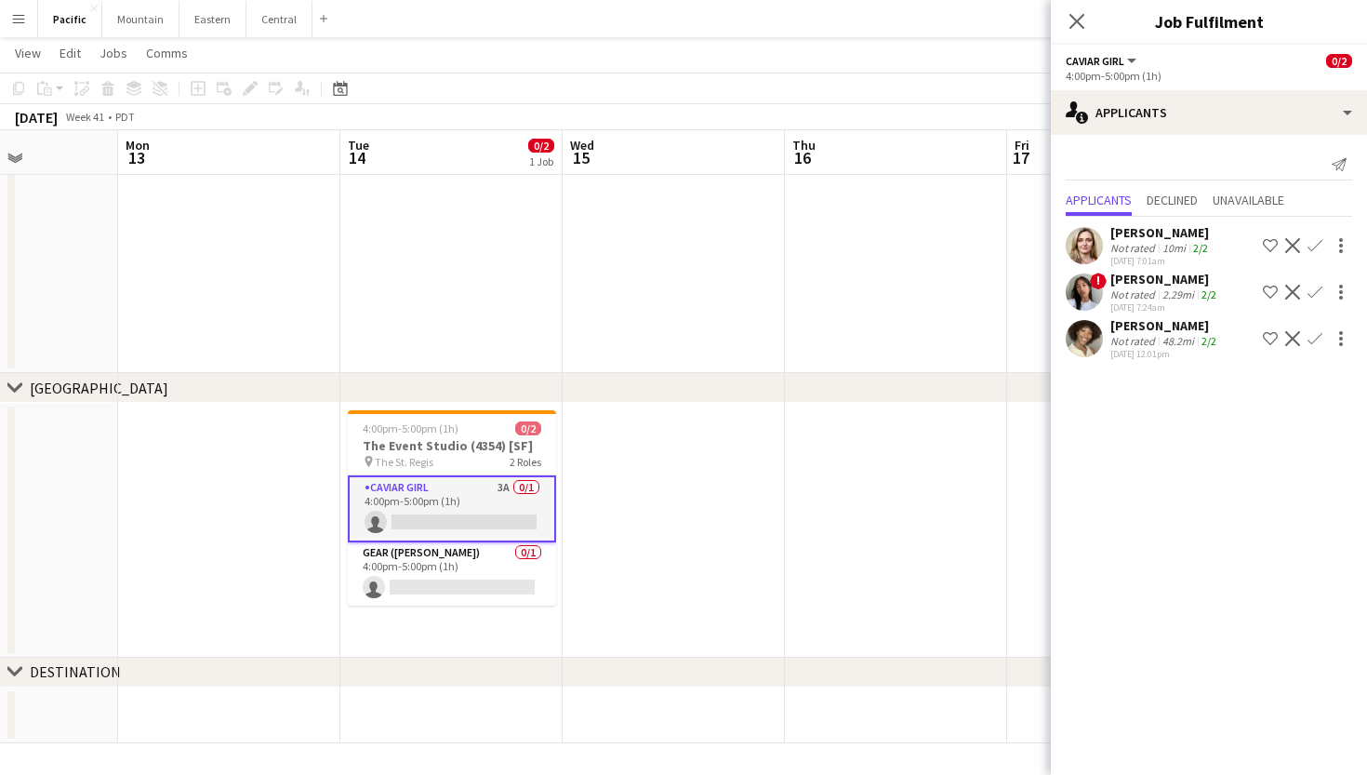
click at [1315, 339] on app-icon "Confirm" at bounding box center [1315, 338] width 15 height 15
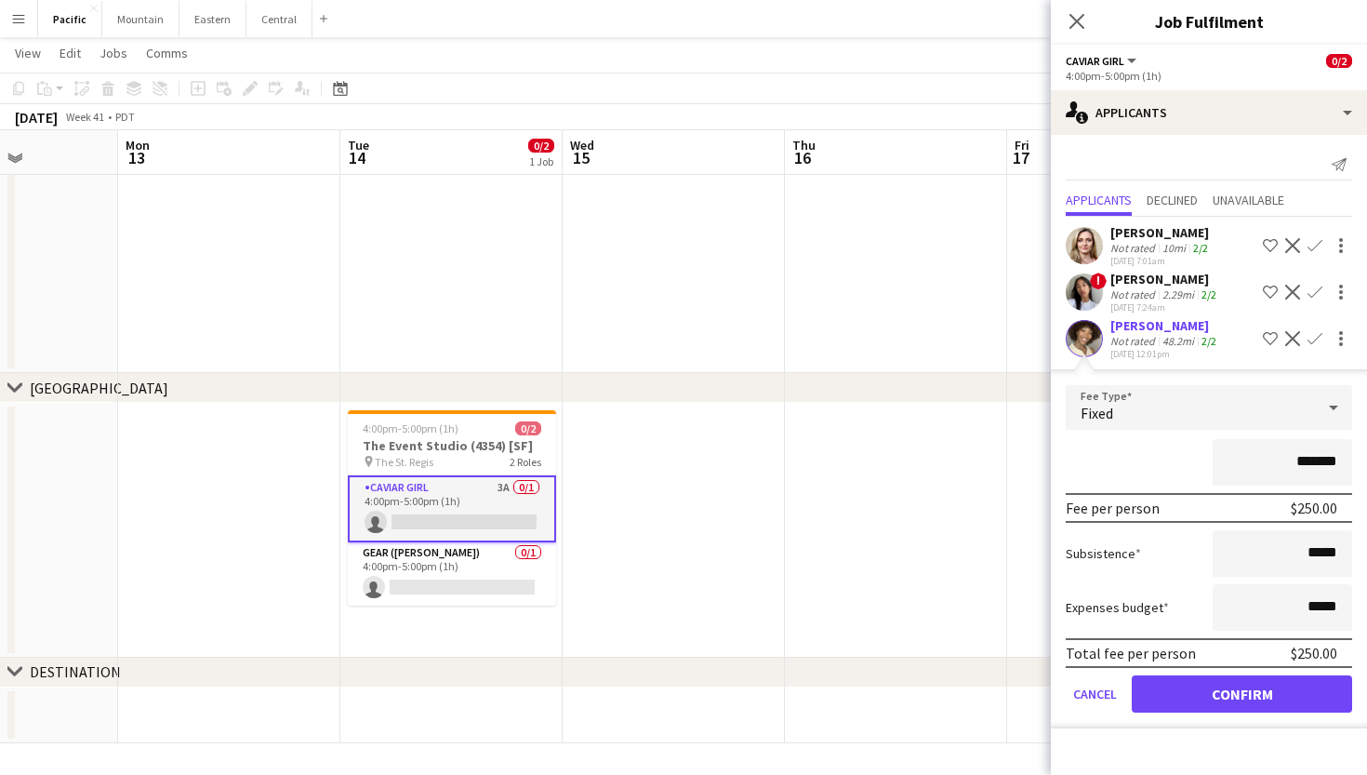
click at [1228, 685] on button "Confirm" at bounding box center [1242, 693] width 220 height 37
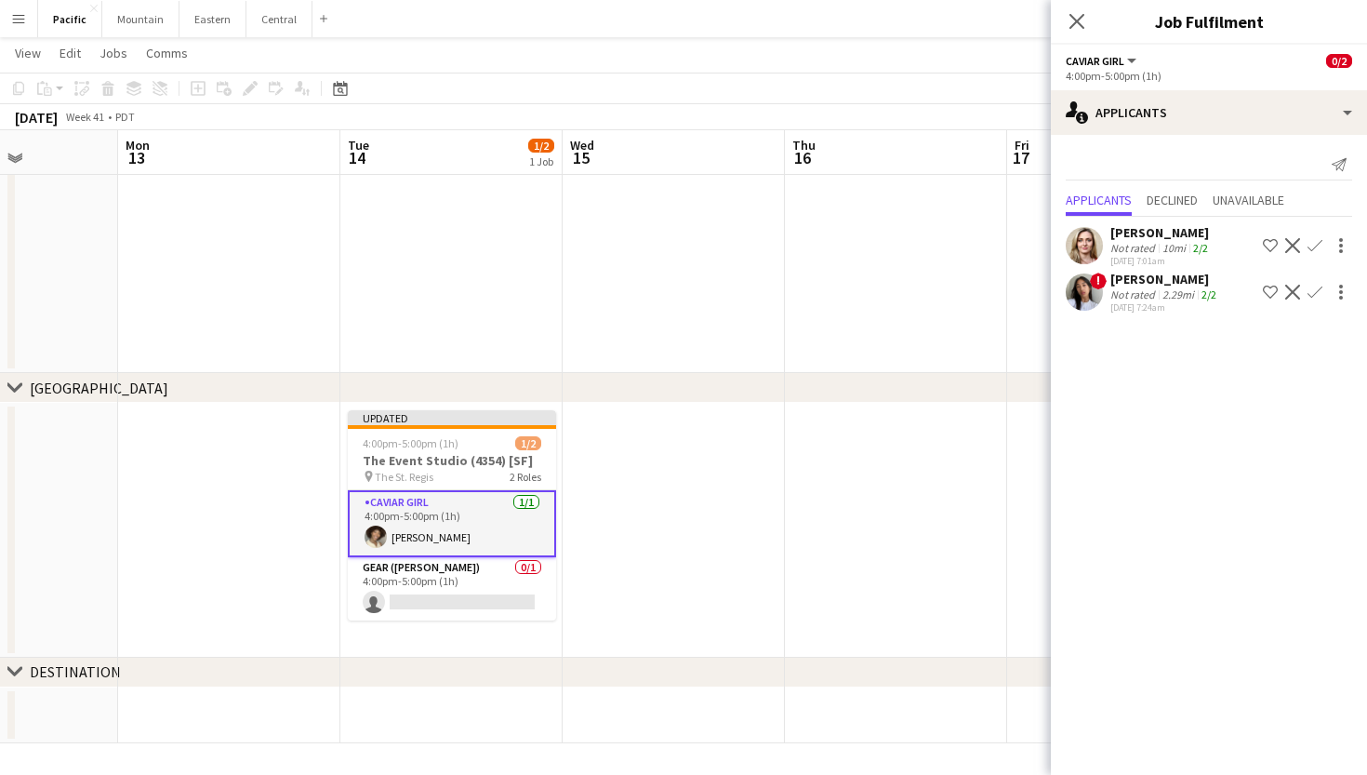
click at [1076, 38] on div "Close pop-in" at bounding box center [1077, 21] width 52 height 43
click at [1072, 21] on icon "Close pop-in" at bounding box center [1077, 21] width 18 height 18
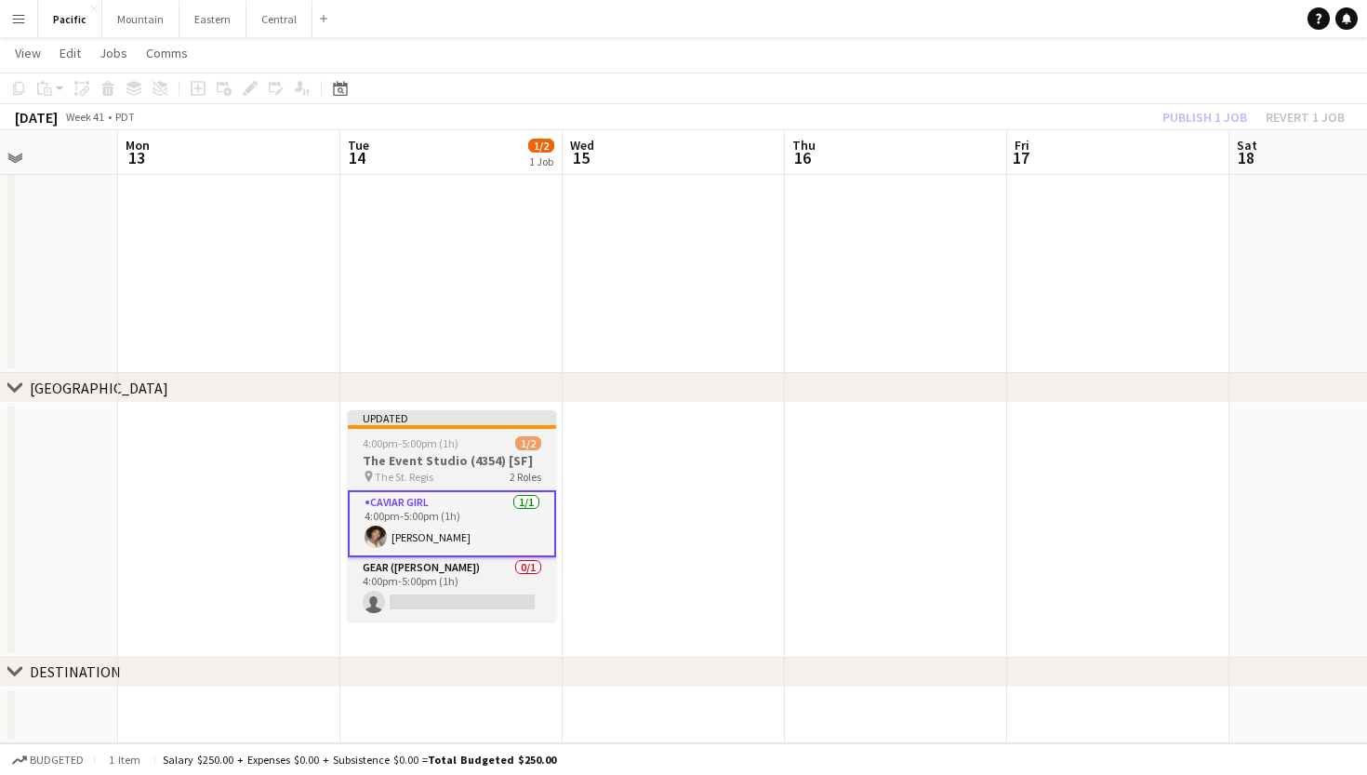
click at [493, 453] on h3 "The Event Studio (4354) [SF]" at bounding box center [452, 460] width 208 height 17
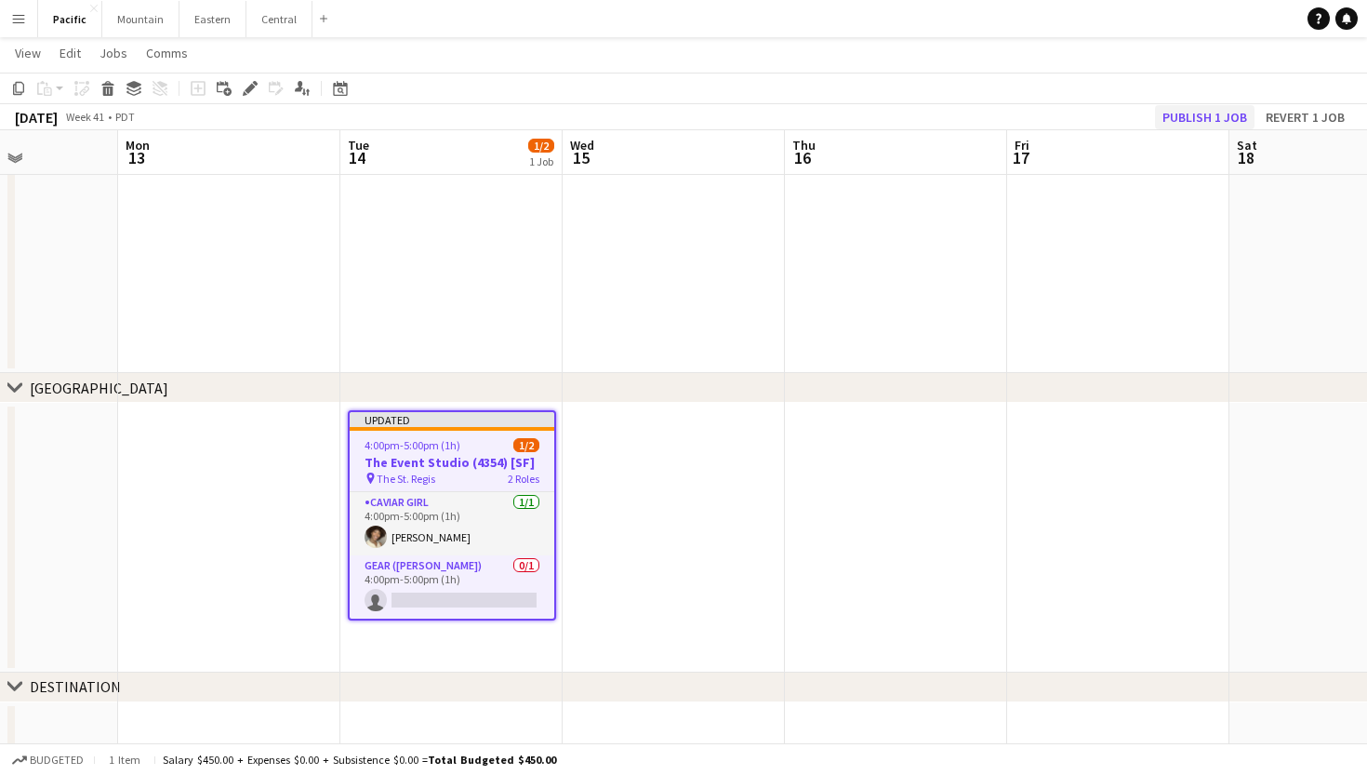
click at [1224, 112] on button "Publish 1 job" at bounding box center [1205, 117] width 100 height 24
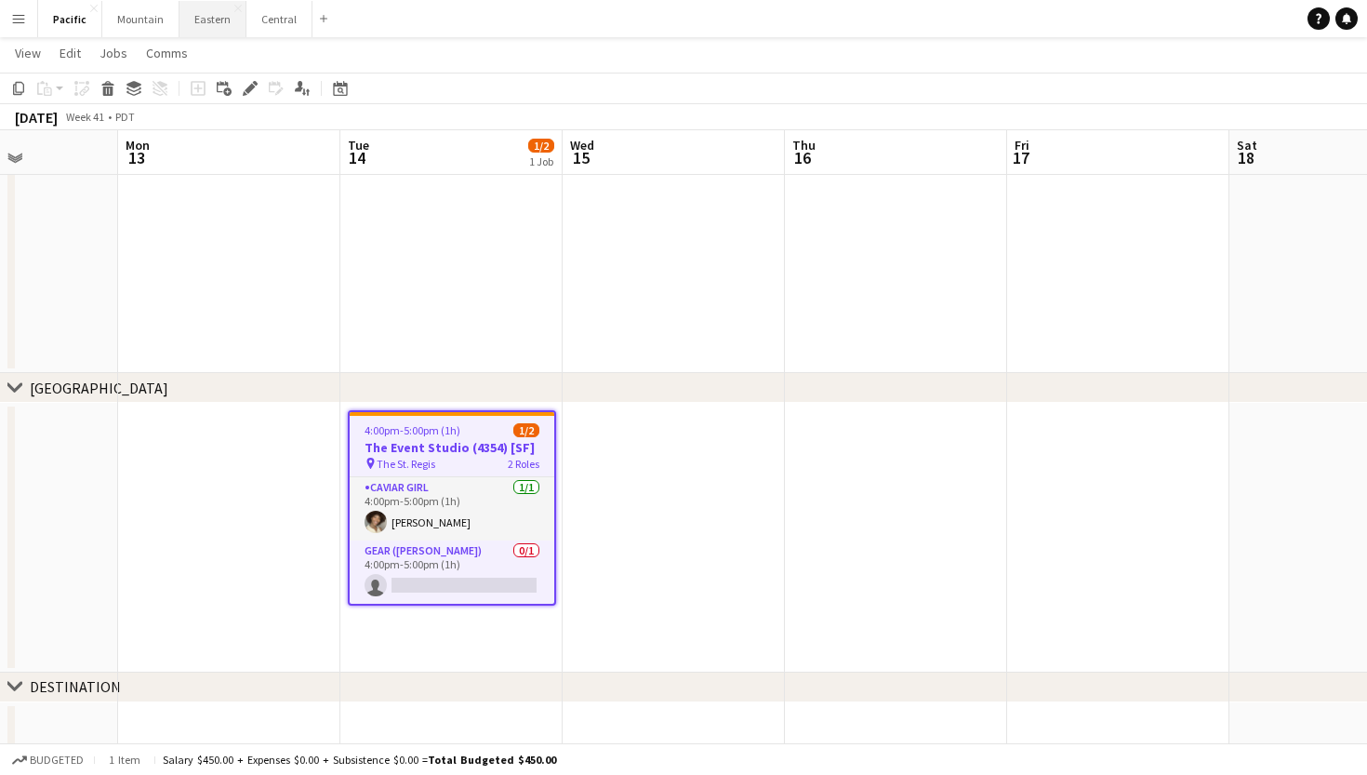
click at [206, 15] on button "Eastern Close" at bounding box center [213, 19] width 67 height 36
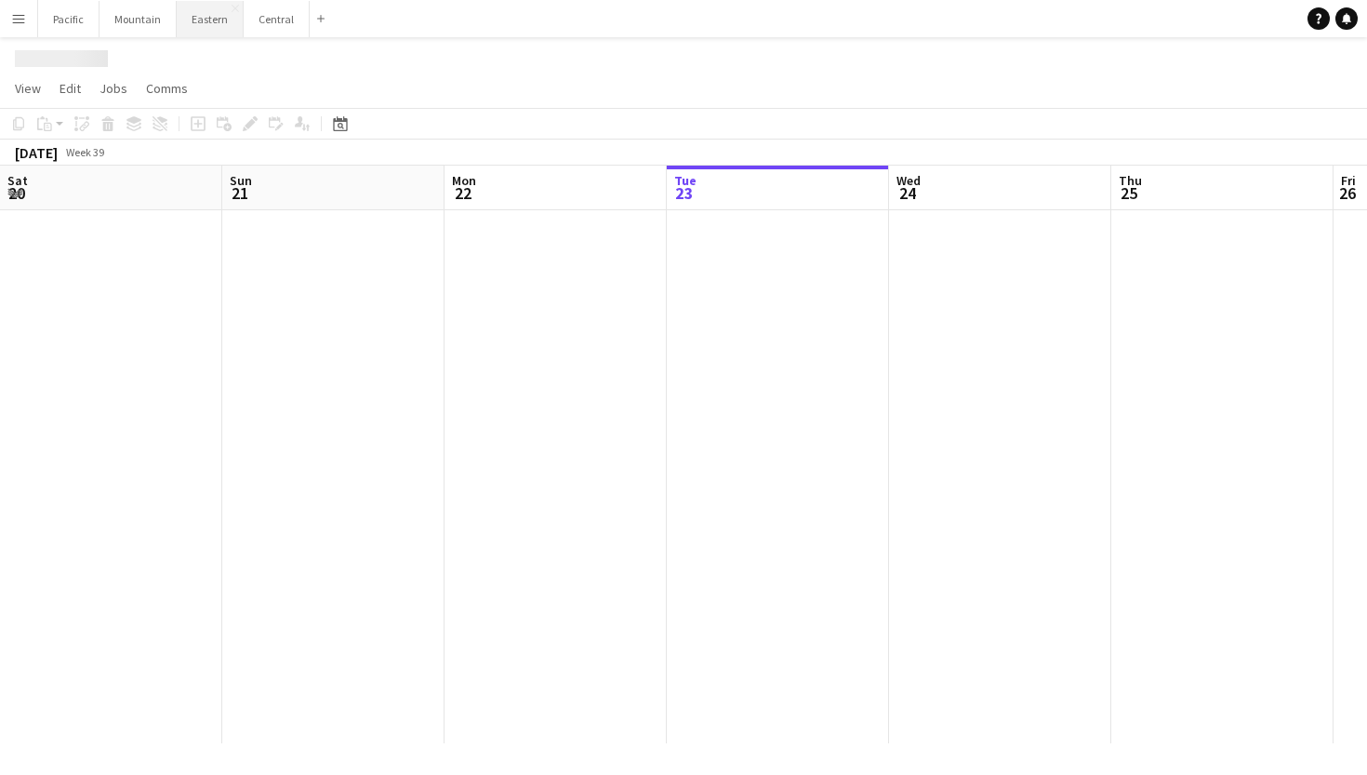
scroll to position [0, 445]
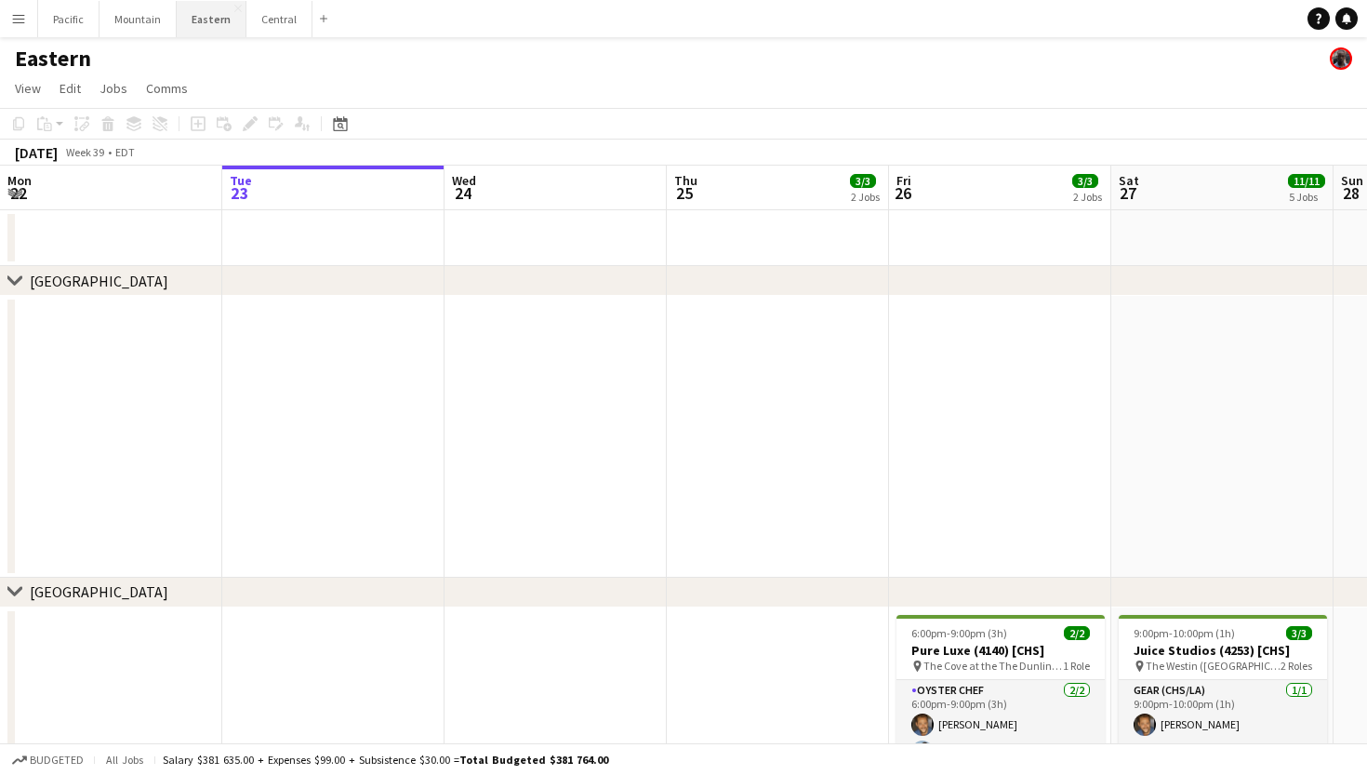
click at [194, 27] on button "Eastern Close" at bounding box center [212, 19] width 70 height 36
click at [81, 30] on button "Pacific Close" at bounding box center [68, 19] width 61 height 36
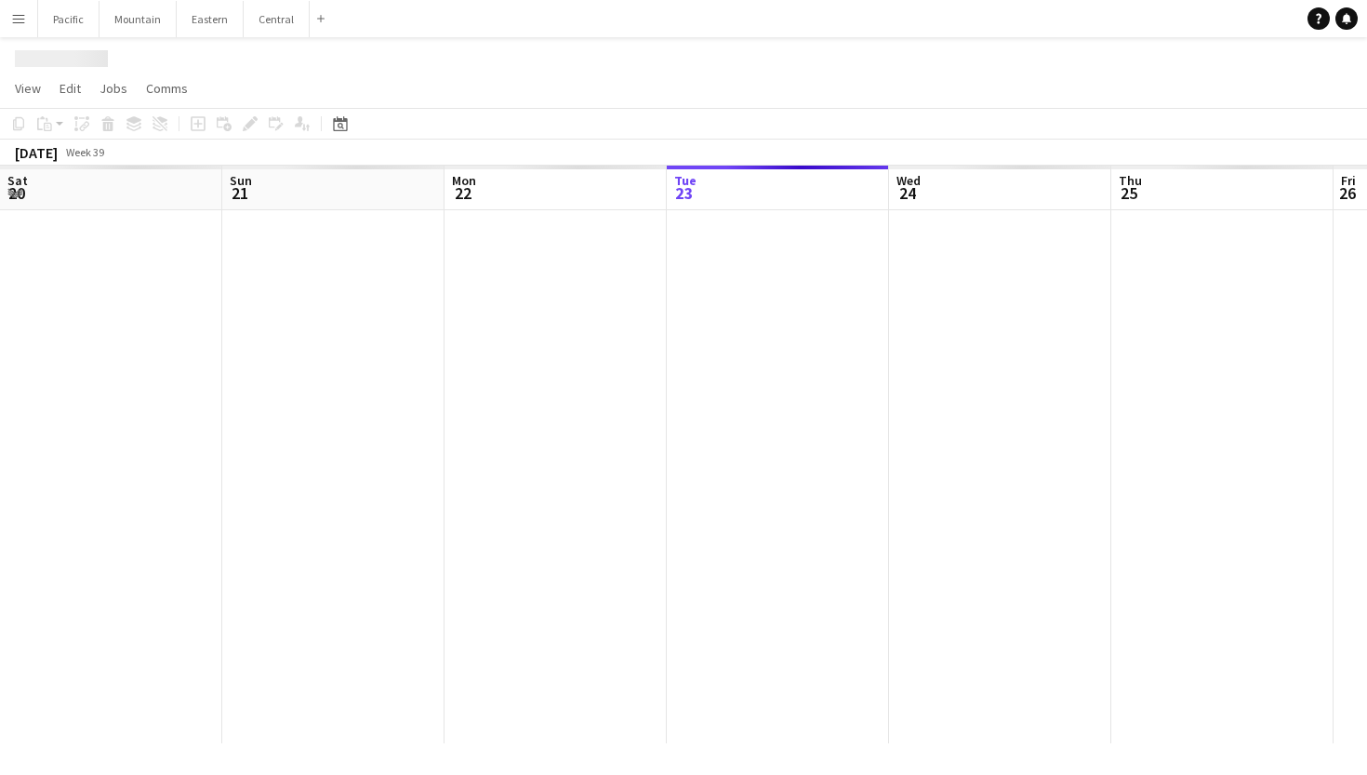
scroll to position [0, 445]
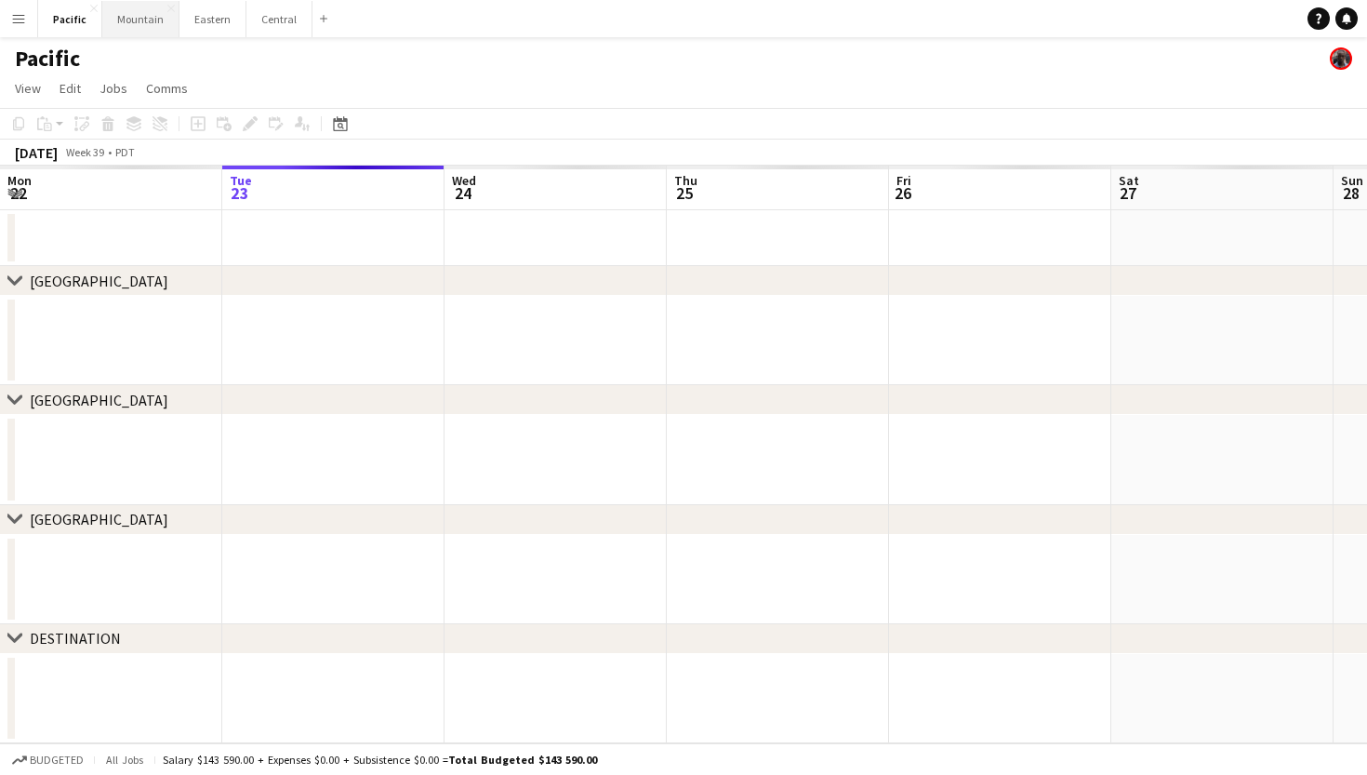
click at [160, 31] on button "Mountain Close" at bounding box center [140, 19] width 77 height 36
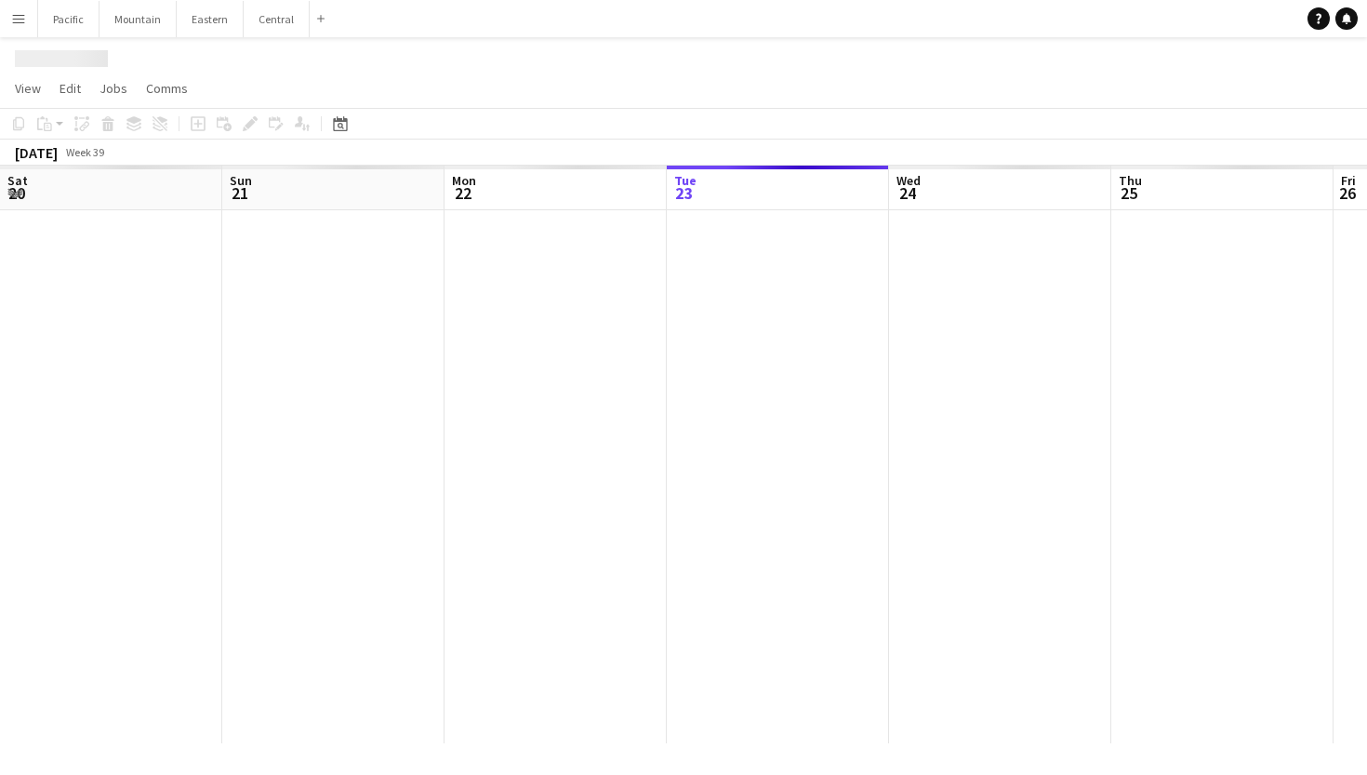
scroll to position [0, 445]
click at [214, 25] on button "Eastern Close" at bounding box center [210, 19] width 67 height 36
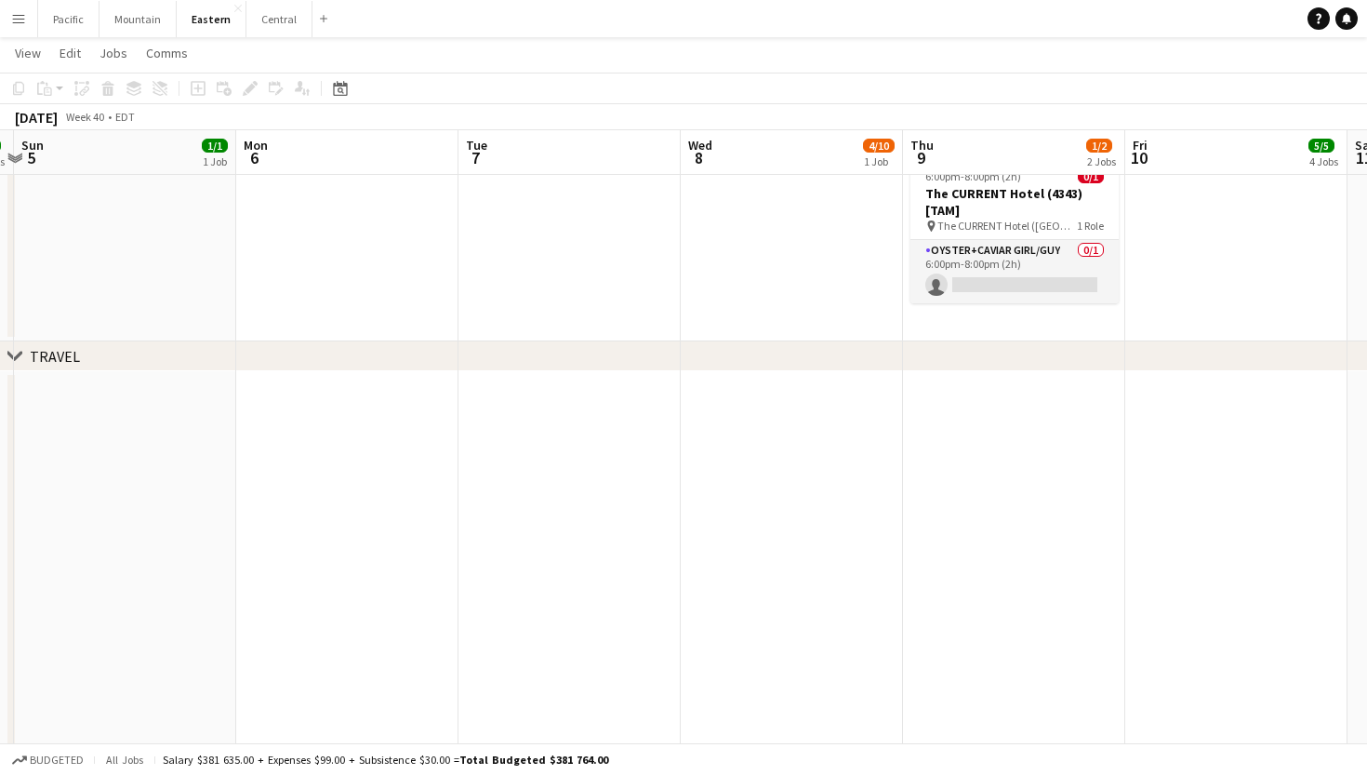
scroll to position [1641, 0]
